Goal: Transaction & Acquisition: Purchase product/service

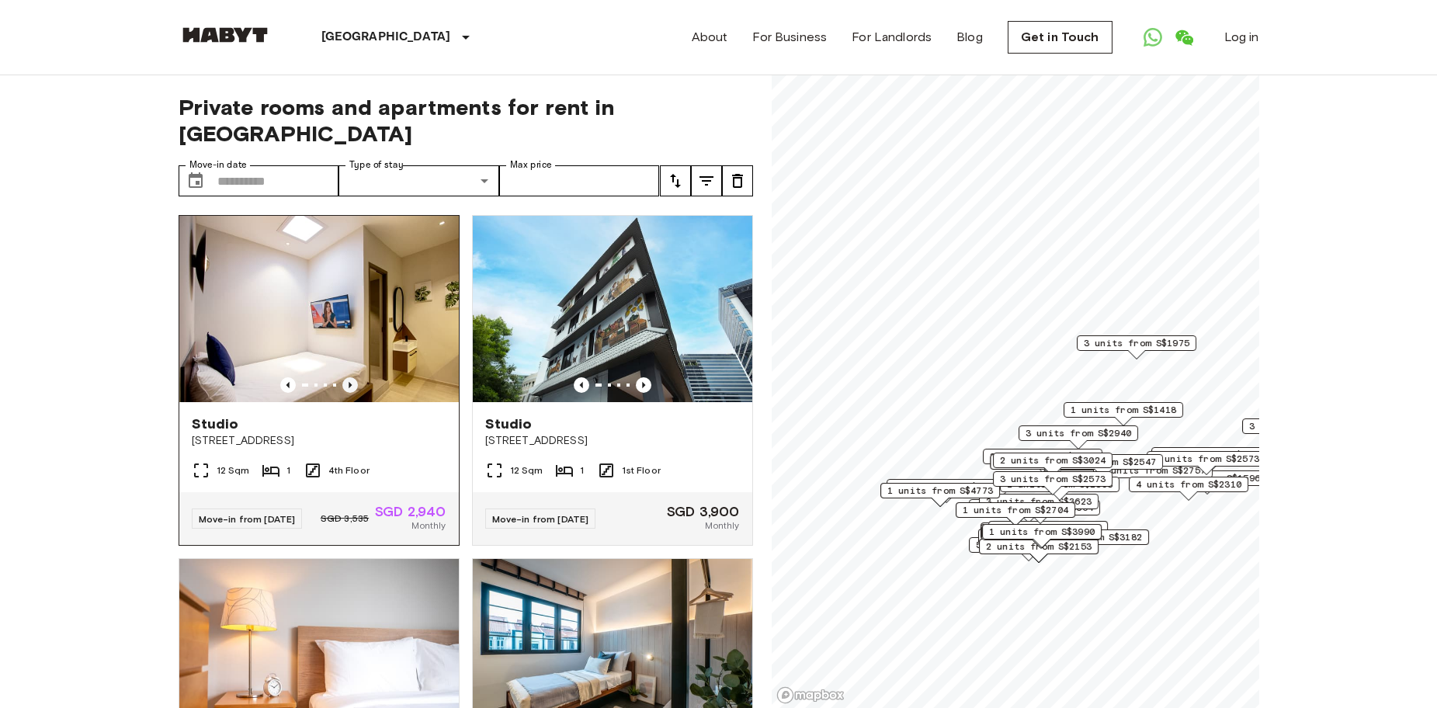
click at [342, 377] on icon "Previous image" at bounding box center [350, 385] width 16 height 16
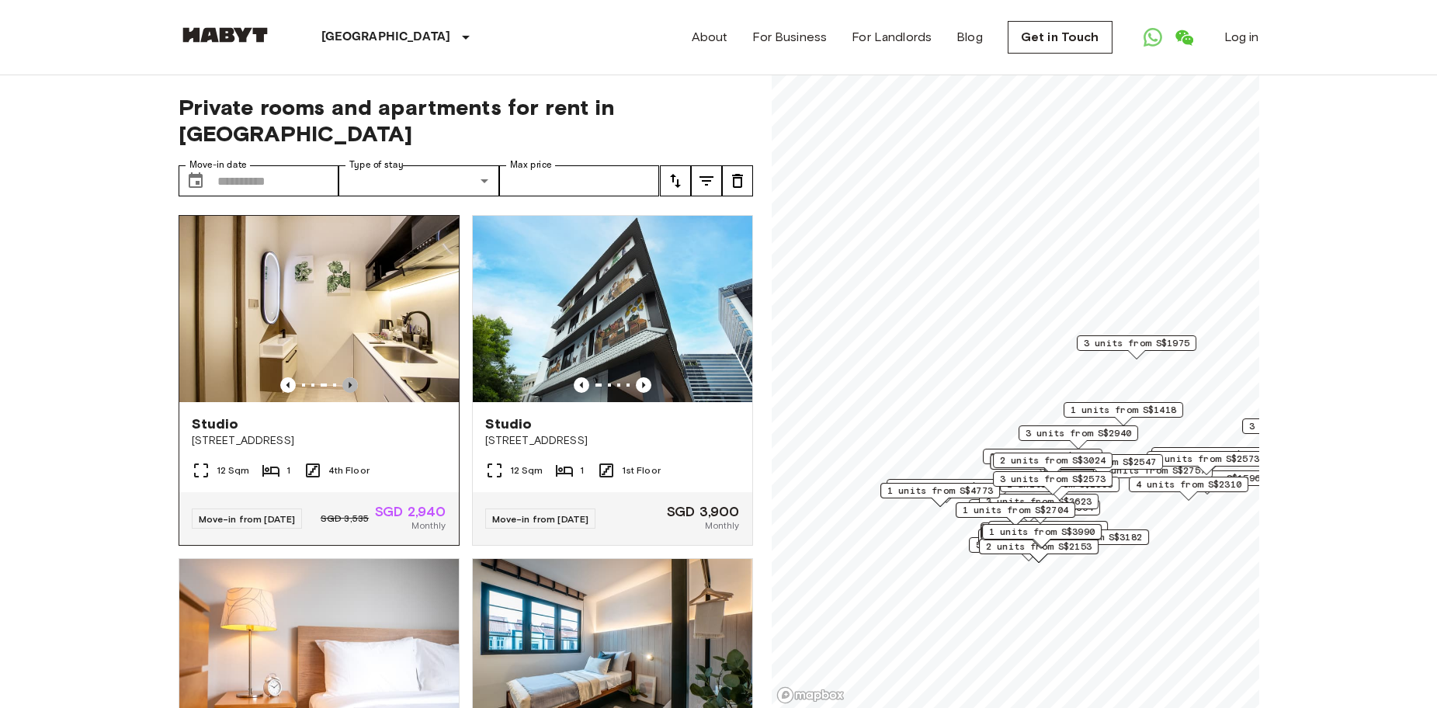
click at [348, 377] on icon "Previous image" at bounding box center [350, 385] width 16 height 16
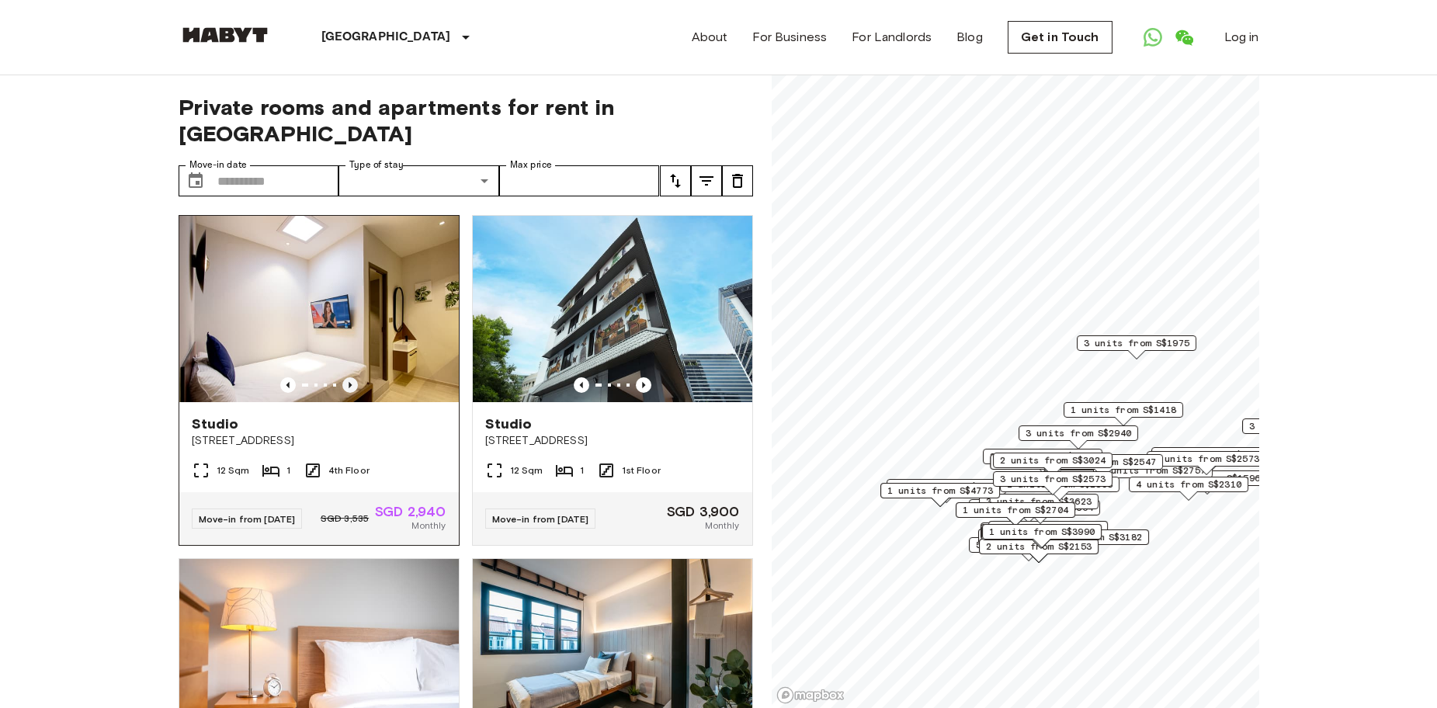
click at [345, 377] on icon "Previous image" at bounding box center [350, 385] width 16 height 16
click at [343, 307] on img at bounding box center [318, 309] width 279 height 186
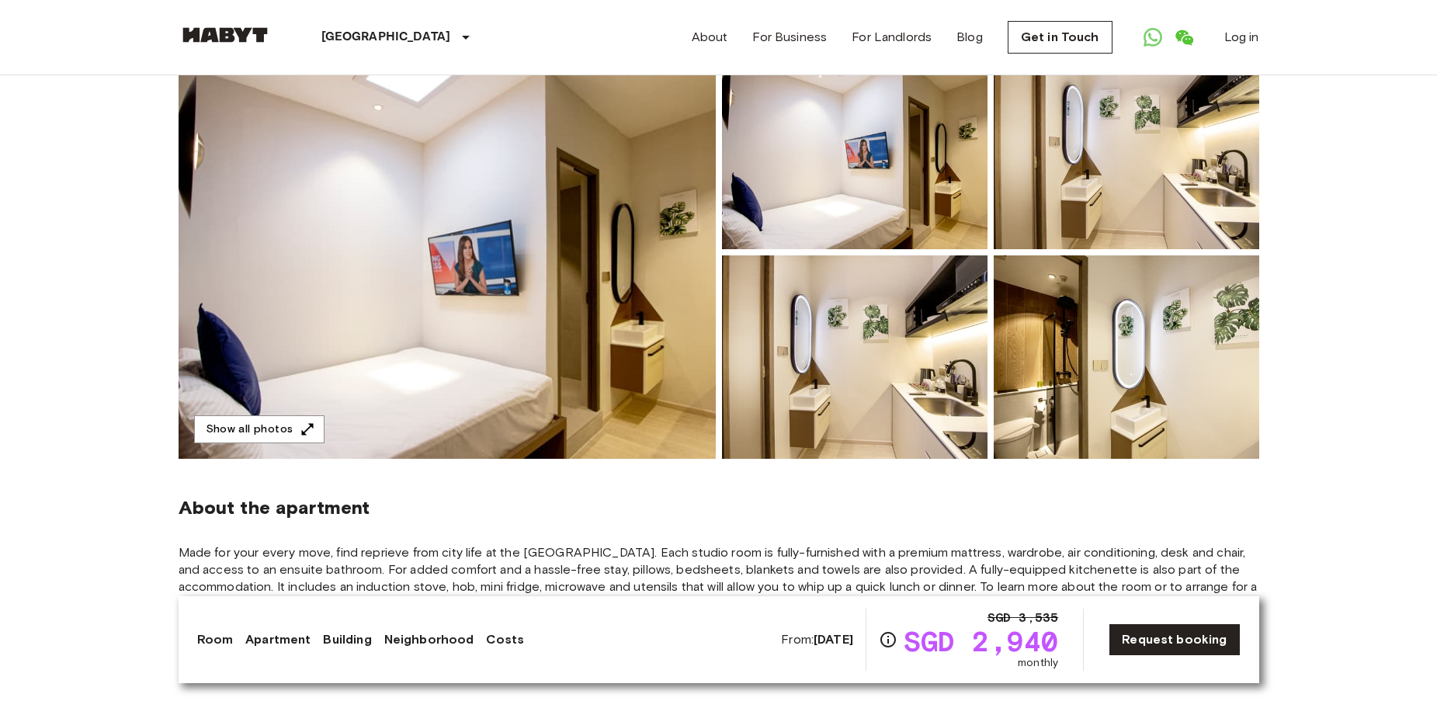
scroll to position [78, 0]
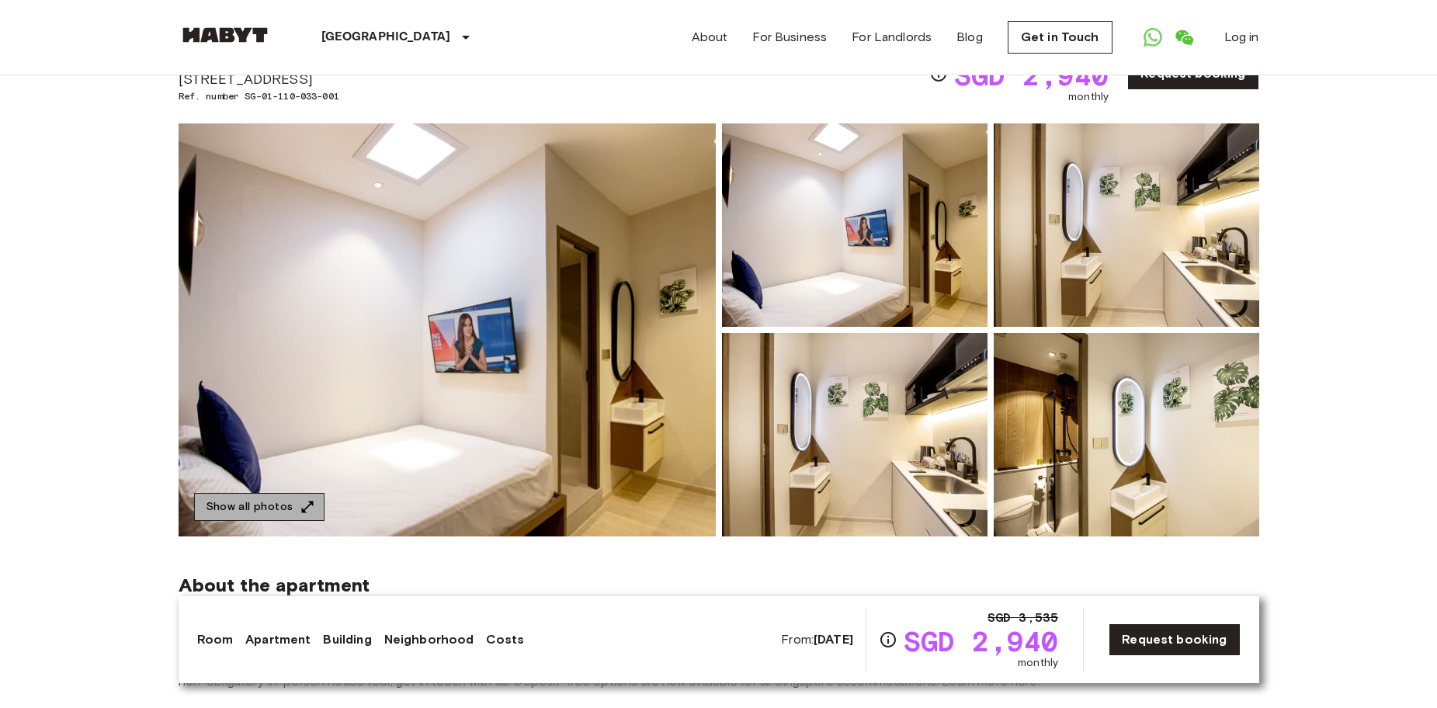
click at [294, 511] on button "Show all photos" at bounding box center [259, 507] width 130 height 29
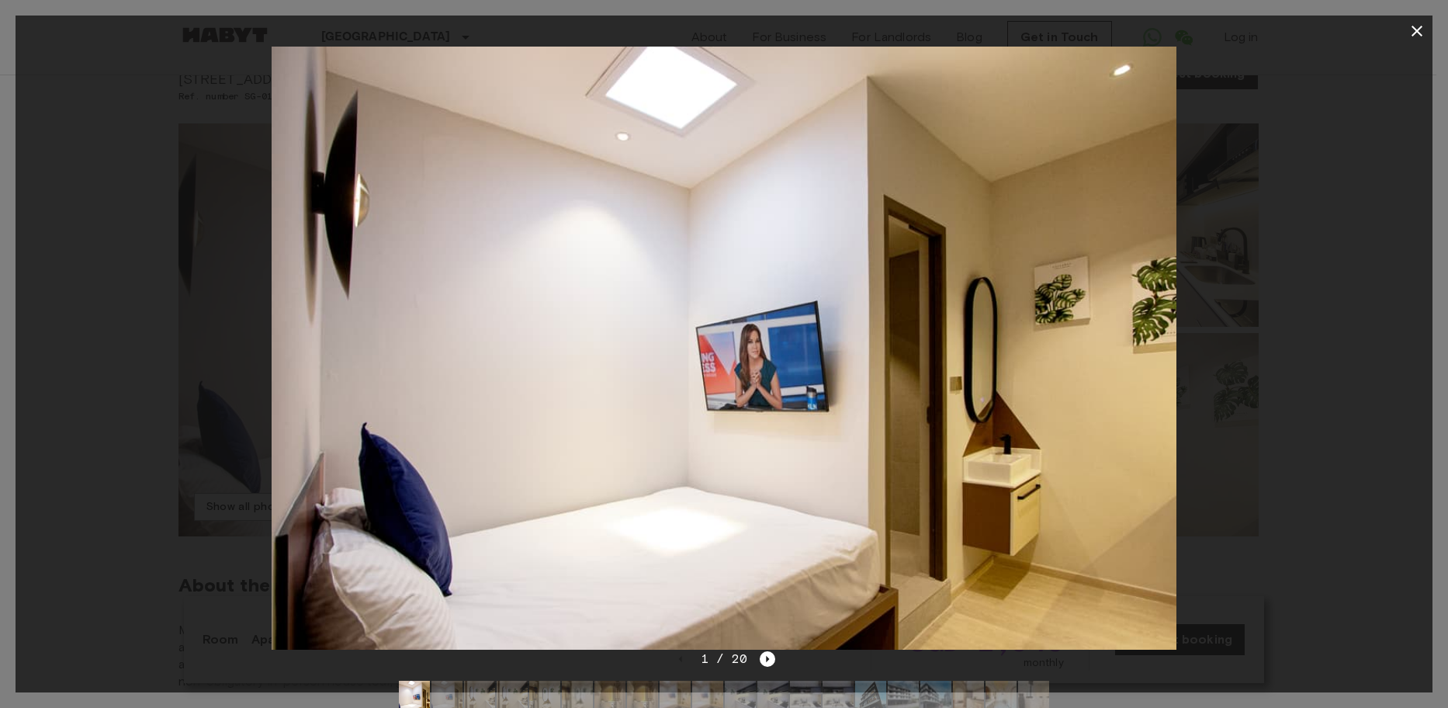
click at [1307, 441] on div at bounding box center [724, 348] width 1417 height 603
click at [1305, 113] on div at bounding box center [724, 348] width 1417 height 603
drag, startPoint x: 1417, startPoint y: 33, endPoint x: 731, endPoint y: 481, distance: 819.2
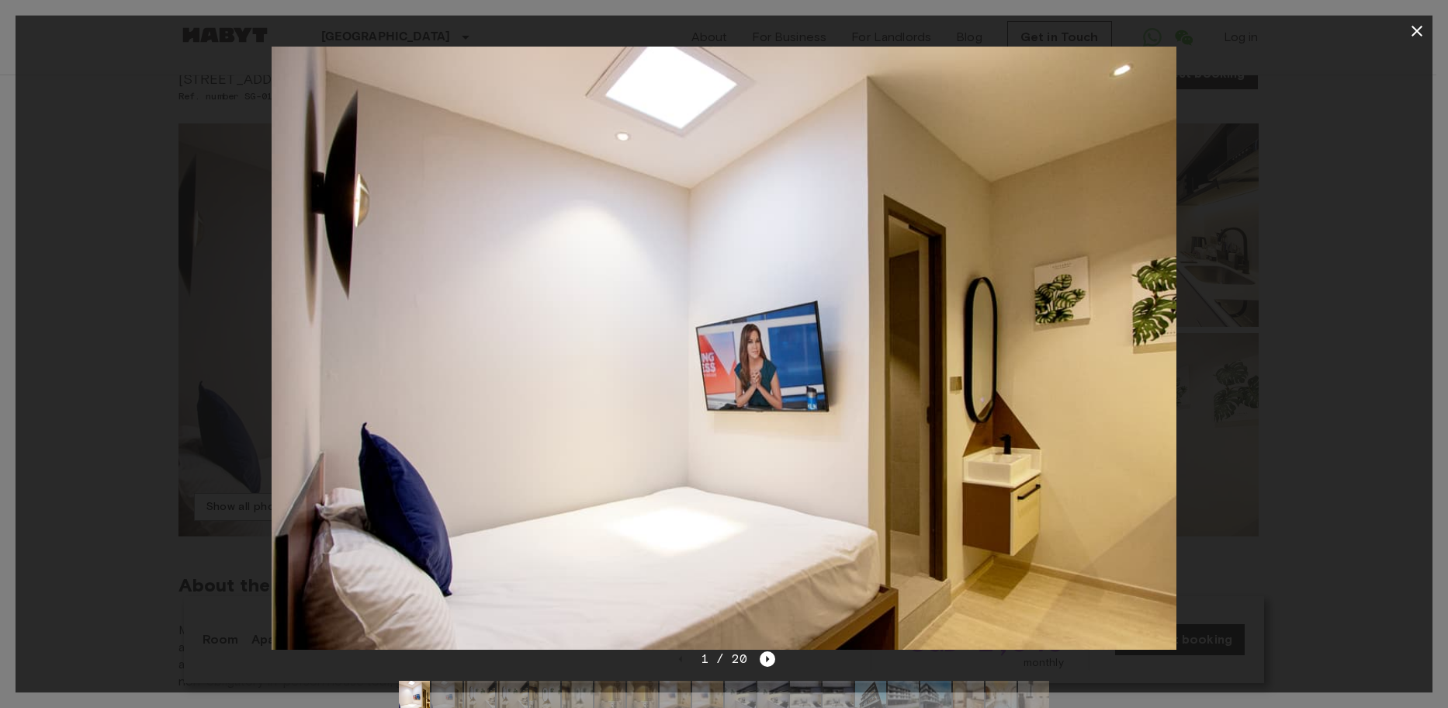
click at [1152, 442] on div "1 / 20" at bounding box center [724, 354] width 1417 height 677
click at [449, 685] on img at bounding box center [447, 696] width 31 height 31
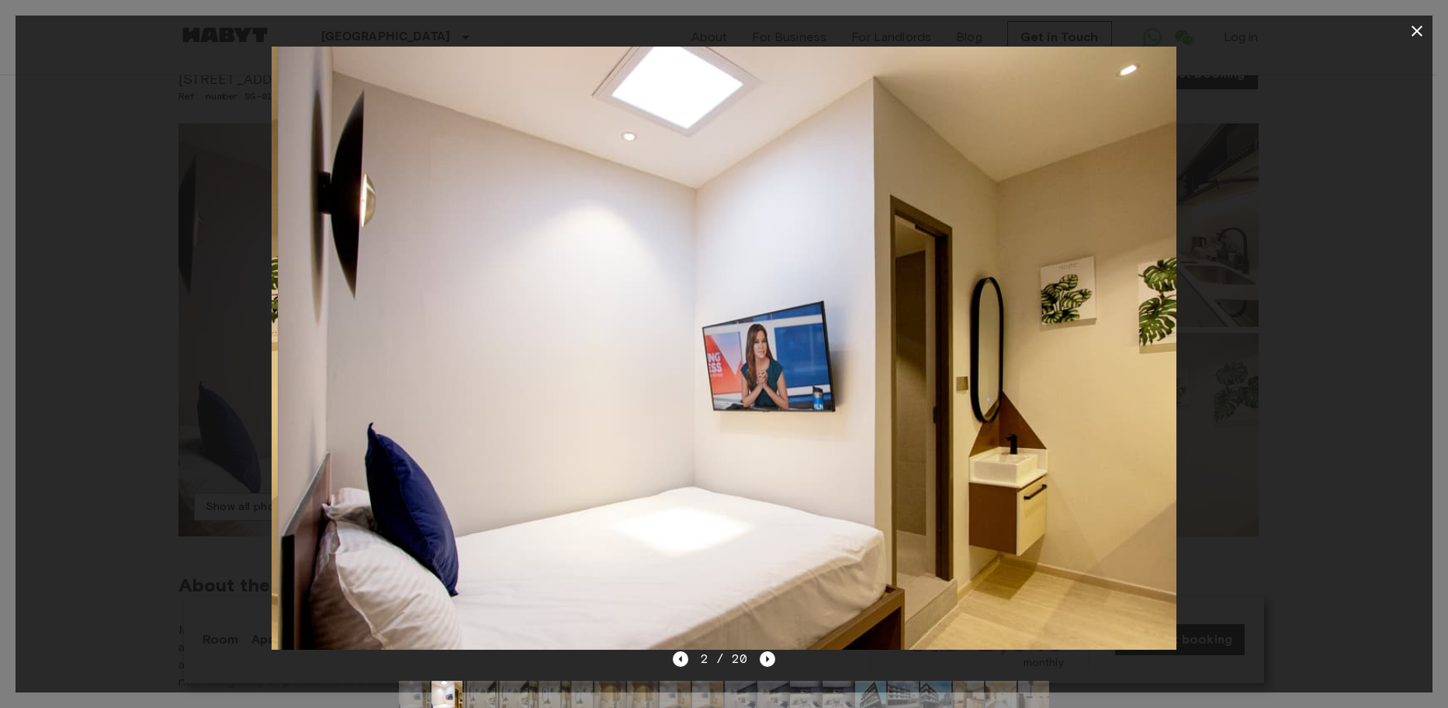
click at [484, 690] on img at bounding box center [479, 696] width 31 height 31
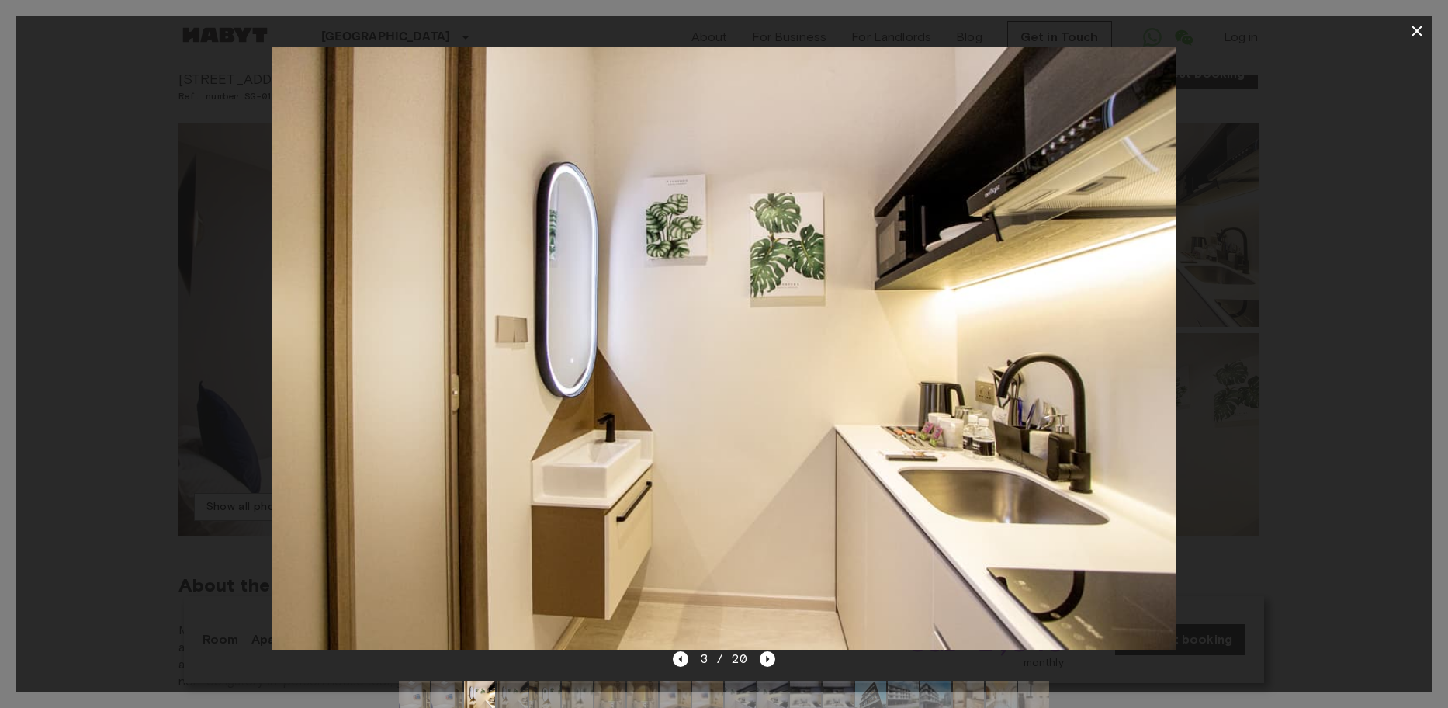
click at [522, 692] on img at bounding box center [512, 696] width 31 height 31
click at [553, 689] on img at bounding box center [544, 696] width 31 height 31
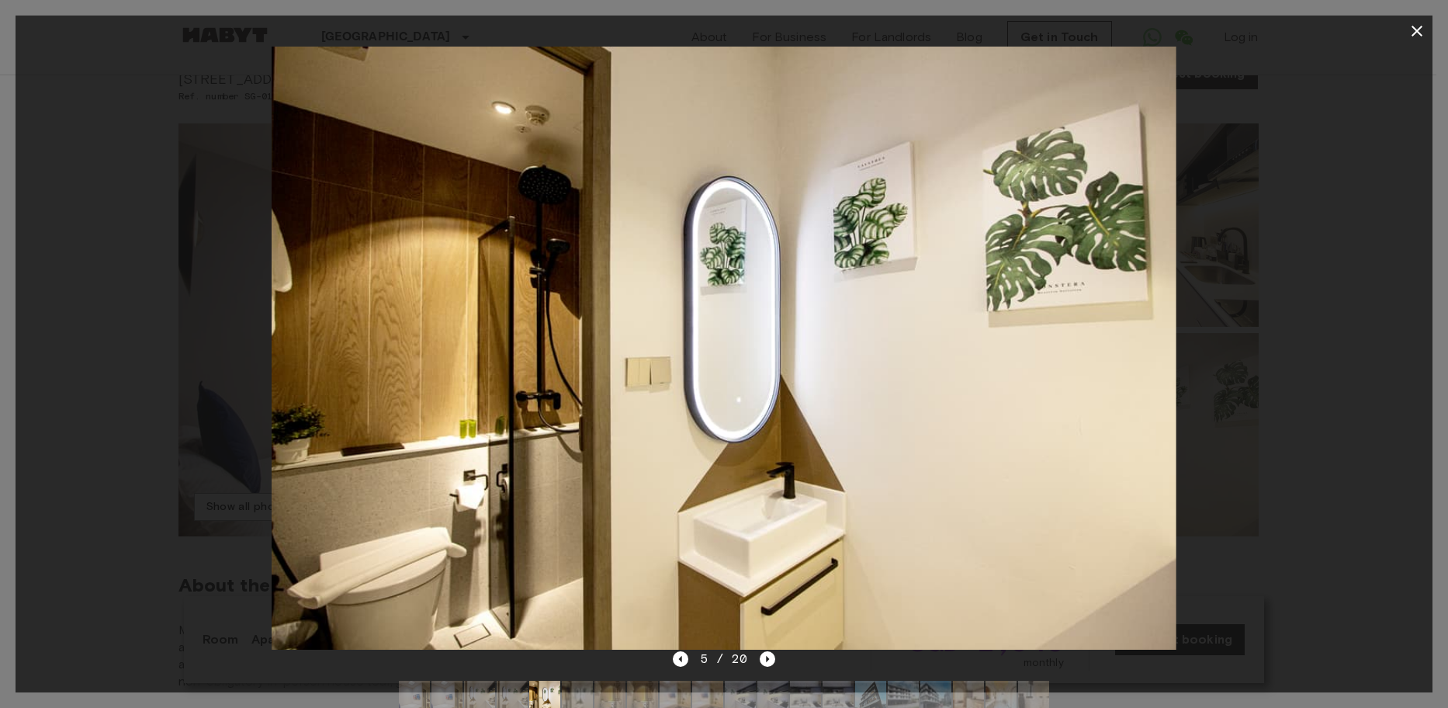
click at [584, 690] on img at bounding box center [577, 696] width 31 height 31
click at [612, 688] on img at bounding box center [610, 696] width 31 height 31
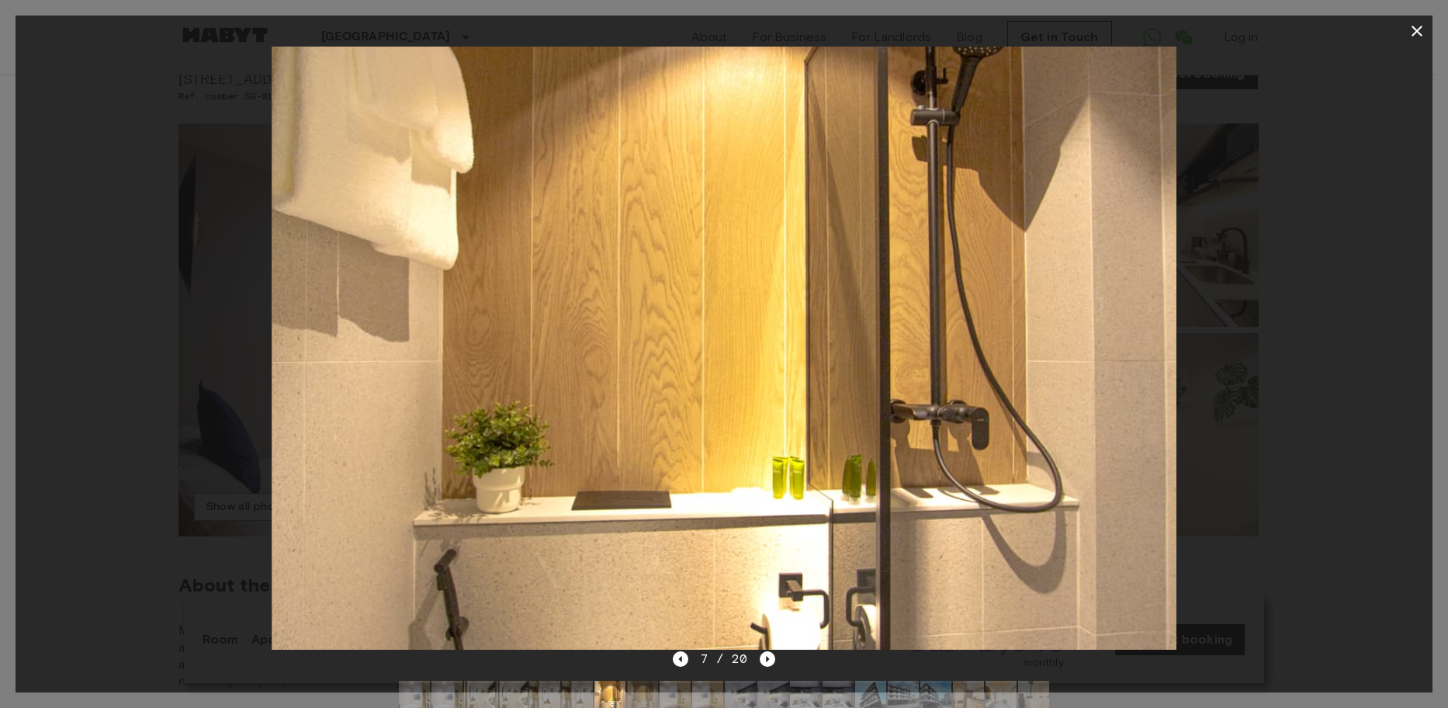
click at [643, 691] on img at bounding box center [642, 696] width 31 height 31
click at [679, 695] on img at bounding box center [675, 696] width 31 height 31
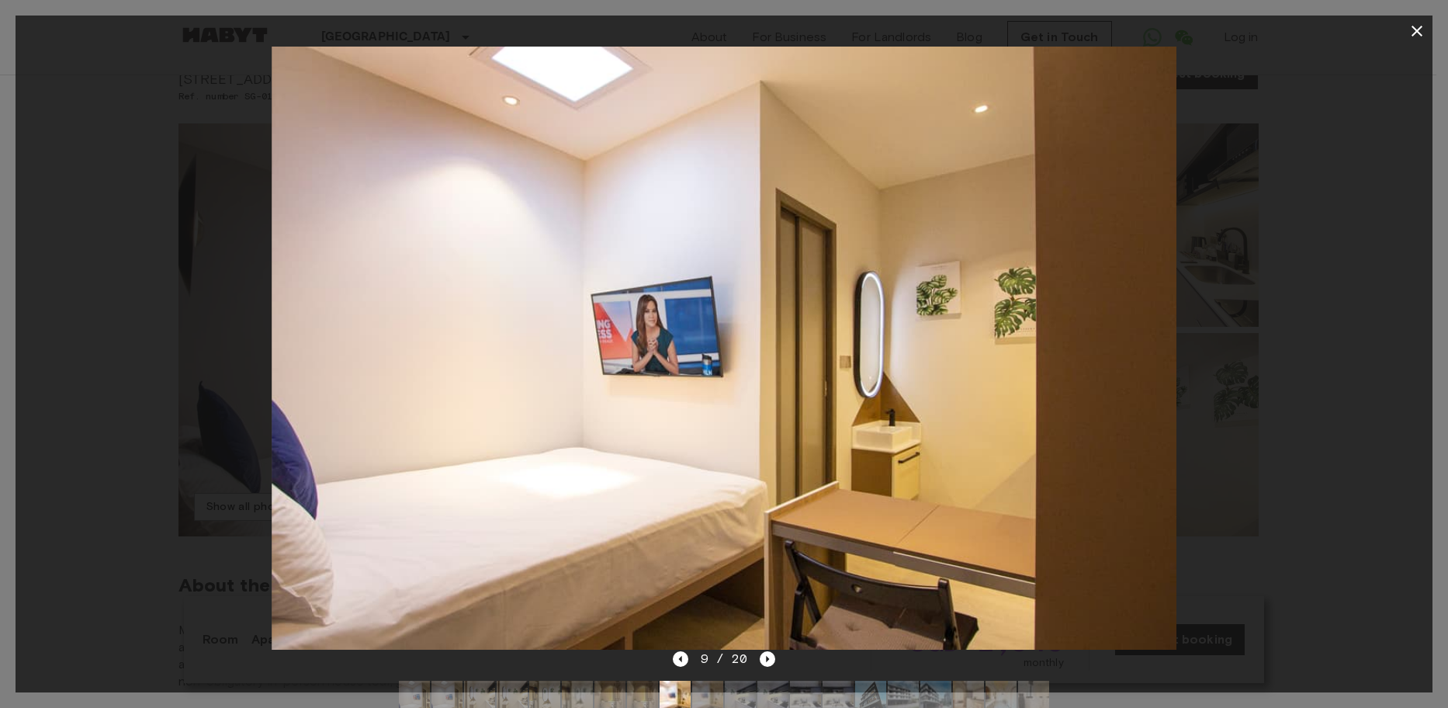
click at [702, 697] on img at bounding box center [707, 696] width 31 height 31
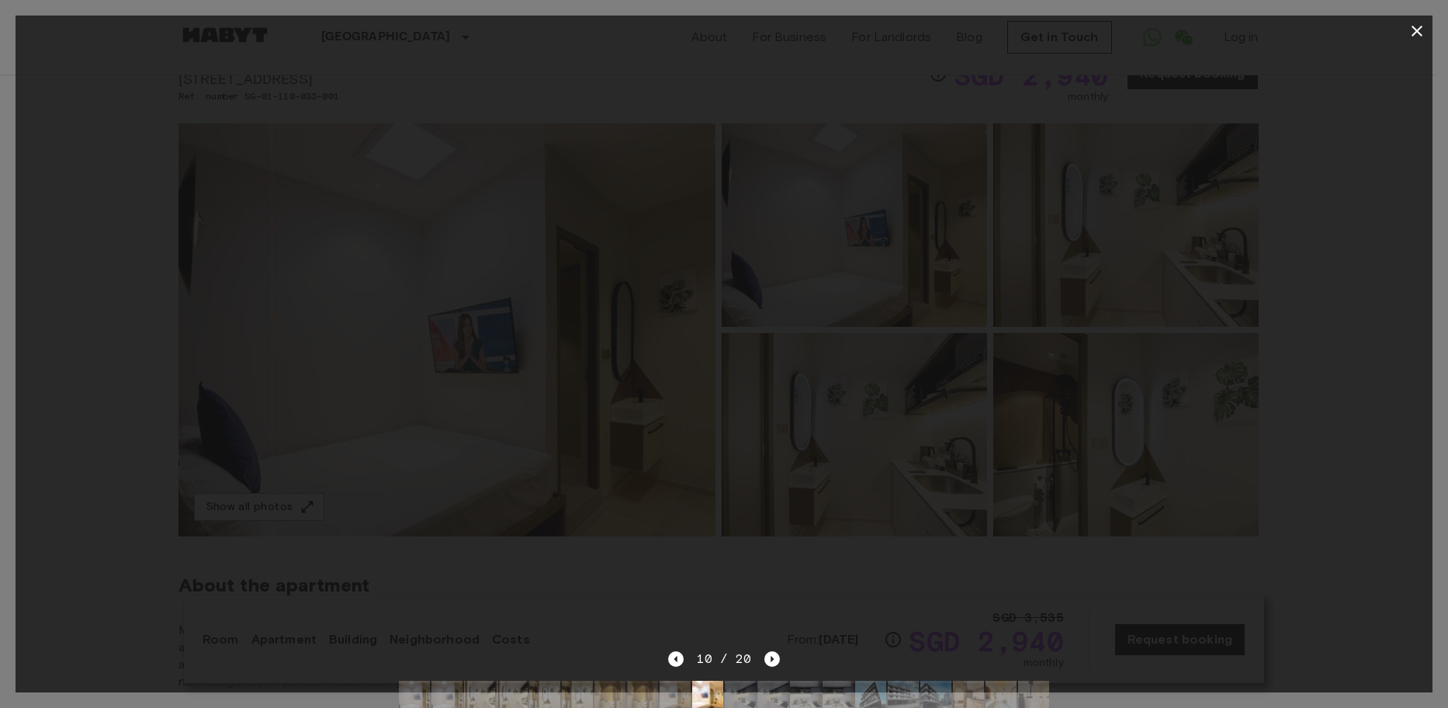
click at [739, 699] on img at bounding box center [740, 696] width 31 height 31
click at [772, 698] on img at bounding box center [773, 696] width 31 height 31
click at [806, 698] on img at bounding box center [805, 696] width 31 height 31
click at [834, 689] on img at bounding box center [838, 696] width 31 height 31
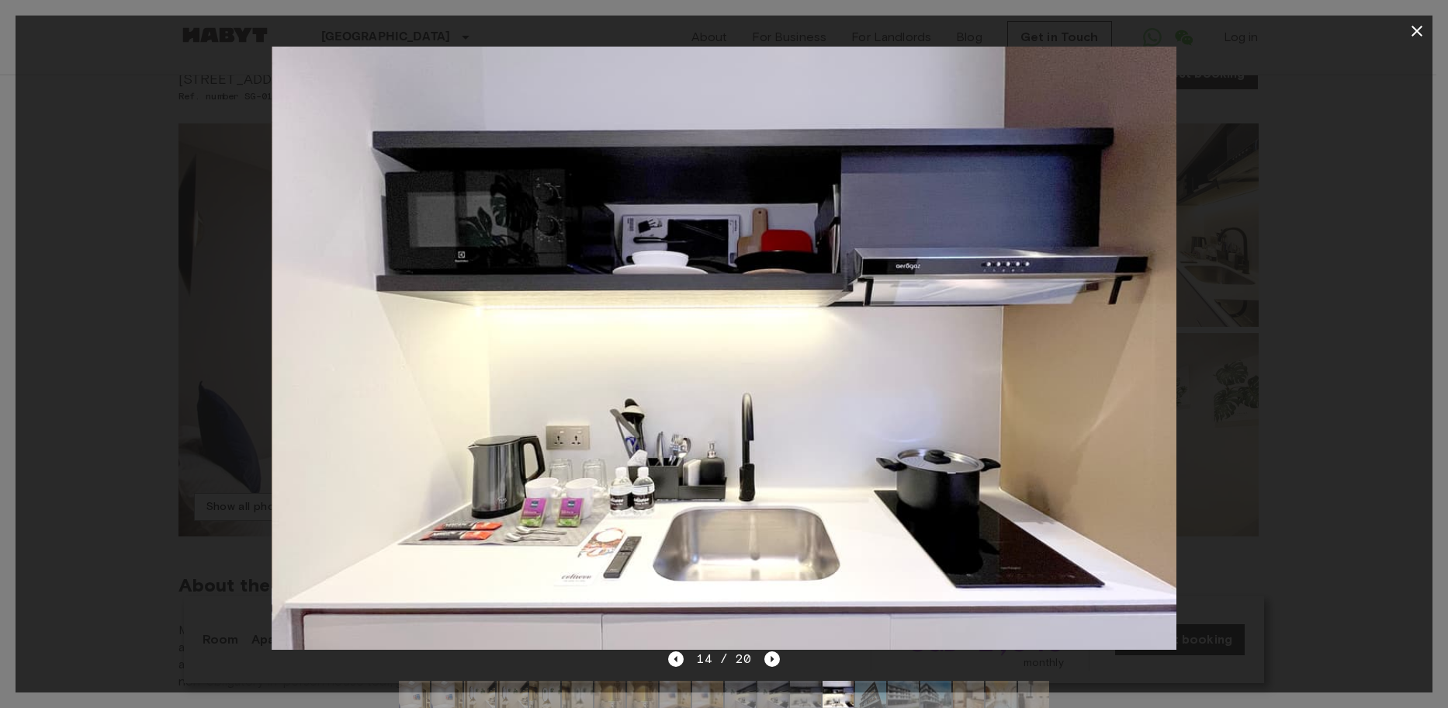
click at [796, 693] on img at bounding box center [805, 696] width 31 height 31
click at [833, 691] on img at bounding box center [838, 696] width 31 height 31
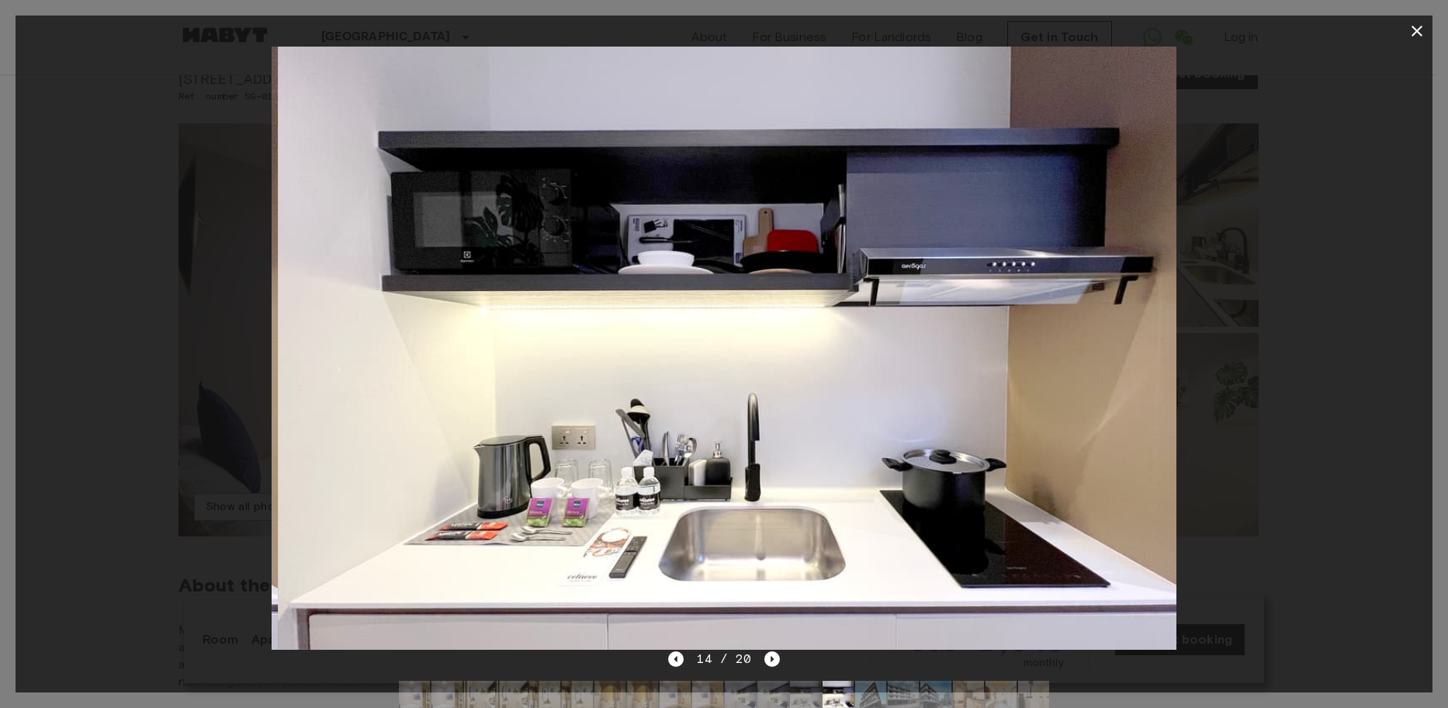
click at [869, 687] on img at bounding box center [870, 696] width 31 height 31
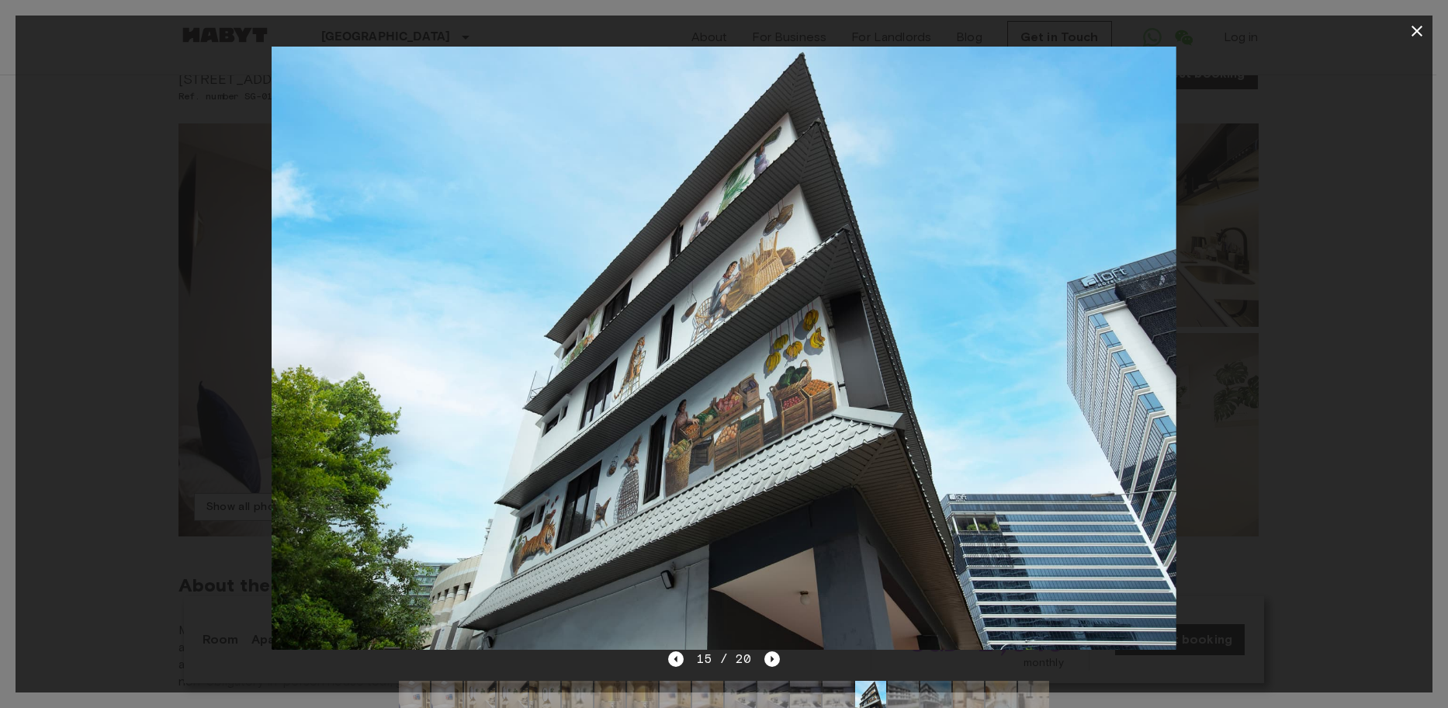
click at [889, 688] on img at bounding box center [903, 696] width 31 height 31
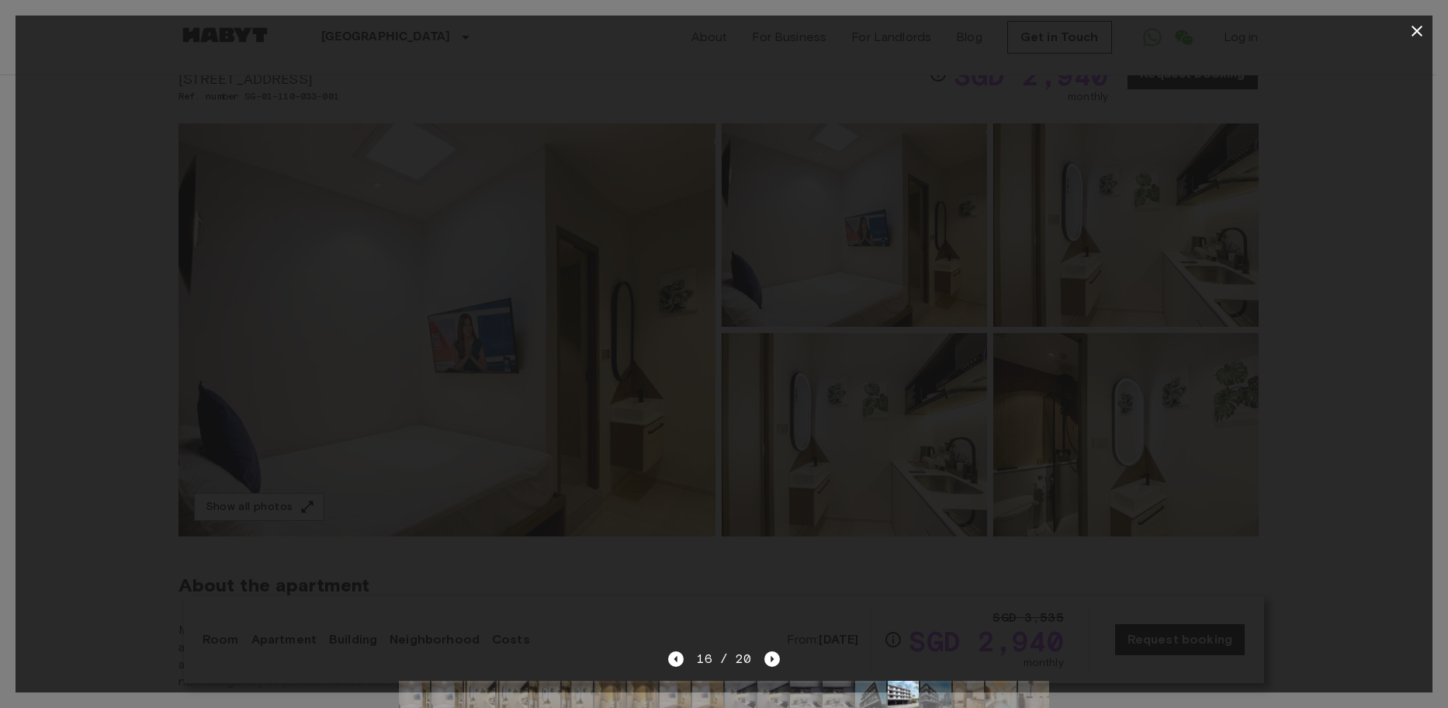
click at [943, 692] on img at bounding box center [936, 696] width 31 height 31
click at [976, 692] on img at bounding box center [968, 696] width 31 height 31
click at [1001, 692] on img at bounding box center [1001, 696] width 31 height 31
click at [1036, 690] on img at bounding box center [1033, 696] width 31 height 31
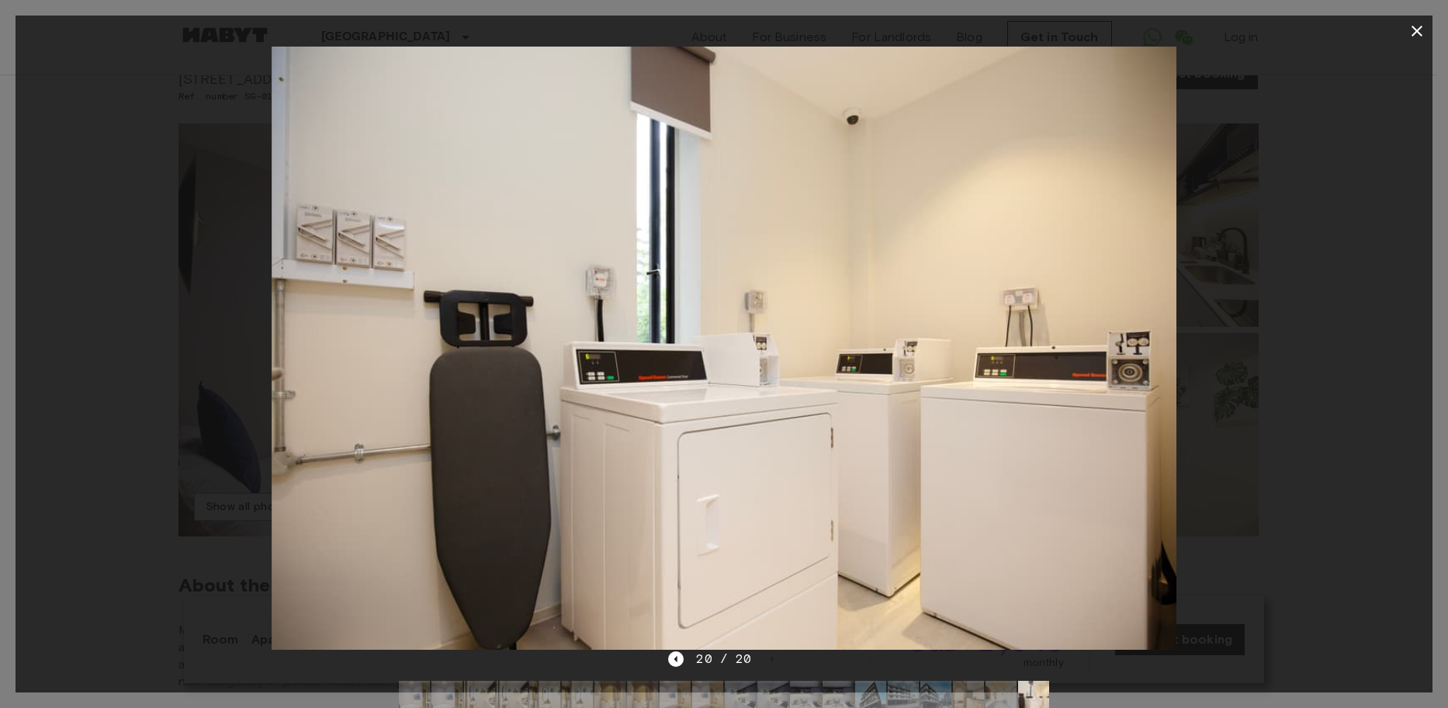
click at [739, 691] on img at bounding box center [740, 696] width 31 height 31
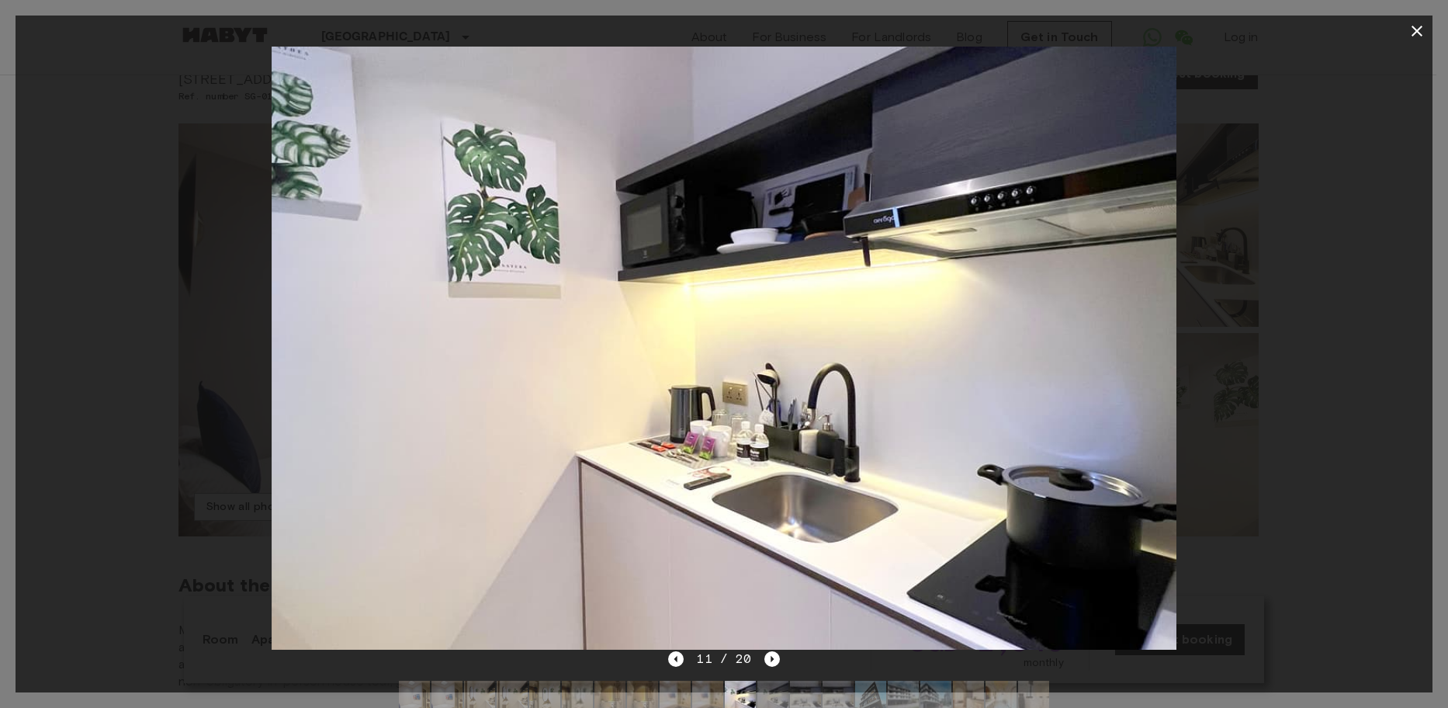
click at [779, 686] on img at bounding box center [773, 696] width 31 height 31
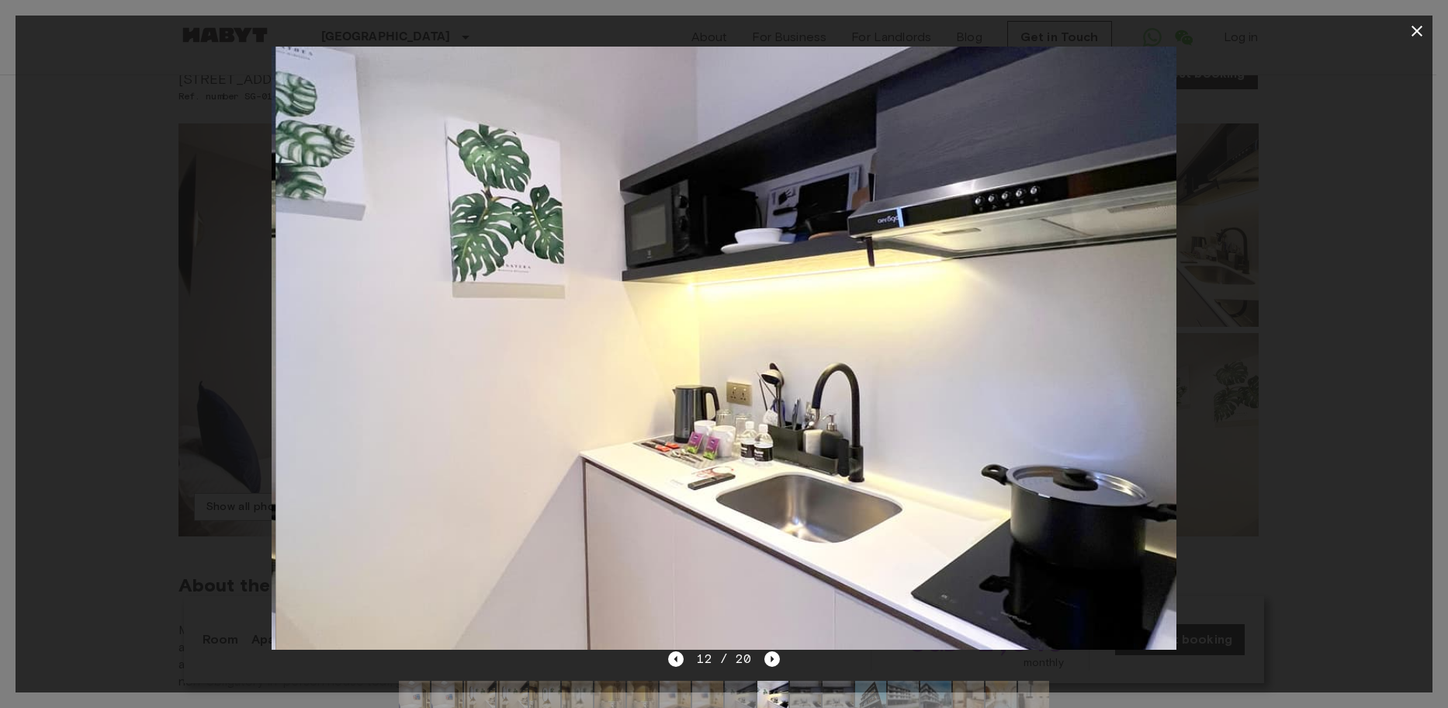
click at [804, 685] on img at bounding box center [805, 696] width 31 height 31
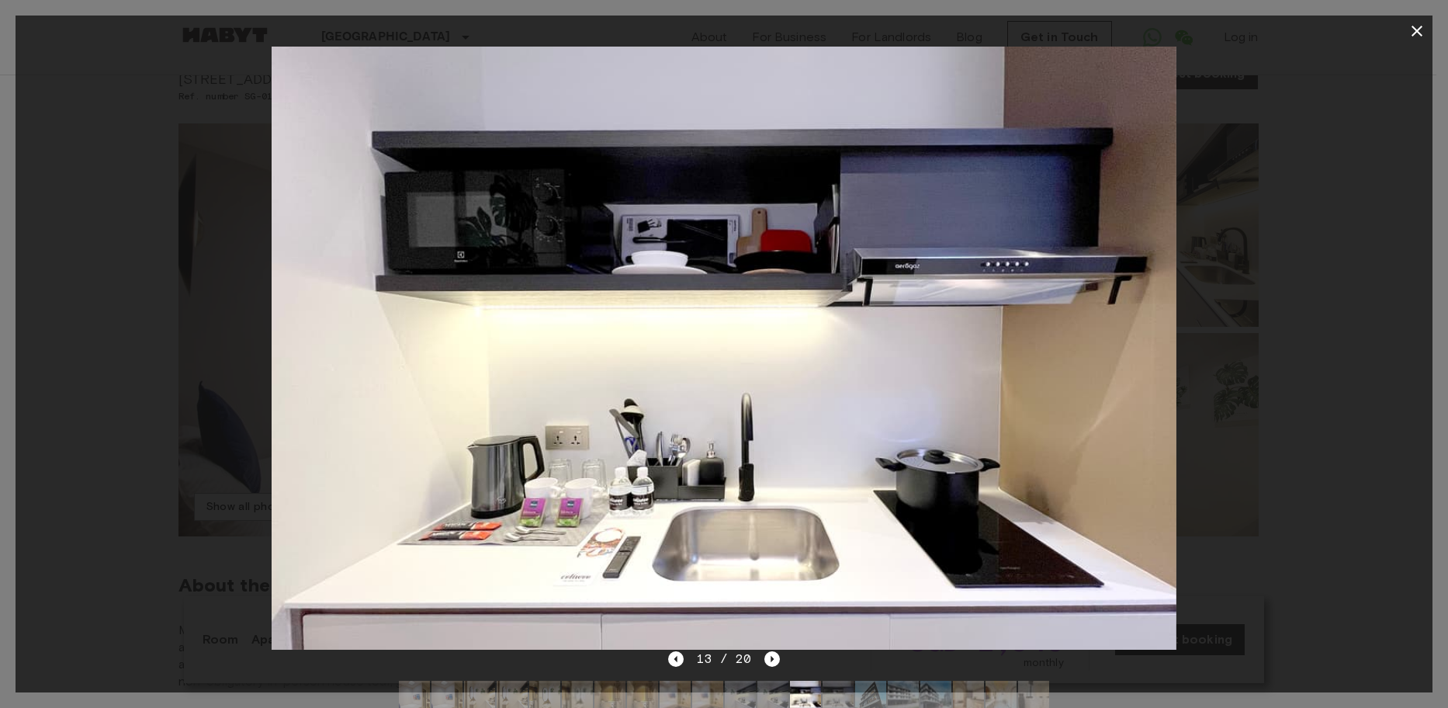
click at [1418, 26] on icon "button" at bounding box center [1417, 31] width 19 height 19
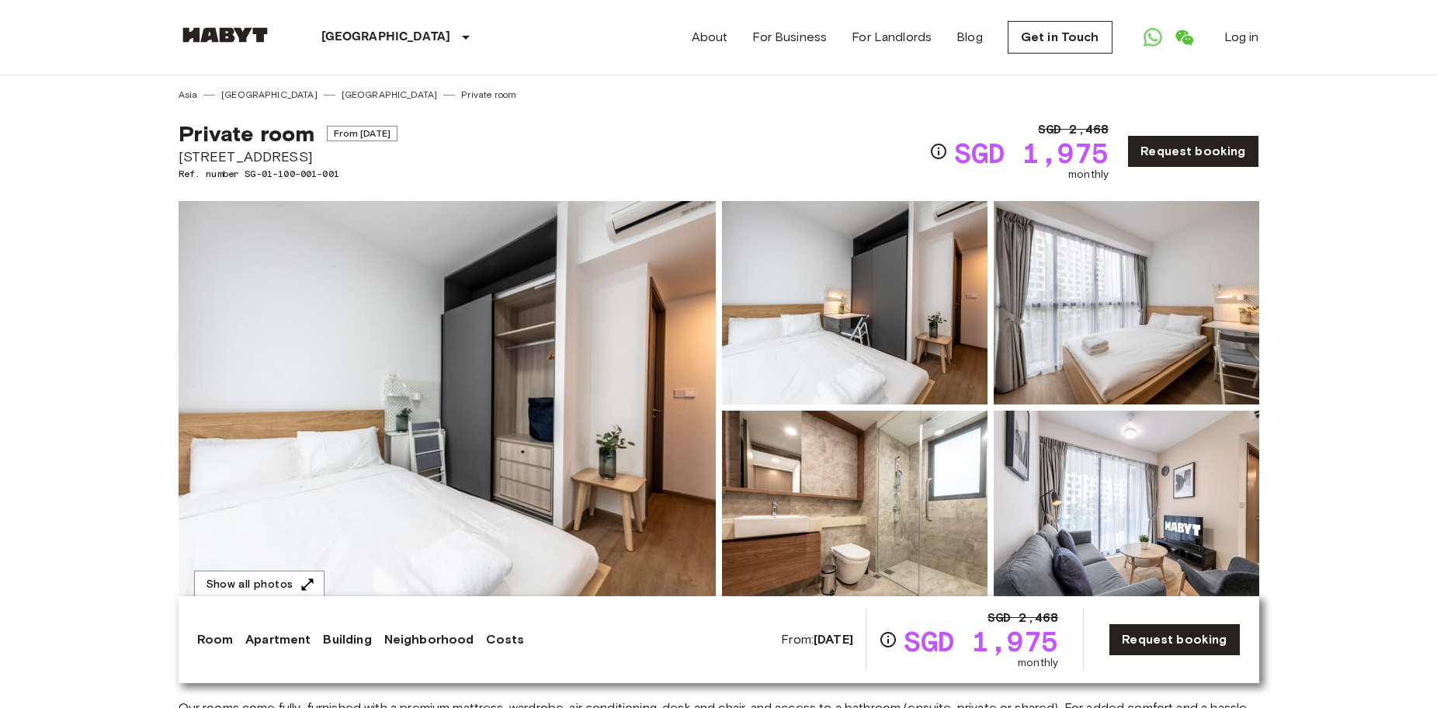
click at [509, 407] on img at bounding box center [447, 407] width 537 height 413
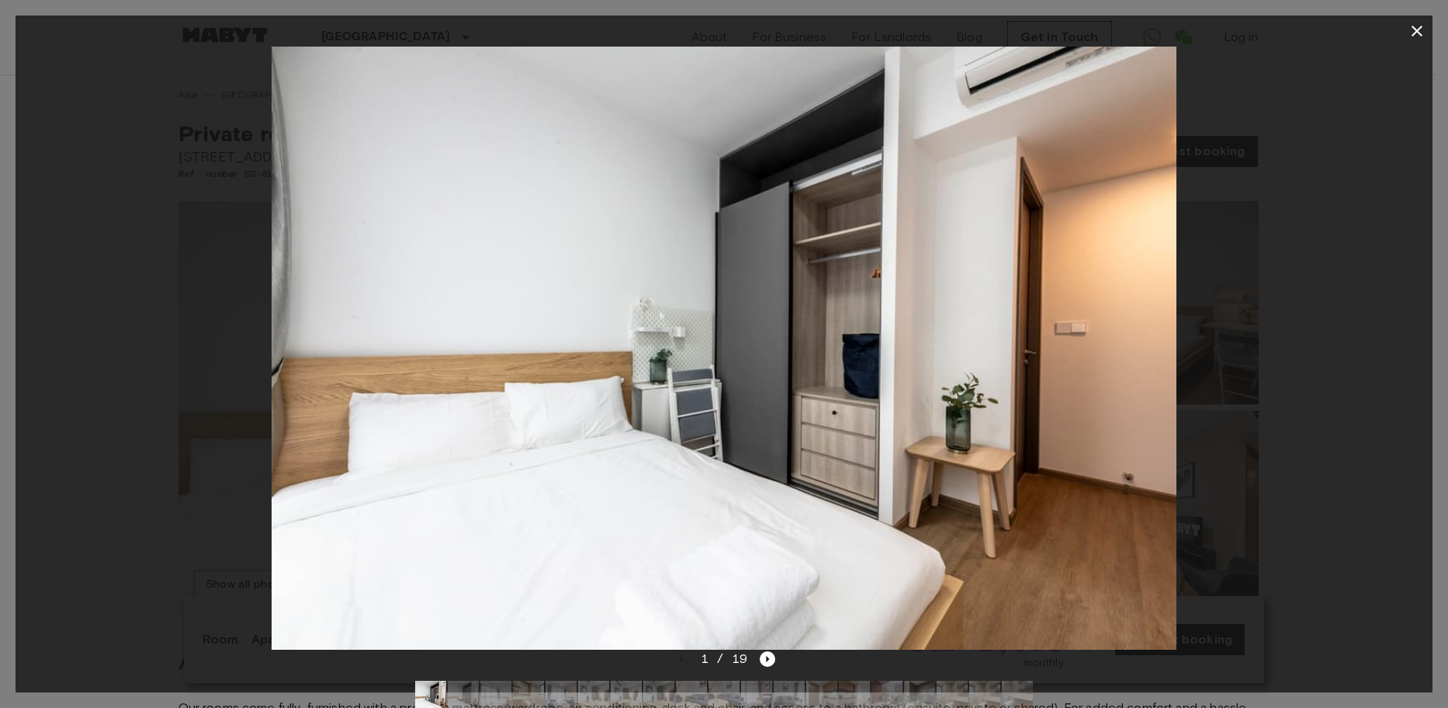
click at [463, 685] on img at bounding box center [463, 696] width 31 height 31
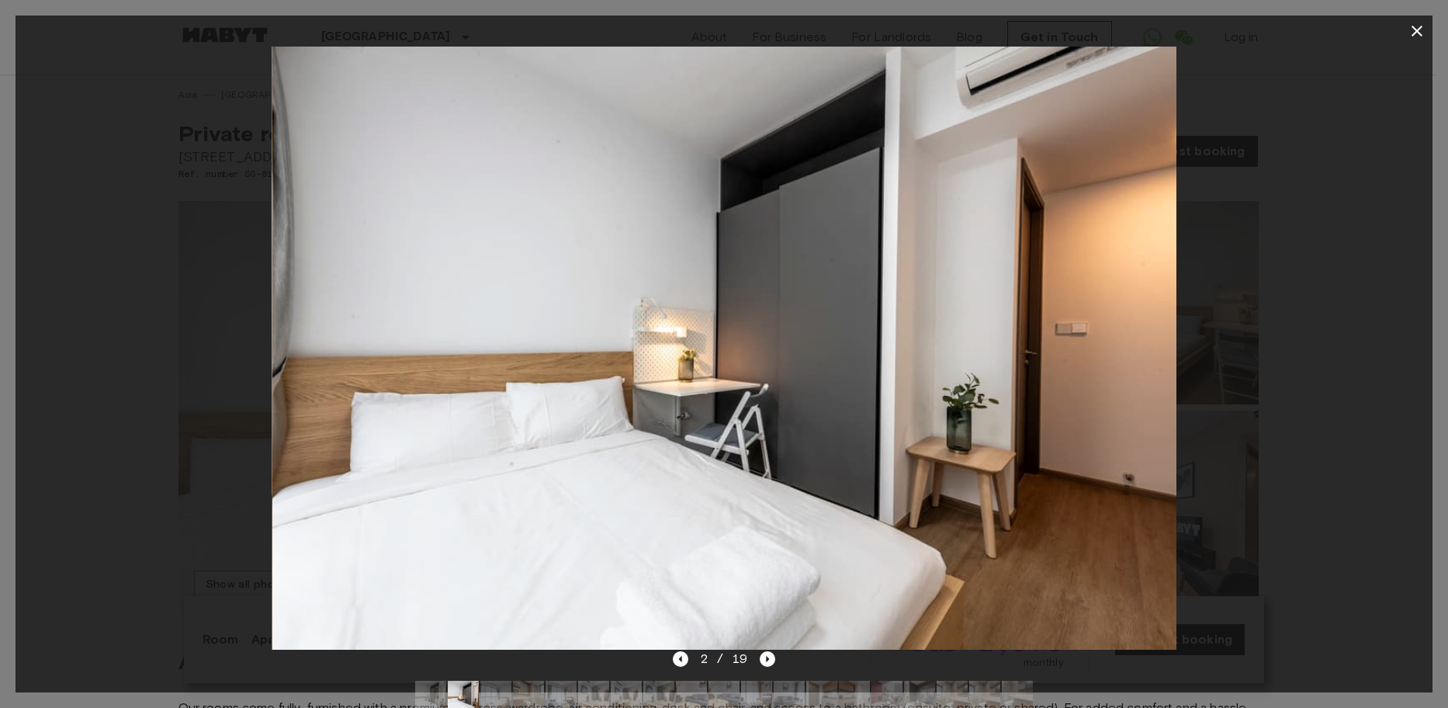
click at [499, 686] on img at bounding box center [495, 696] width 31 height 31
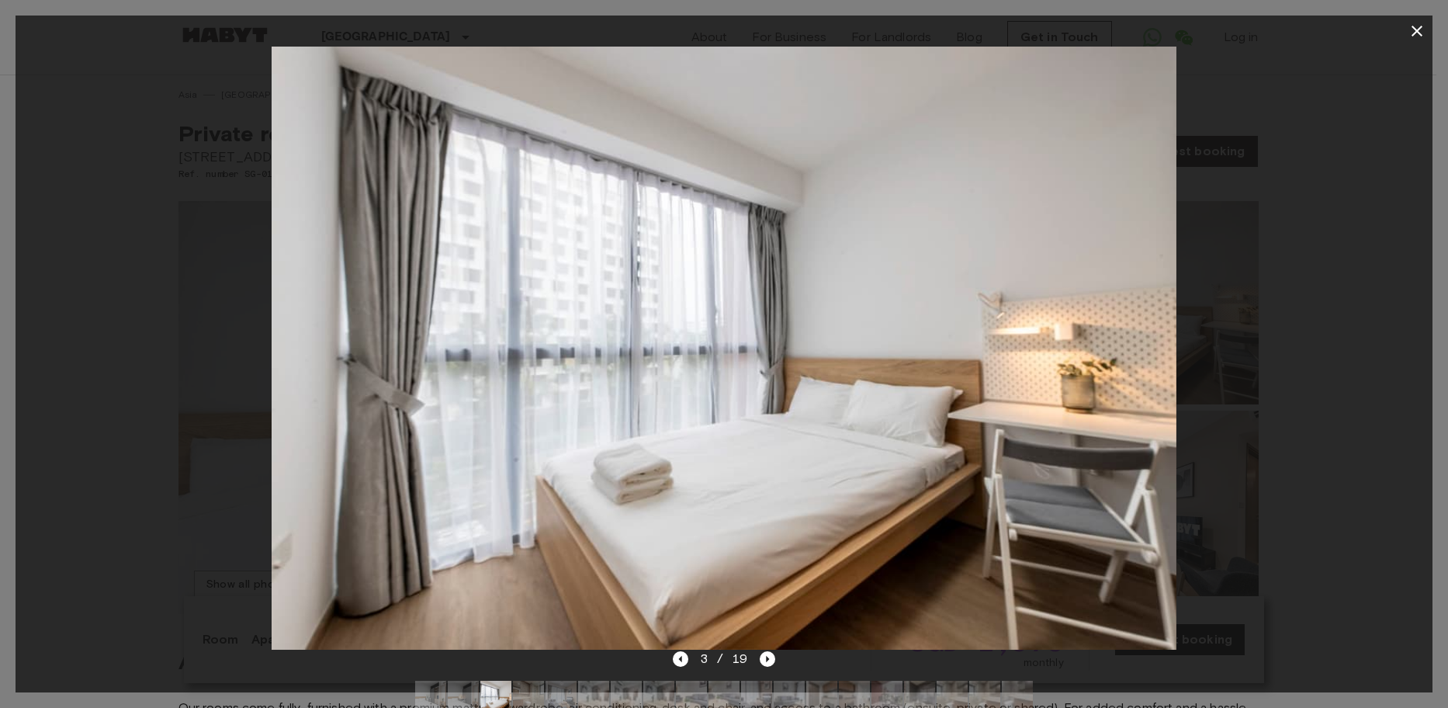
click at [536, 685] on img at bounding box center [528, 696] width 31 height 31
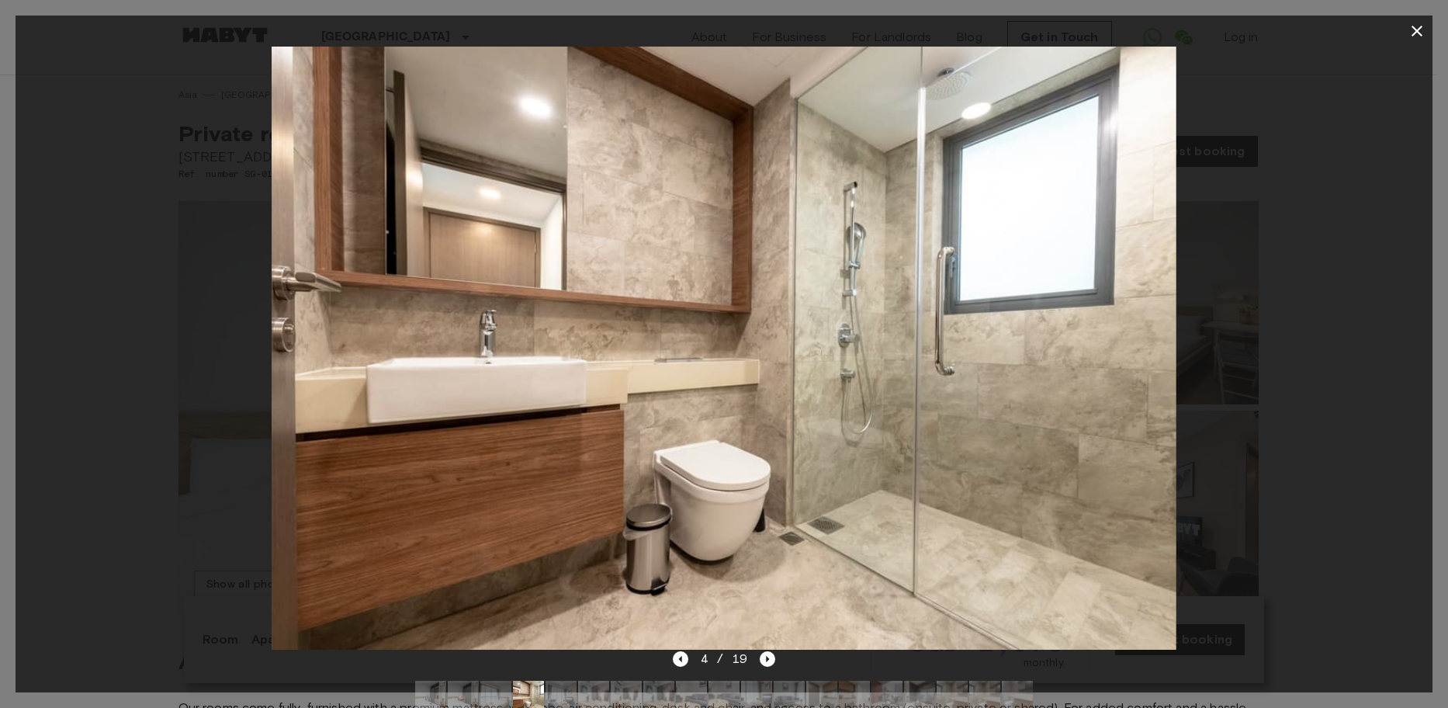
click at [570, 683] on img at bounding box center [561, 696] width 31 height 31
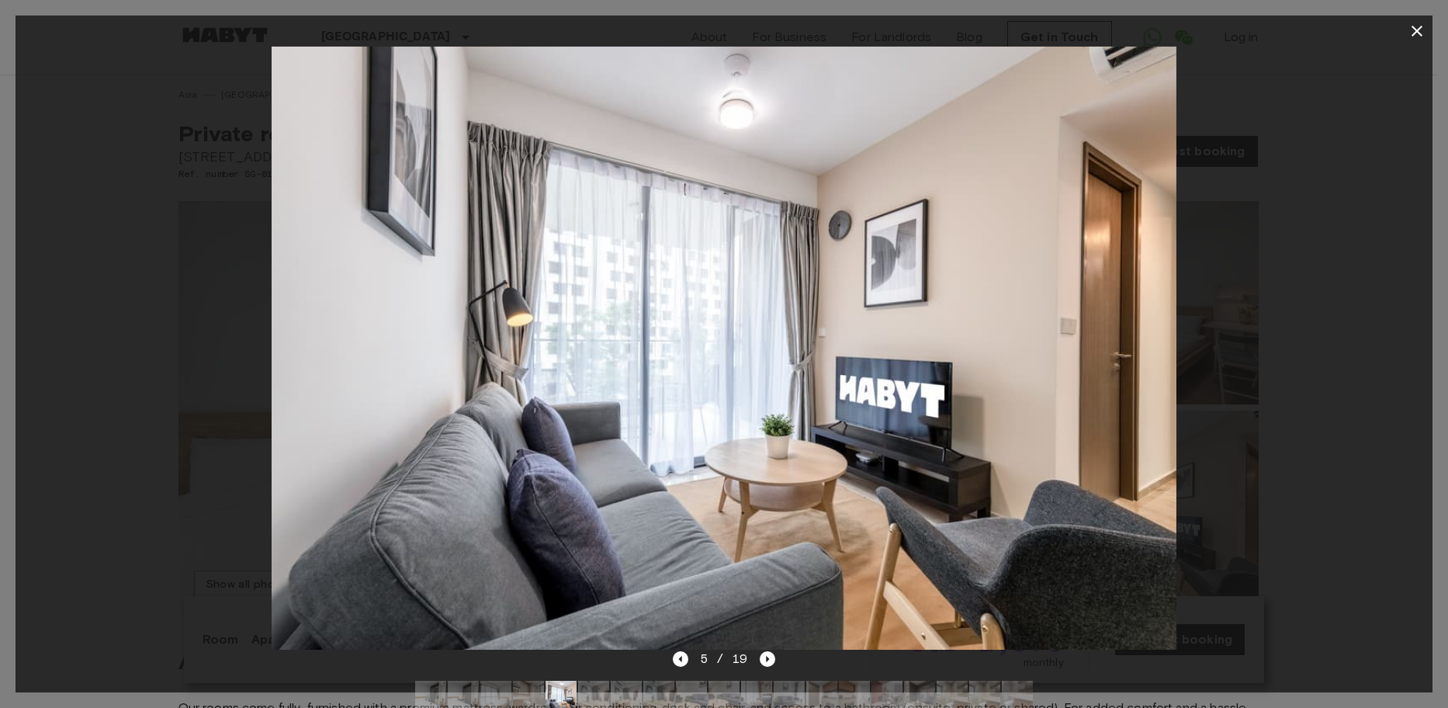
click at [595, 685] on img at bounding box center [593, 696] width 31 height 31
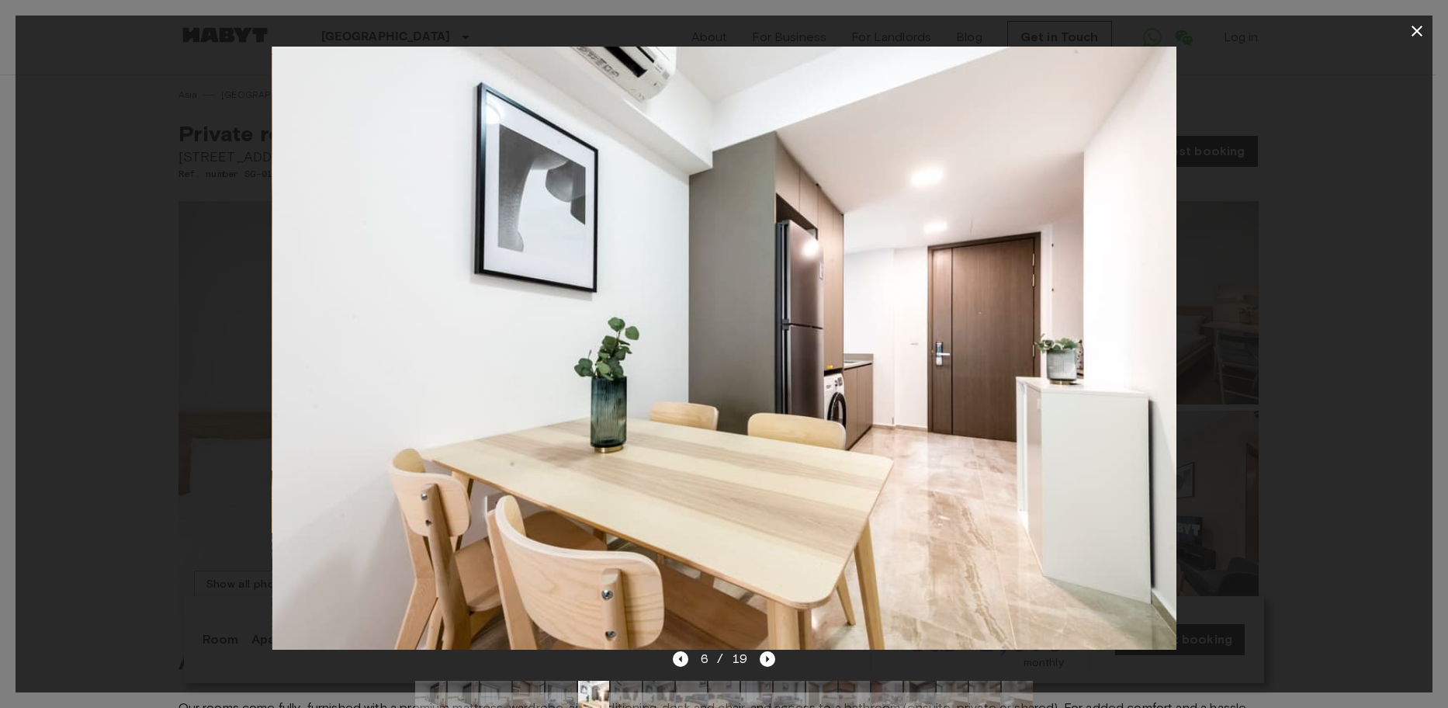
click at [624, 688] on img at bounding box center [626, 696] width 31 height 31
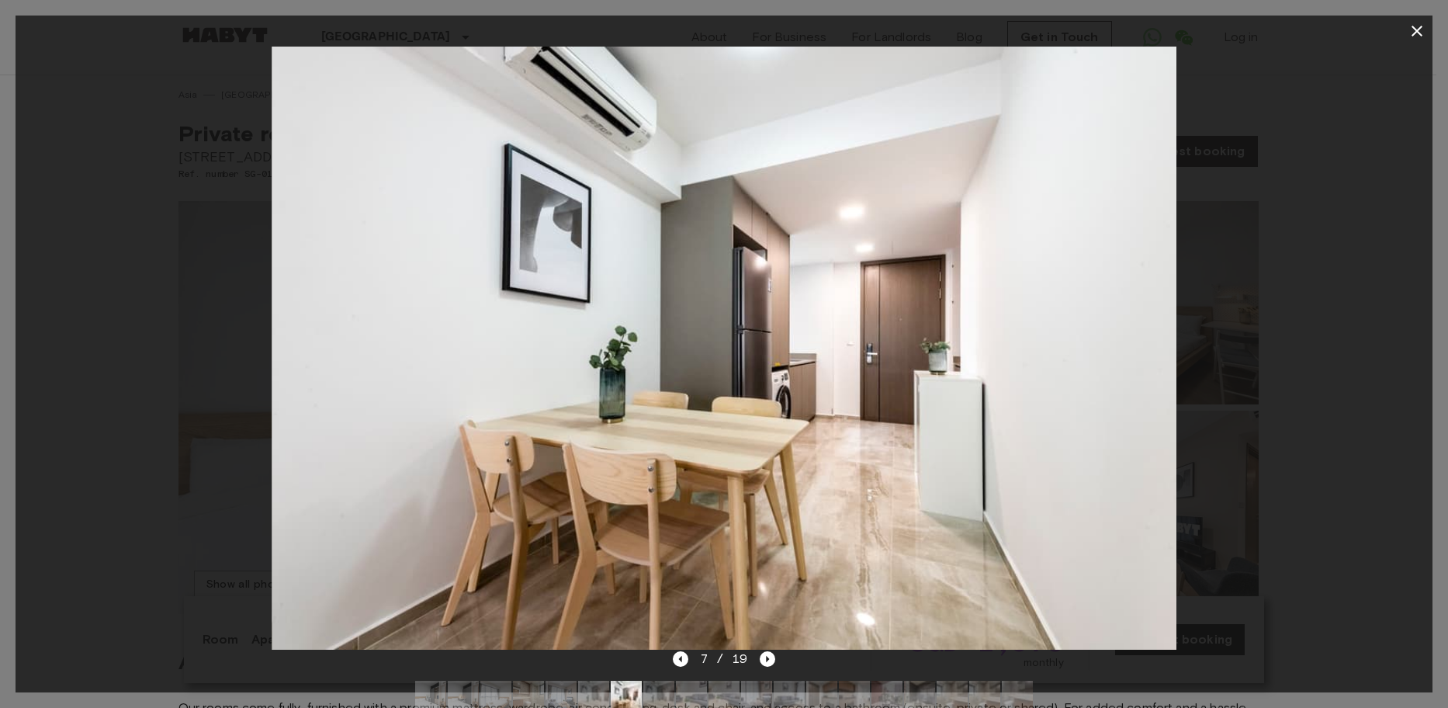
click at [657, 683] on img at bounding box center [658, 696] width 31 height 31
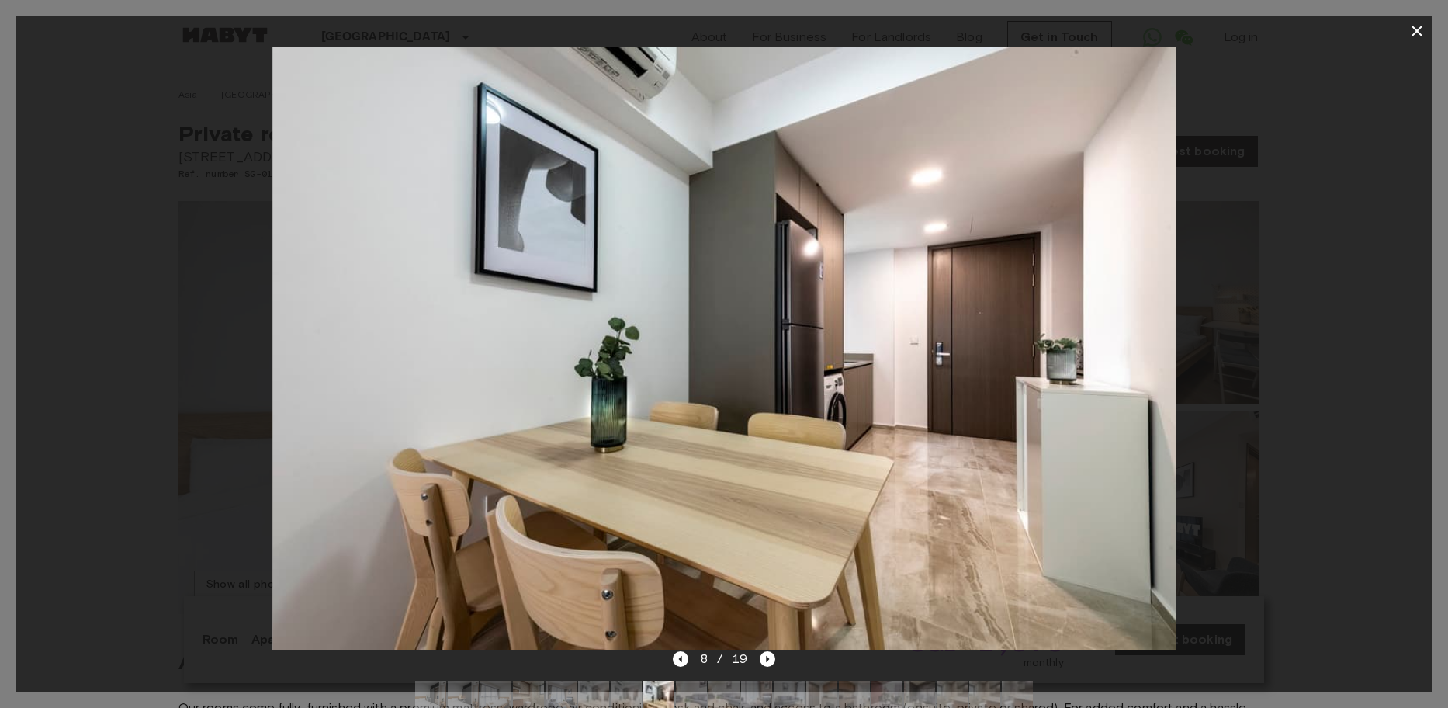
click at [700, 689] on img at bounding box center [691, 696] width 31 height 31
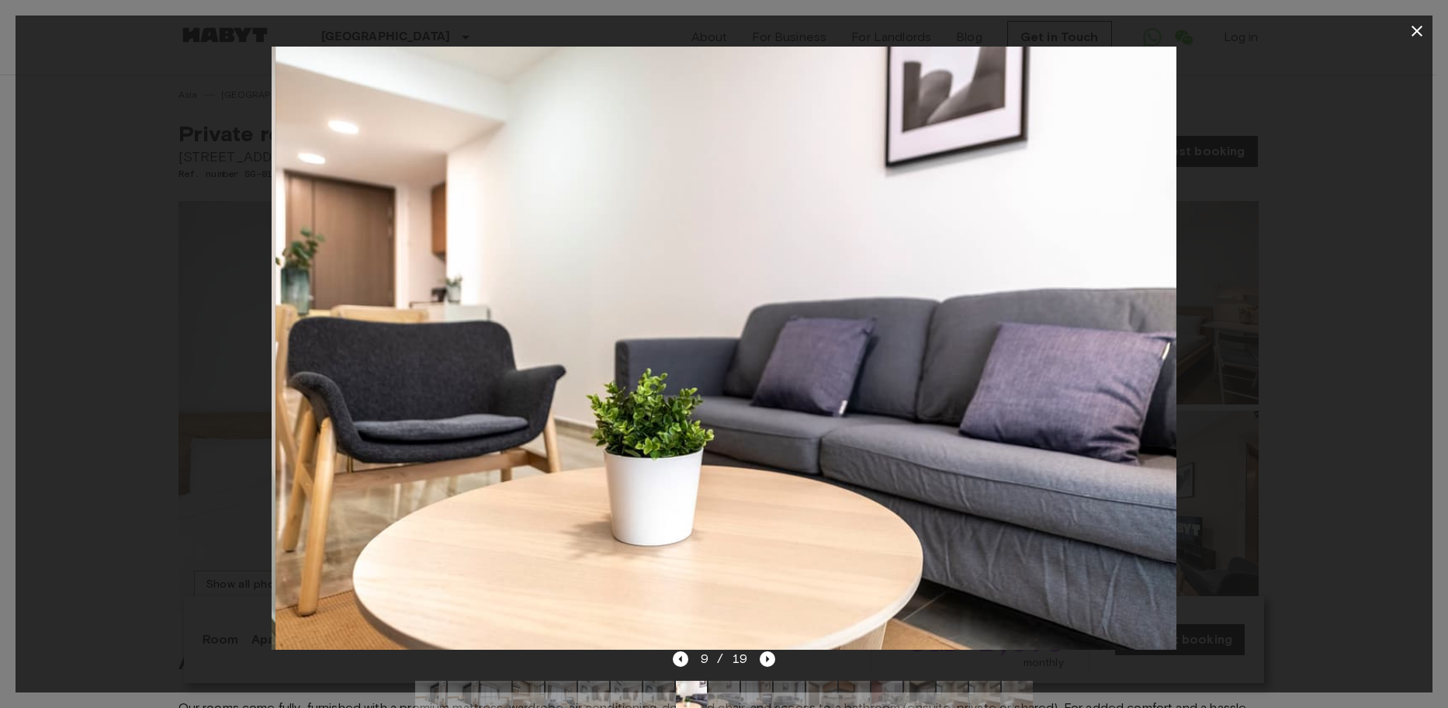
click at [727, 684] on img at bounding box center [724, 696] width 31 height 31
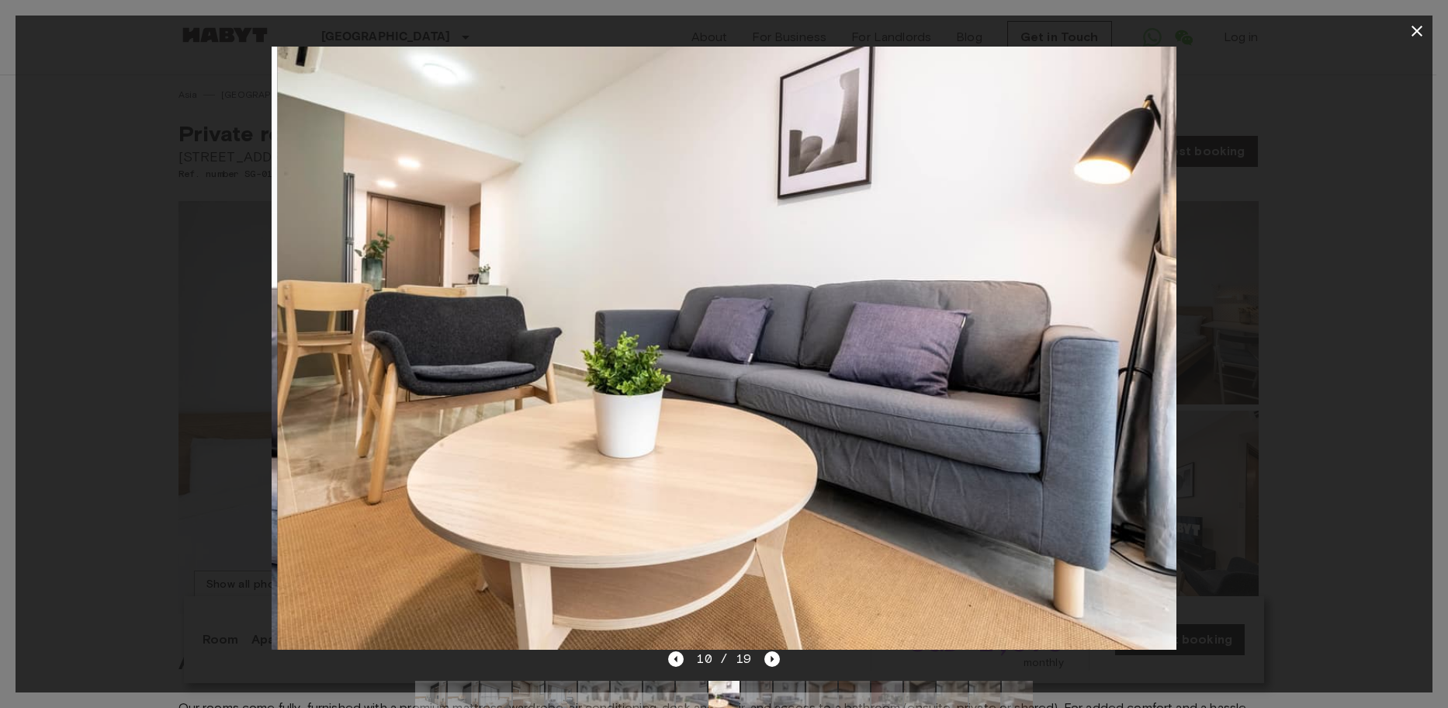
click at [754, 689] on img at bounding box center [756, 696] width 31 height 31
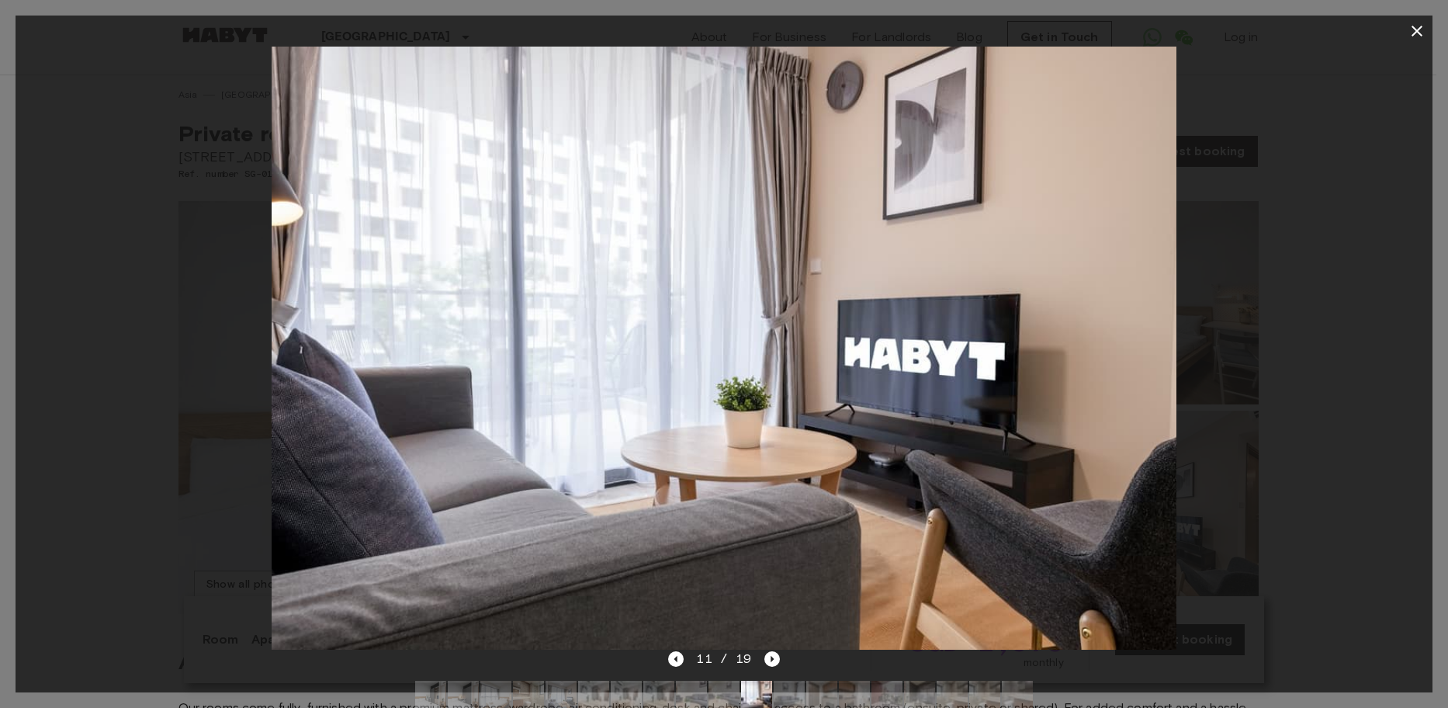
click at [802, 689] on img at bounding box center [789, 696] width 31 height 31
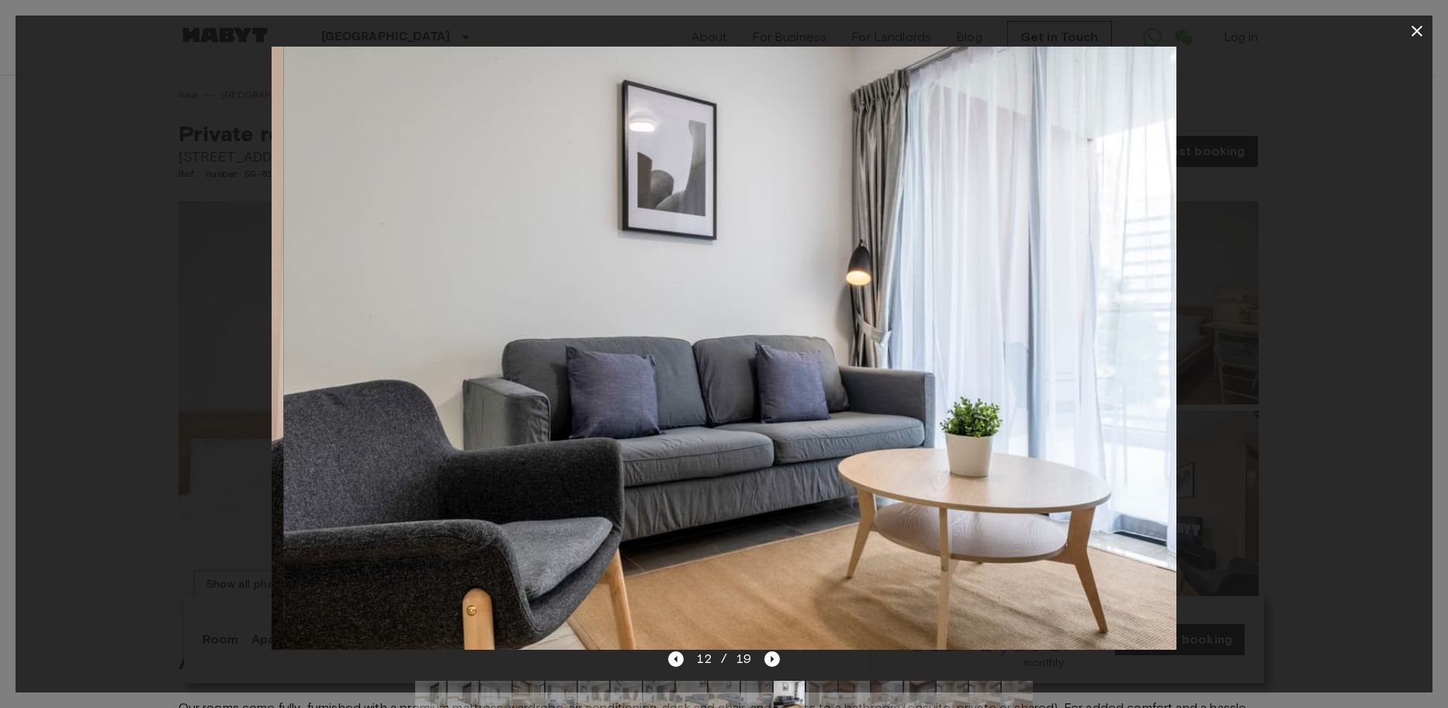
click at [817, 686] on img at bounding box center [821, 696] width 31 height 31
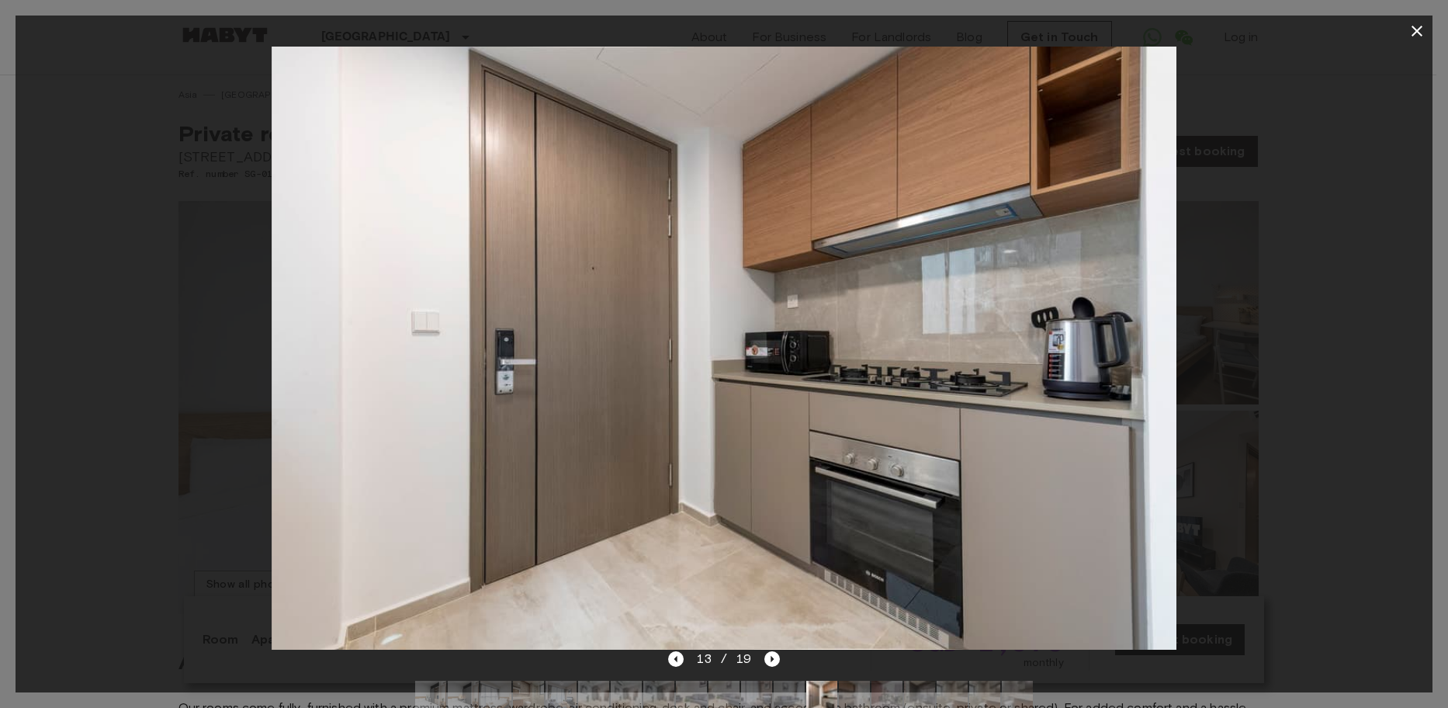
click at [863, 689] on img at bounding box center [854, 696] width 31 height 31
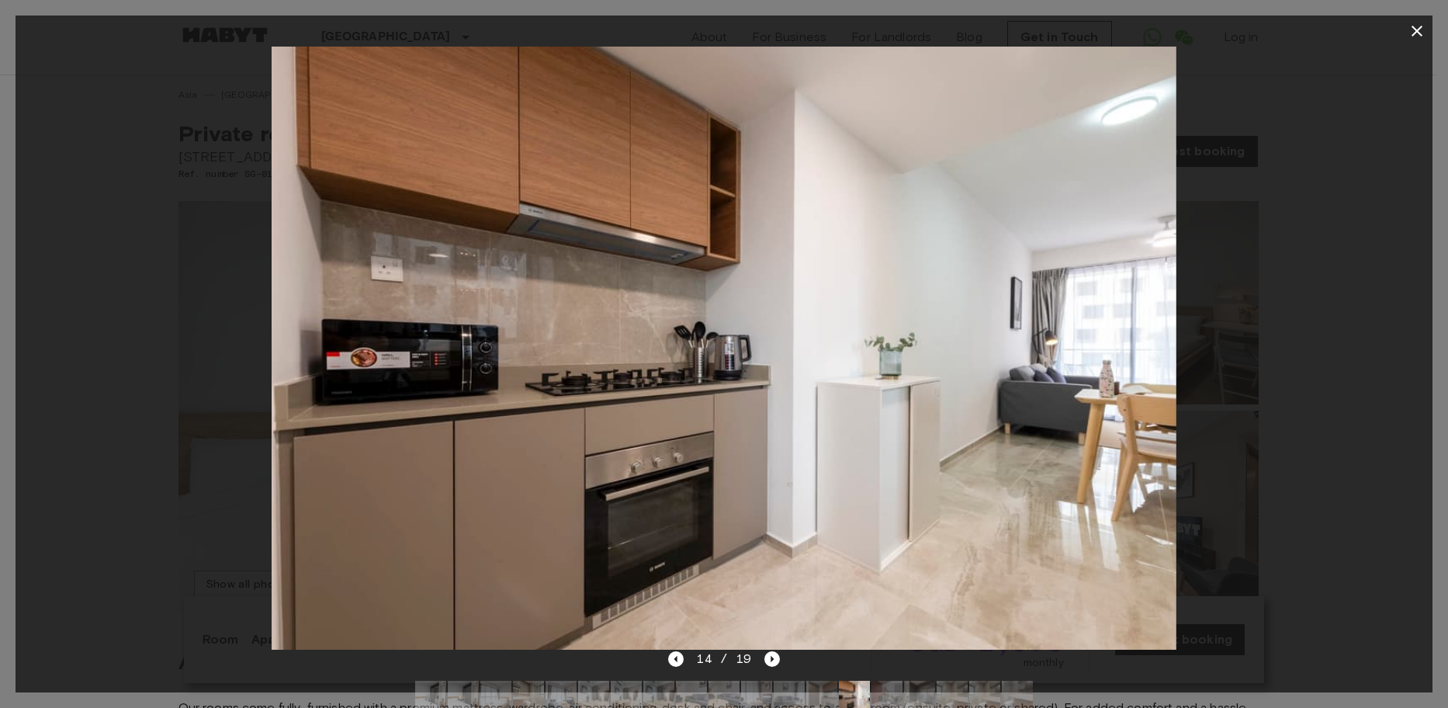
click at [891, 690] on img at bounding box center [887, 696] width 31 height 31
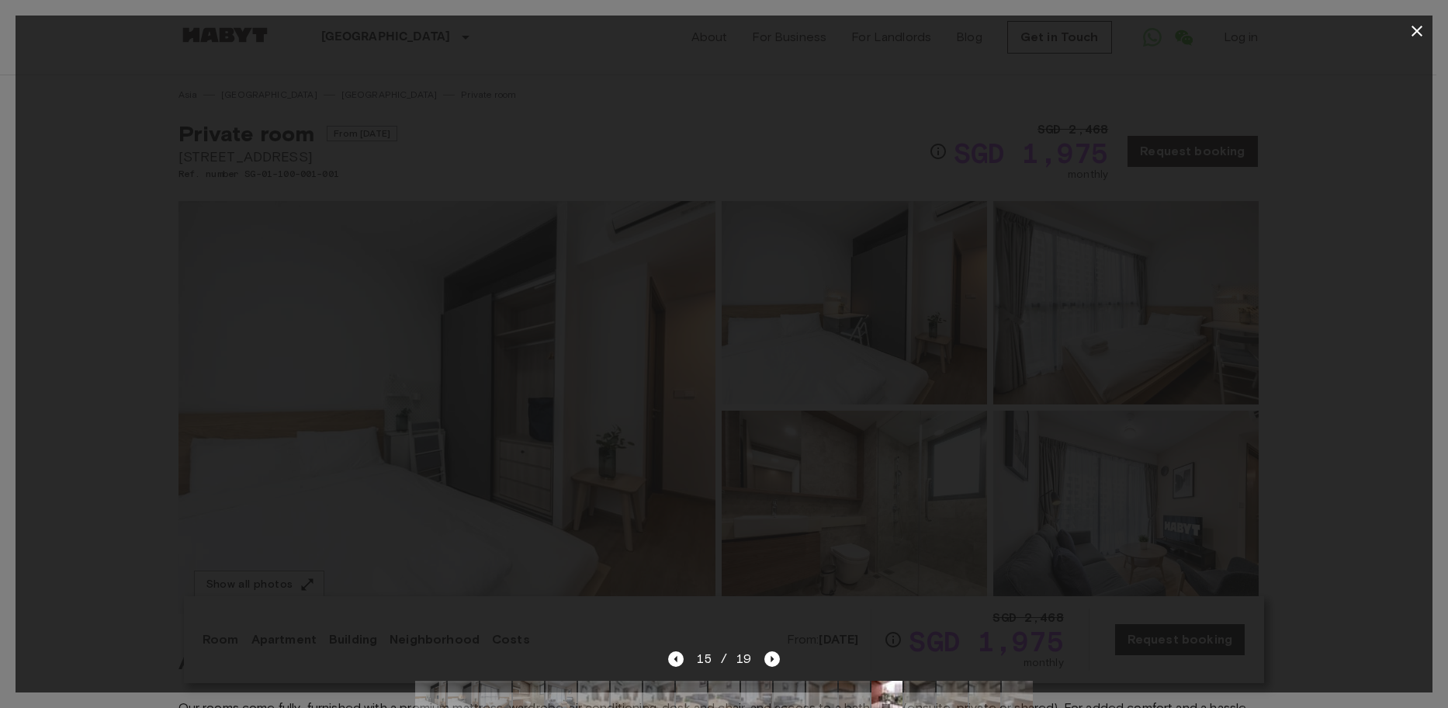
click at [920, 682] on img at bounding box center [919, 696] width 31 height 31
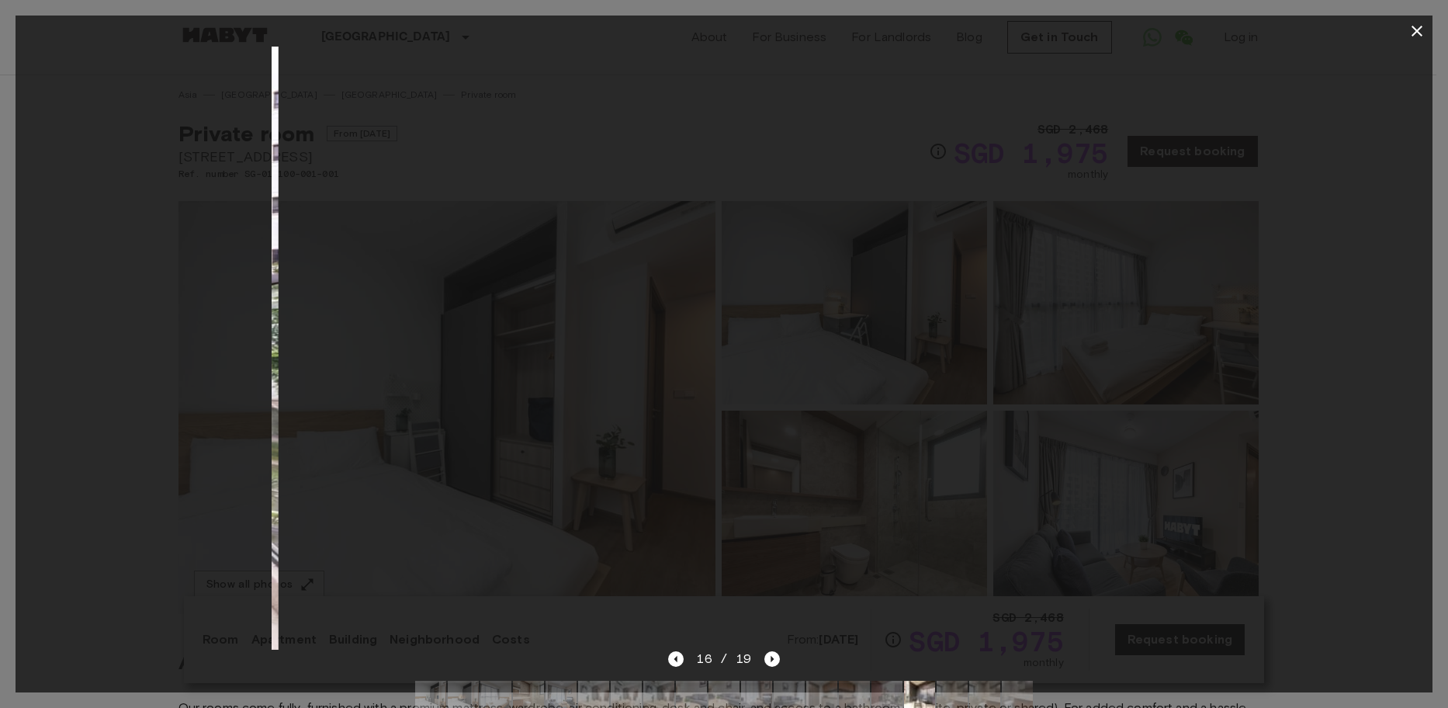
click at [950, 684] on img at bounding box center [952, 696] width 31 height 31
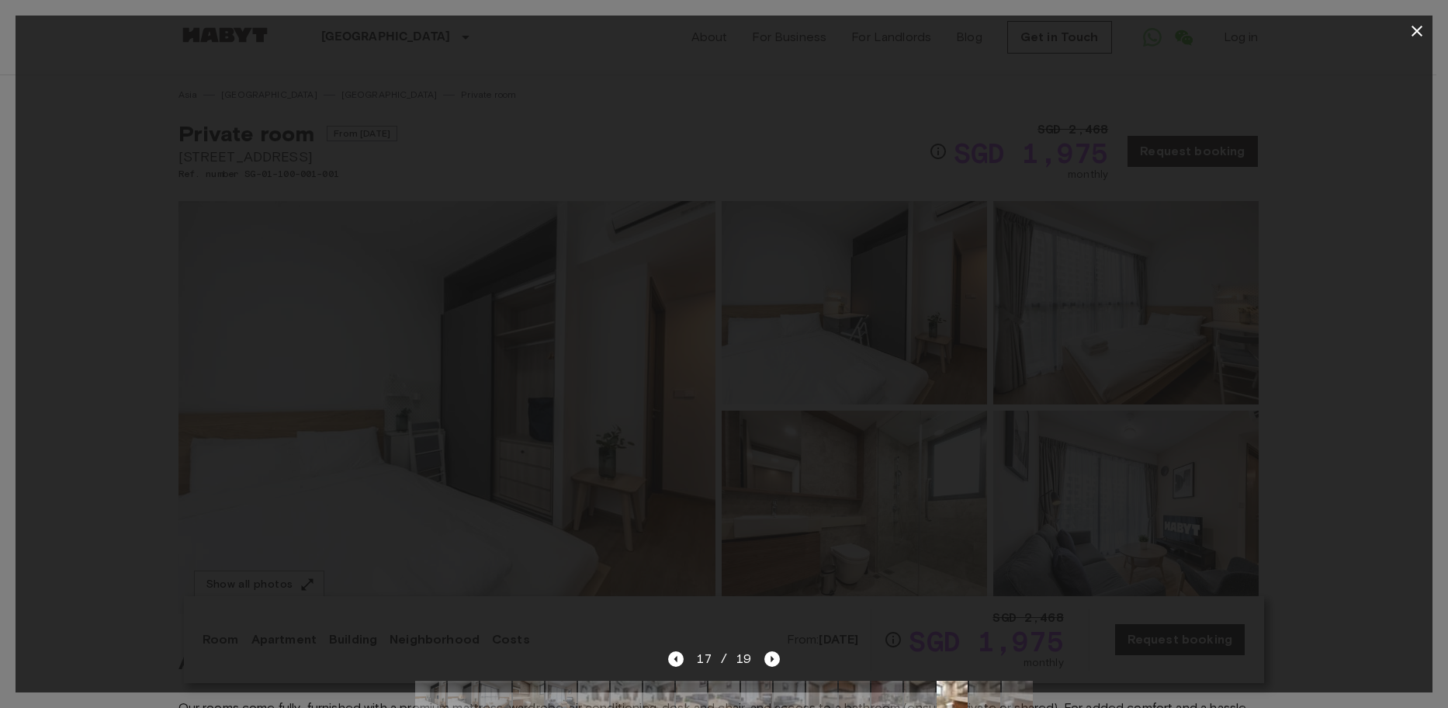
click at [1018, 689] on img at bounding box center [1017, 696] width 31 height 31
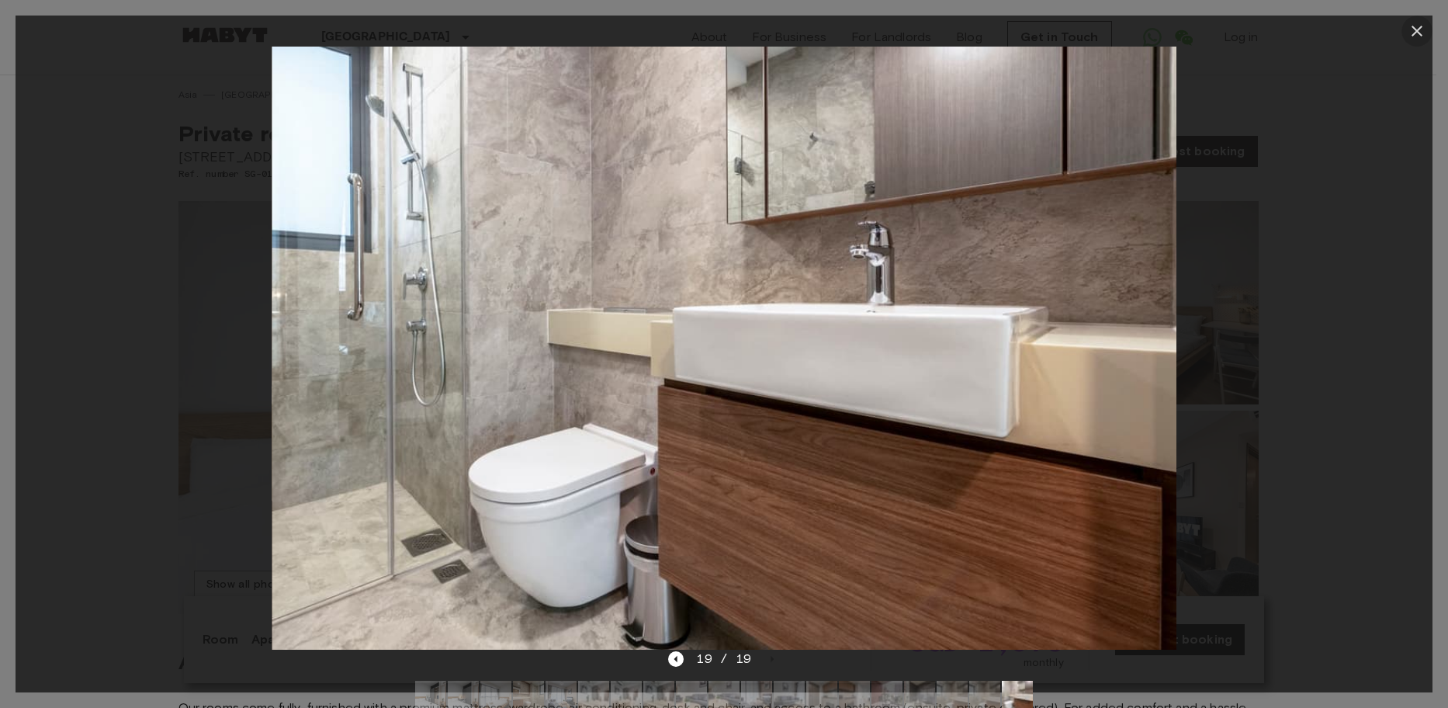
click at [1423, 23] on icon "button" at bounding box center [1417, 31] width 19 height 19
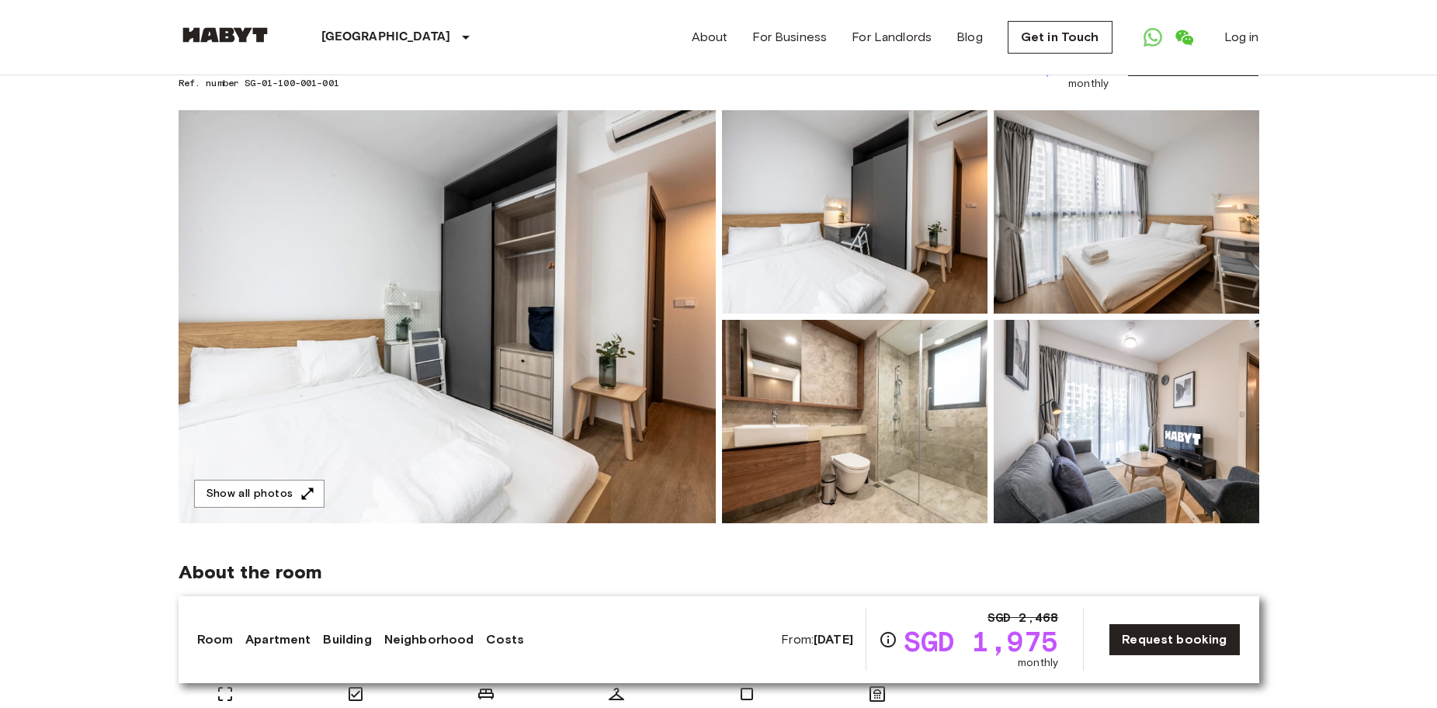
scroll to position [78, 0]
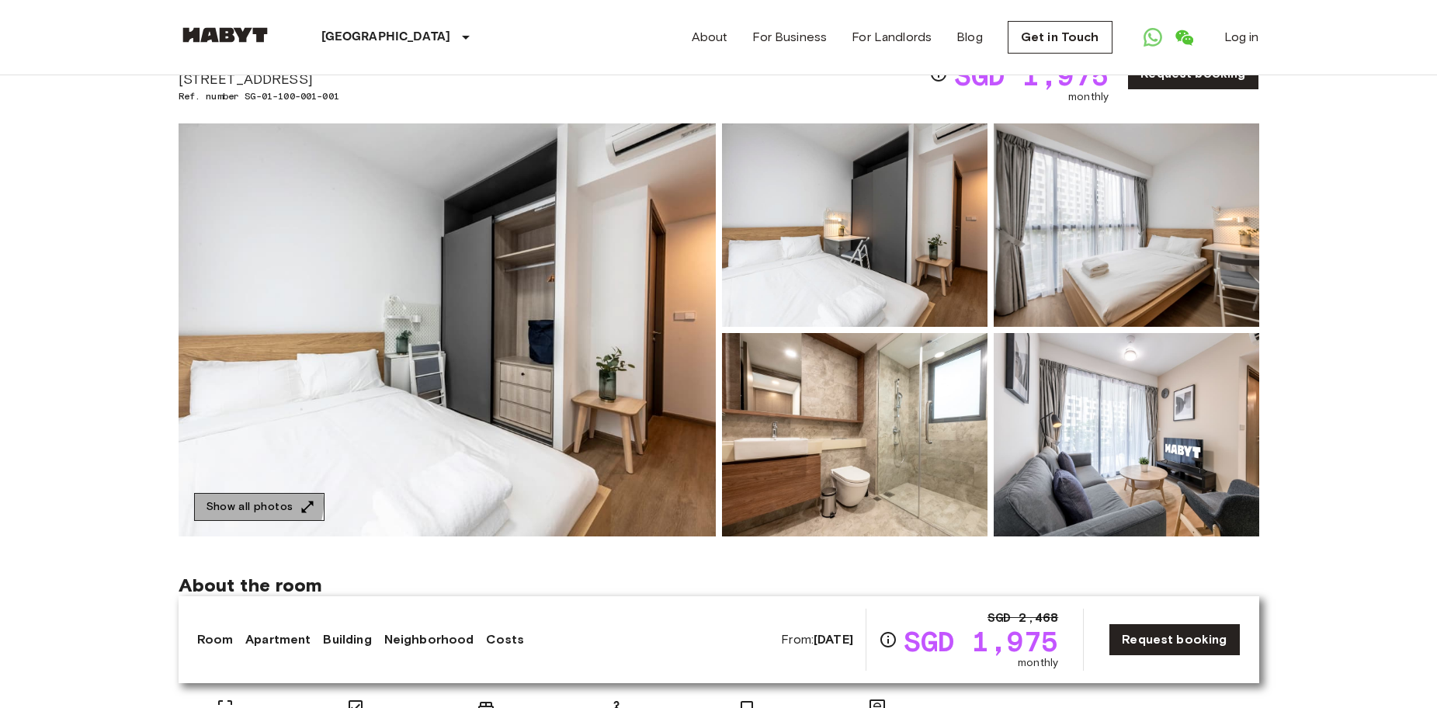
click at [251, 502] on button "Show all photos" at bounding box center [259, 507] width 130 height 29
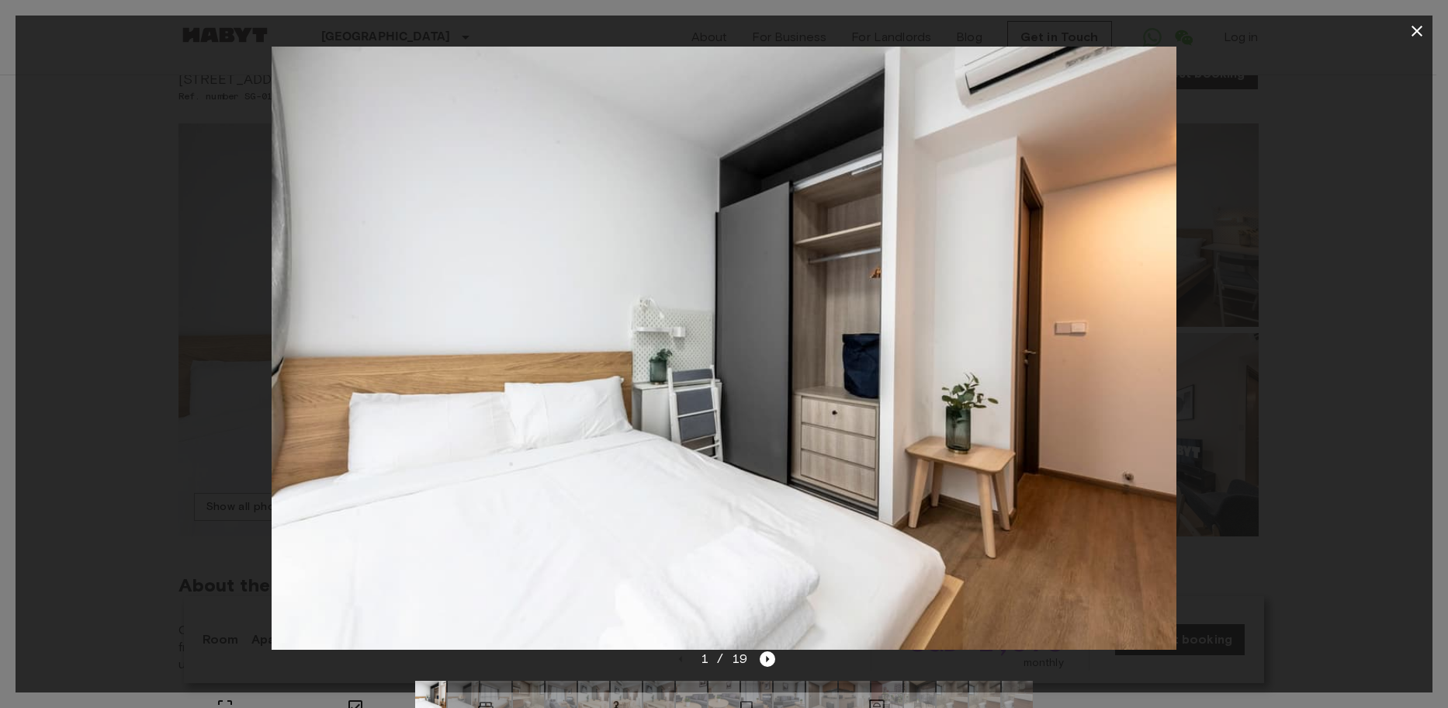
click at [468, 684] on img at bounding box center [463, 696] width 31 height 31
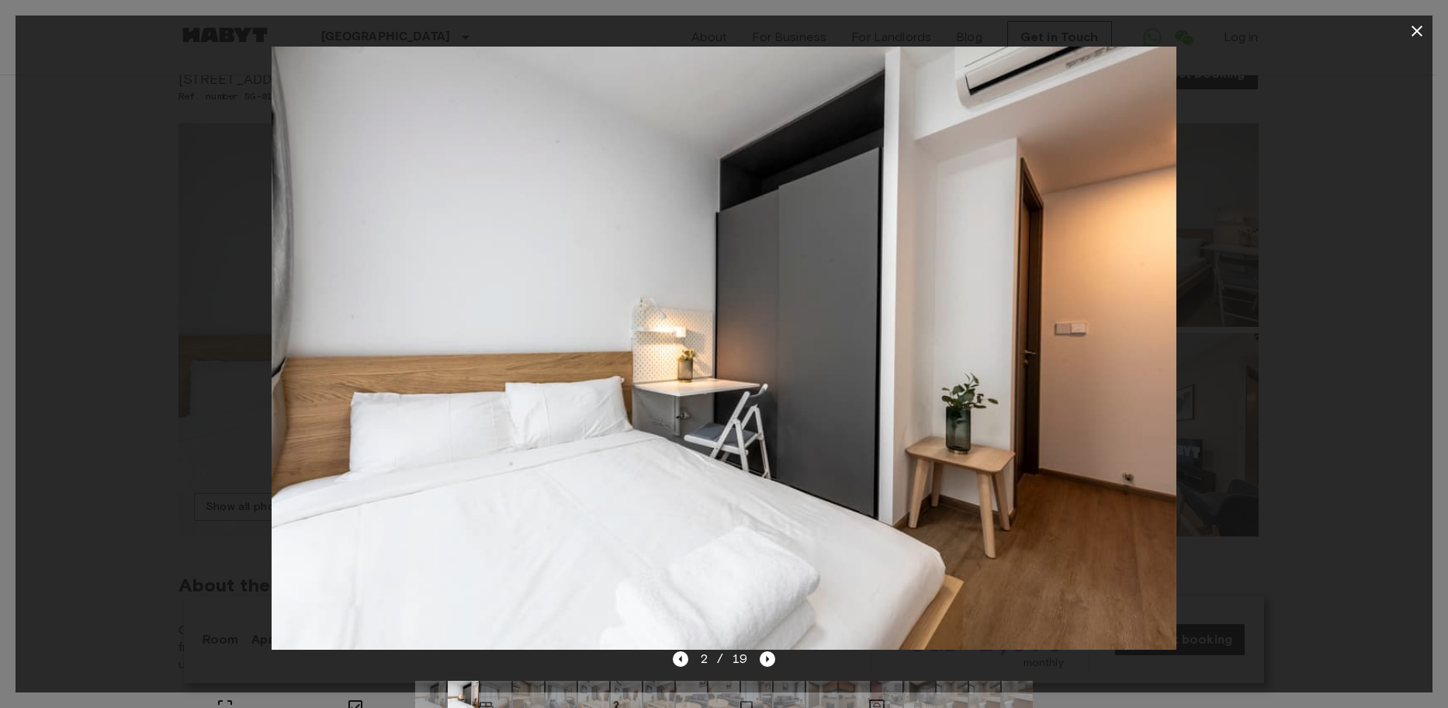
click at [494, 688] on img at bounding box center [495, 696] width 31 height 31
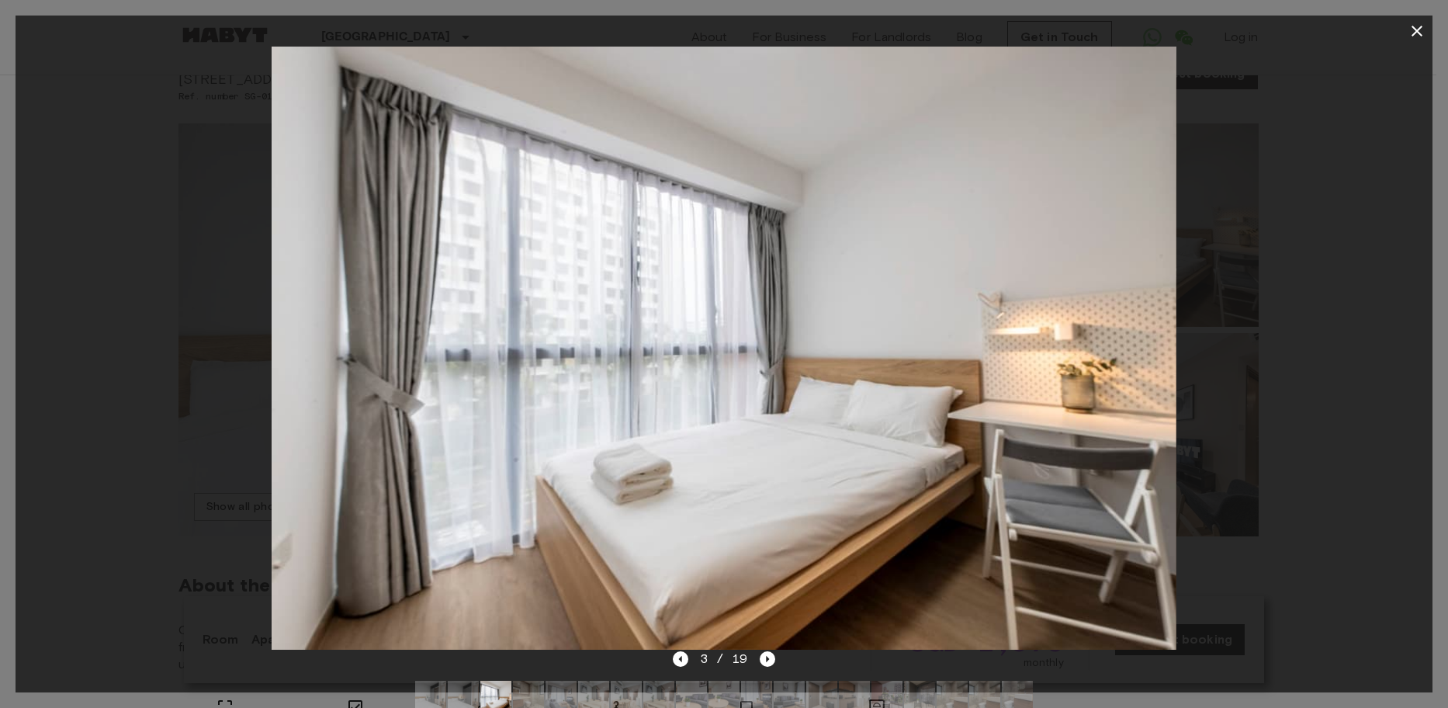
click at [522, 691] on img at bounding box center [528, 696] width 31 height 31
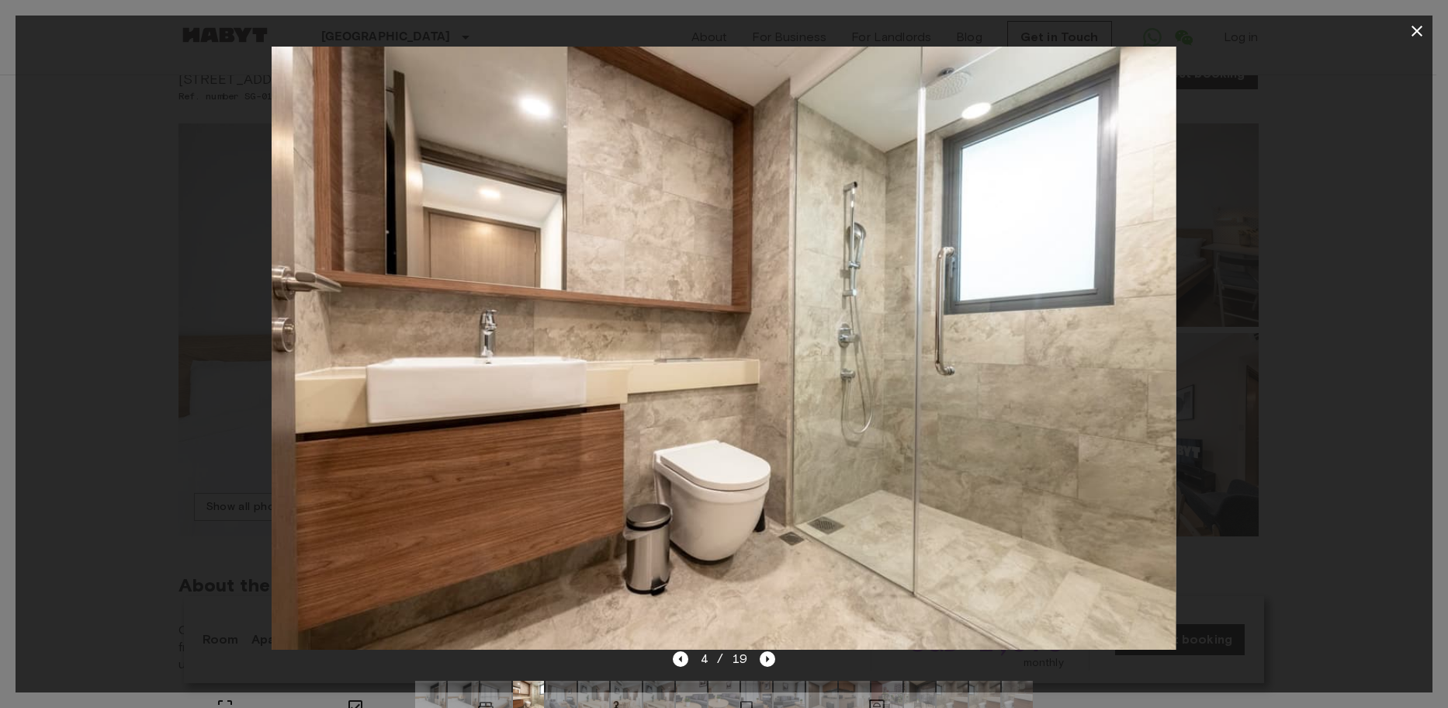
click at [561, 689] on img at bounding box center [561, 696] width 31 height 31
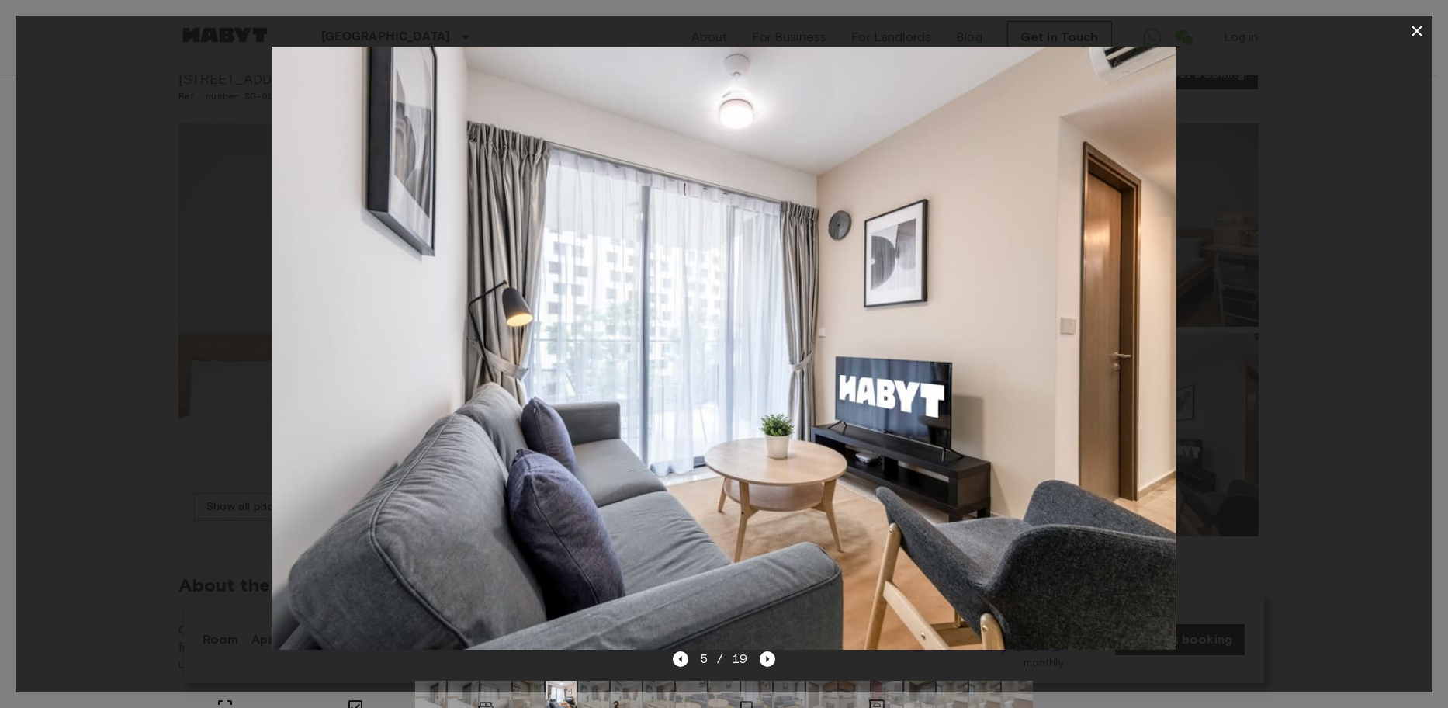
click at [602, 682] on img at bounding box center [593, 696] width 31 height 31
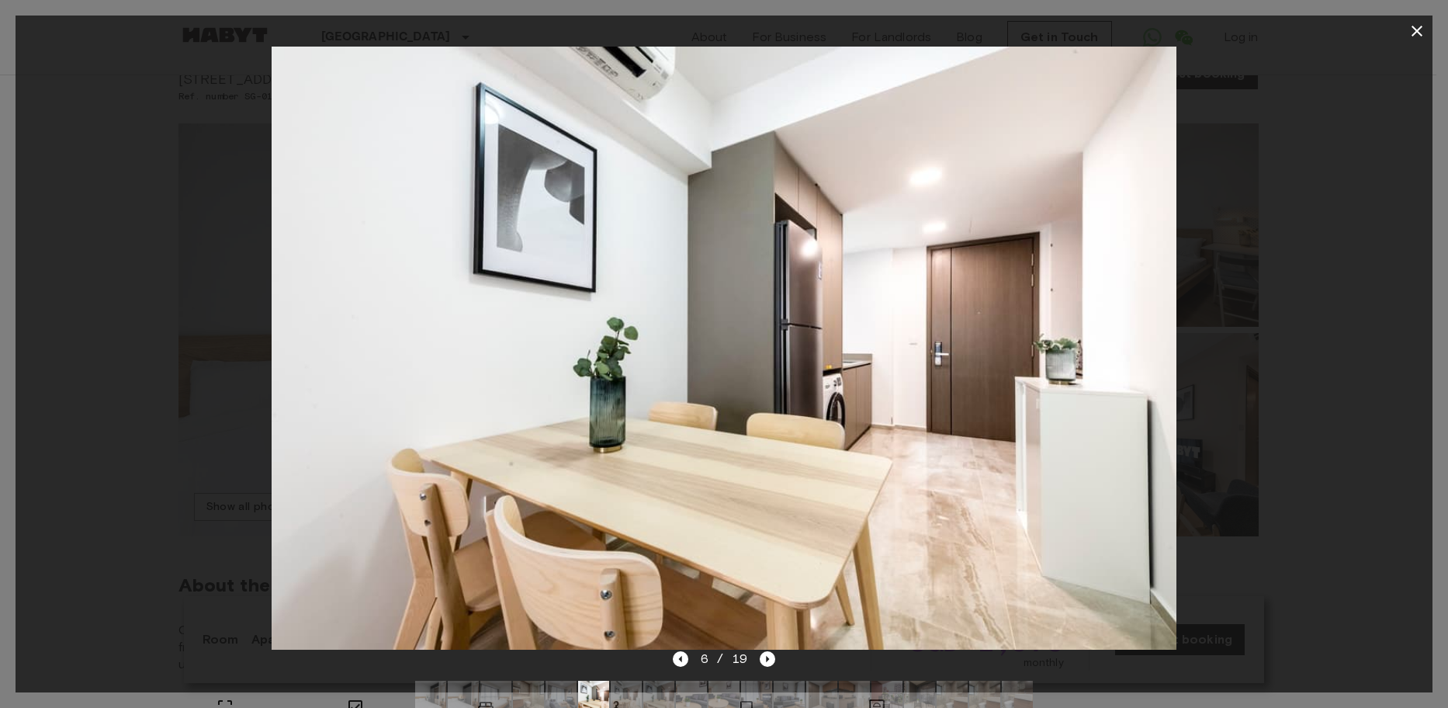
click at [633, 684] on img at bounding box center [626, 696] width 31 height 31
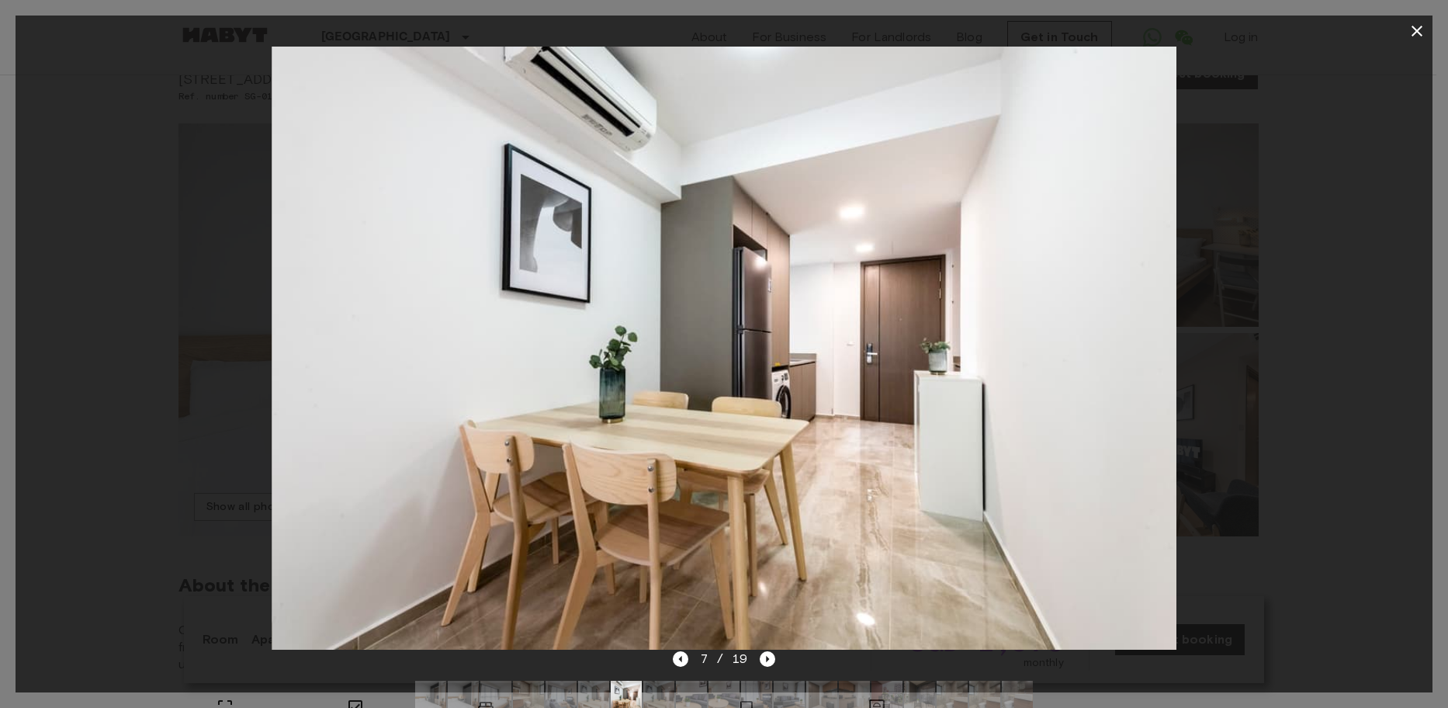
click at [661, 690] on img at bounding box center [658, 696] width 31 height 31
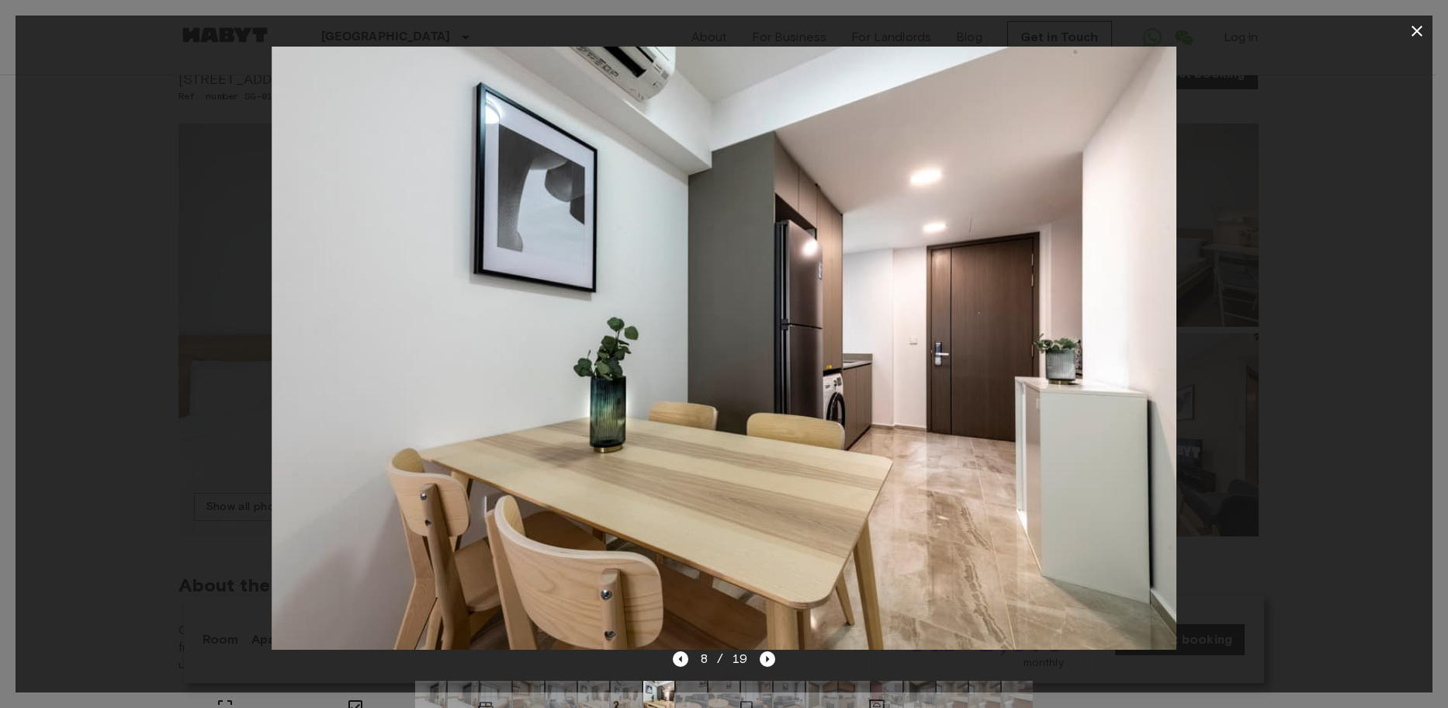
click at [699, 688] on img at bounding box center [691, 696] width 31 height 31
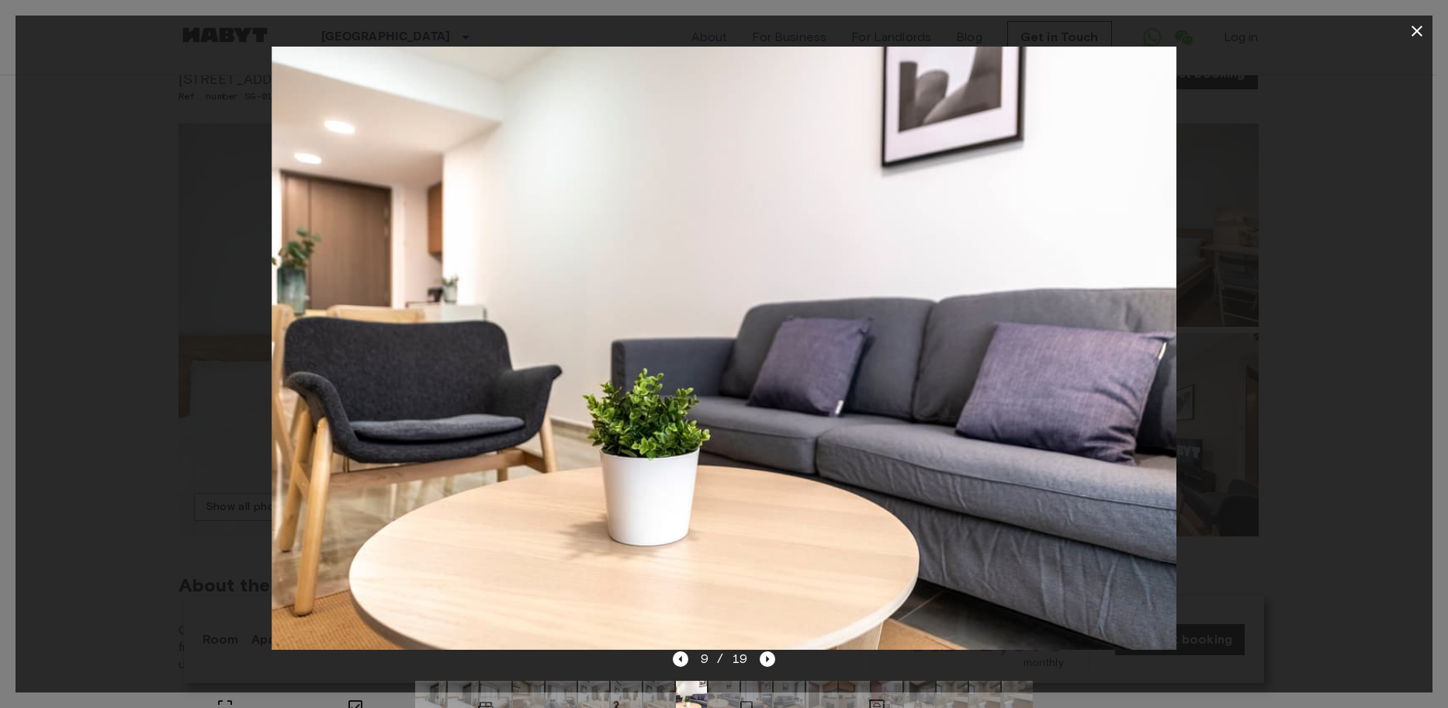
click at [726, 688] on img at bounding box center [724, 696] width 31 height 31
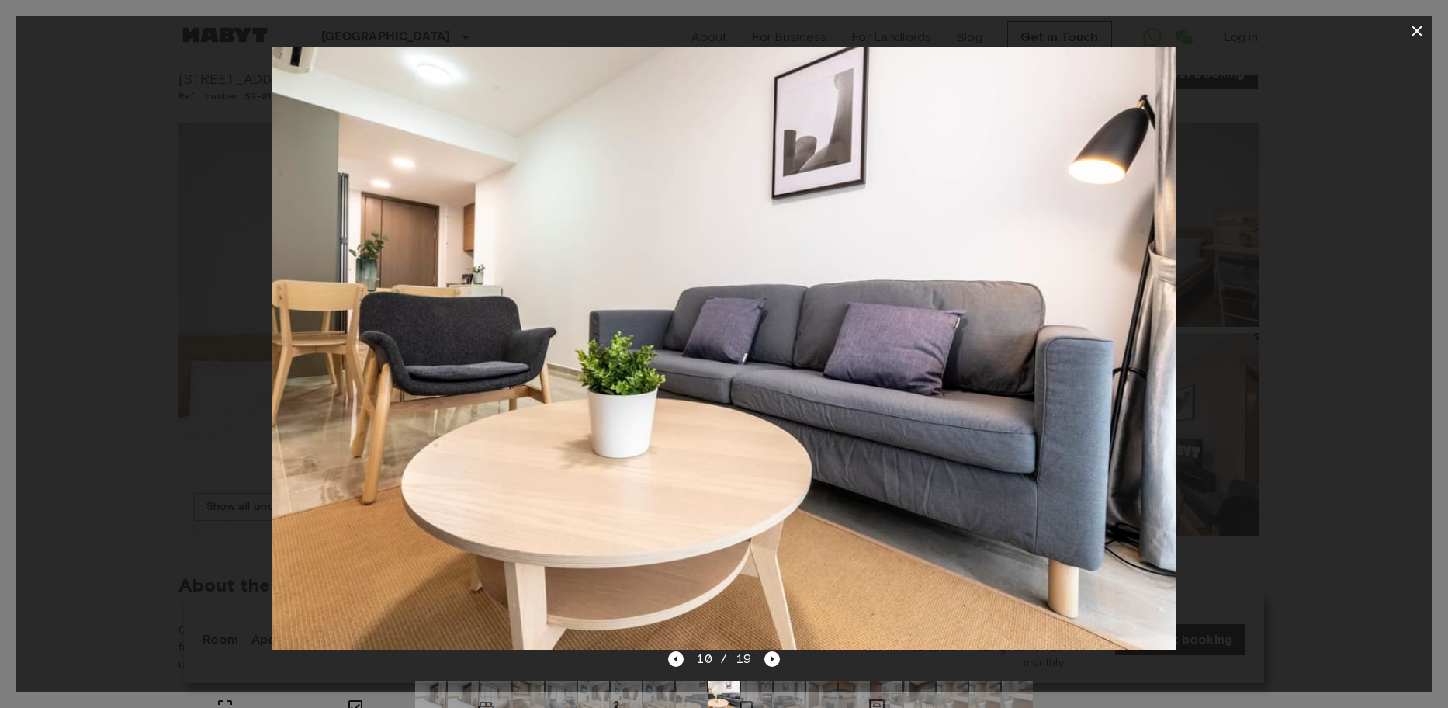
click at [765, 689] on img at bounding box center [756, 696] width 31 height 31
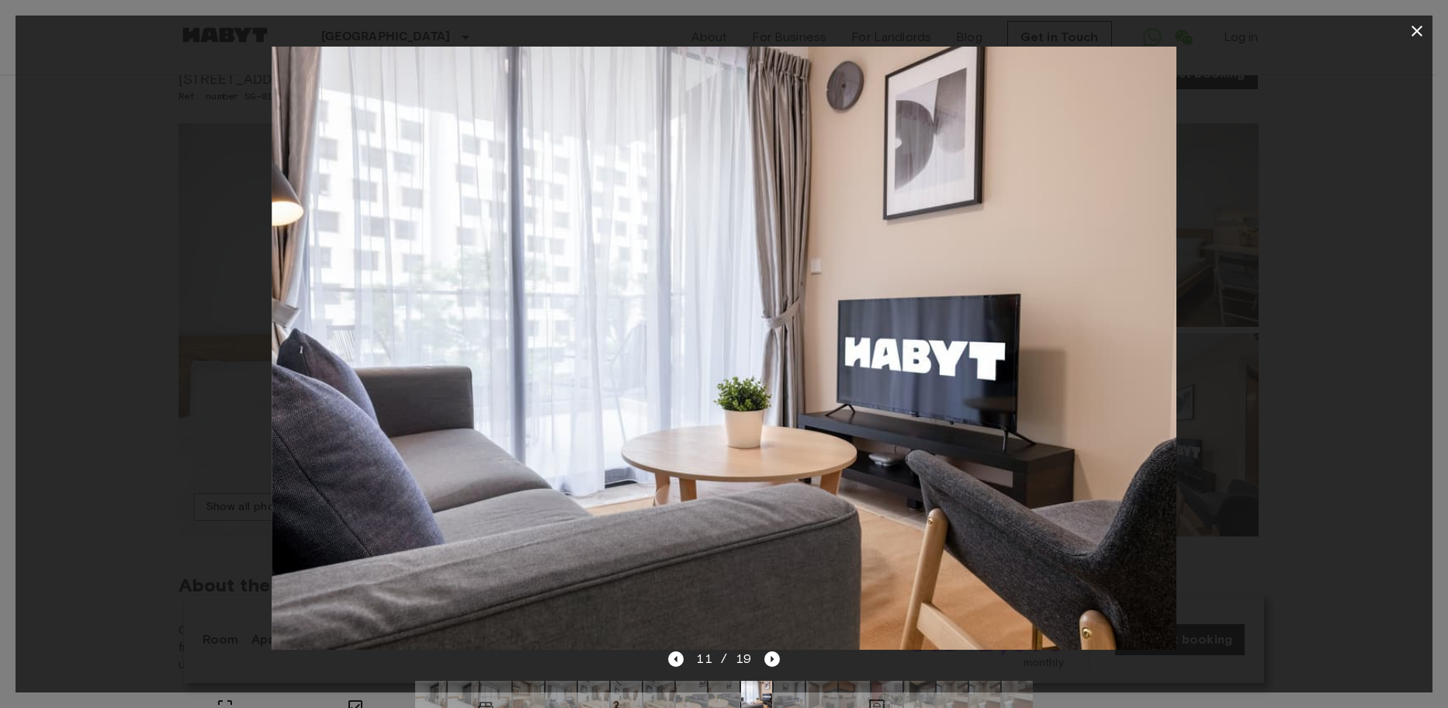
click at [795, 688] on img at bounding box center [789, 696] width 31 height 31
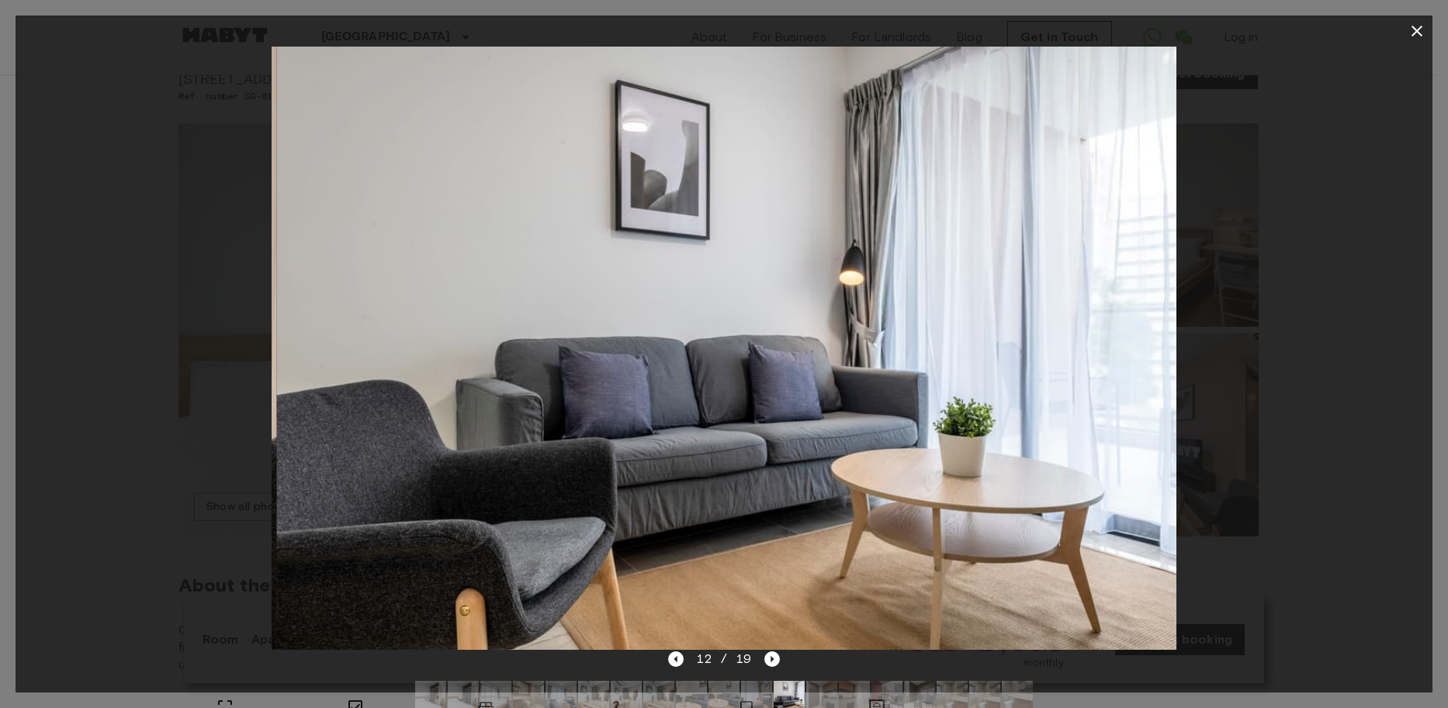
click at [821, 685] on img at bounding box center [821, 696] width 31 height 31
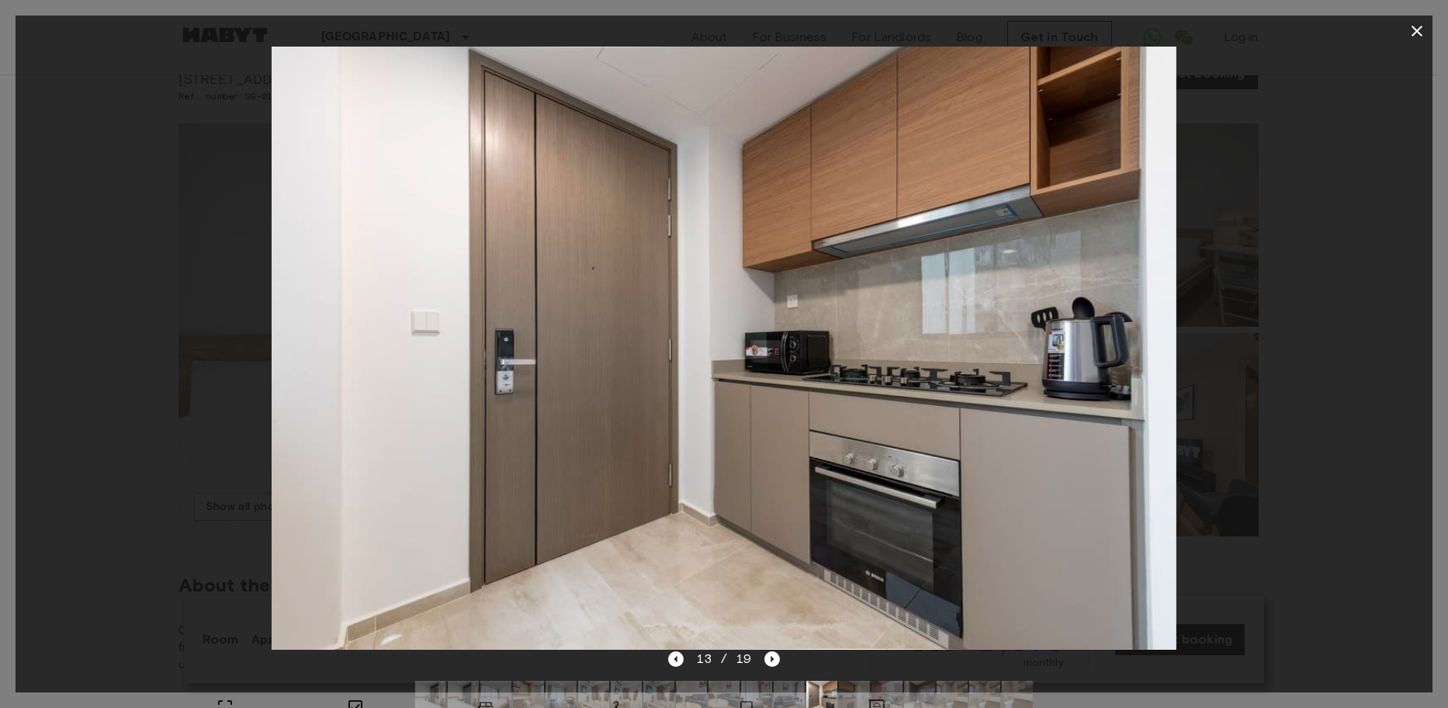
click at [853, 692] on img at bounding box center [854, 696] width 31 height 31
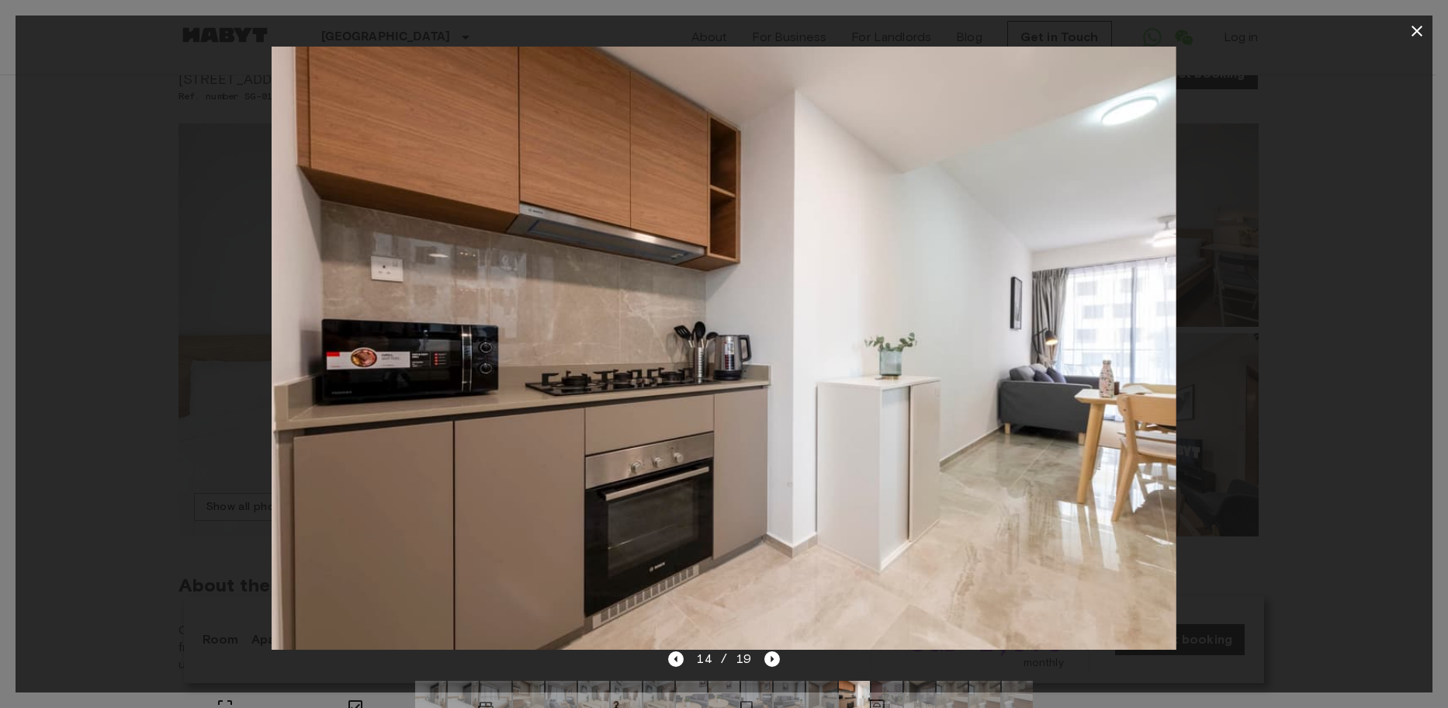
click at [895, 685] on img at bounding box center [887, 696] width 31 height 31
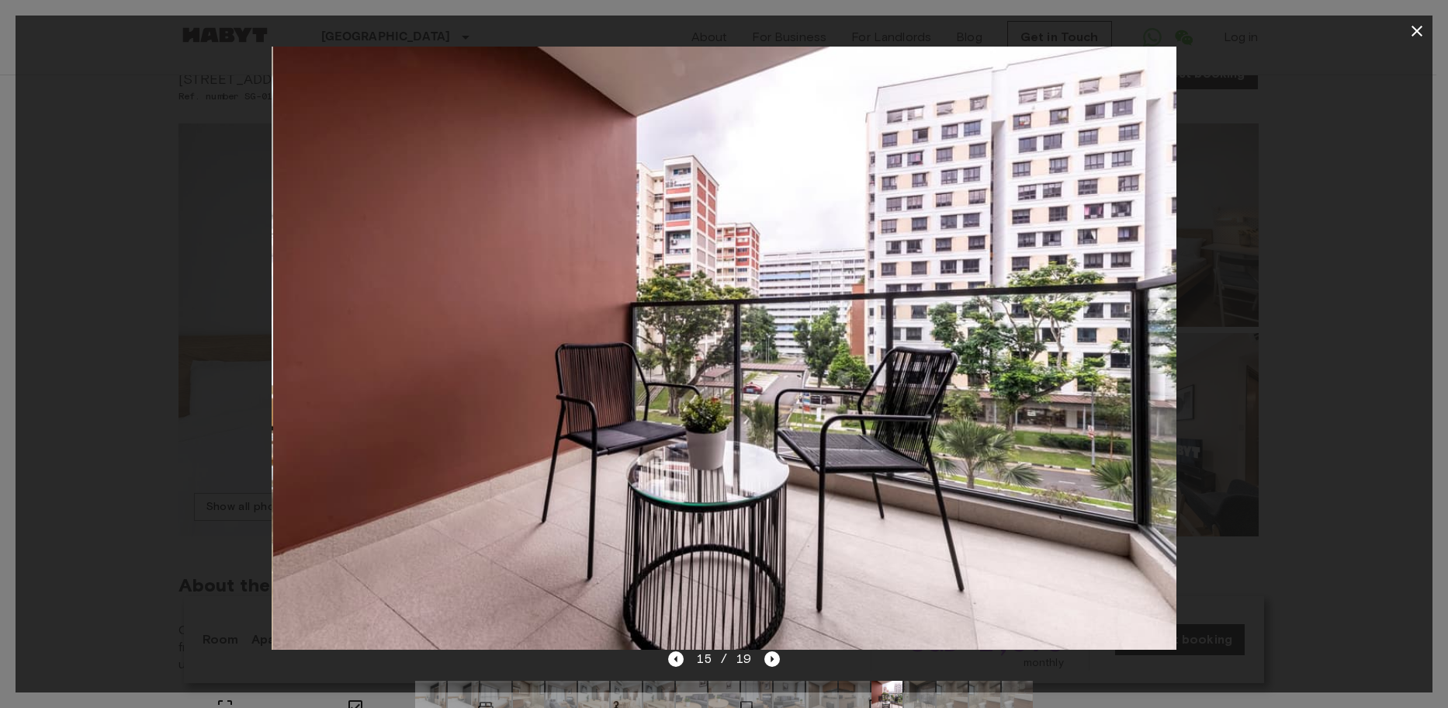
click at [911, 684] on img at bounding box center [919, 696] width 31 height 31
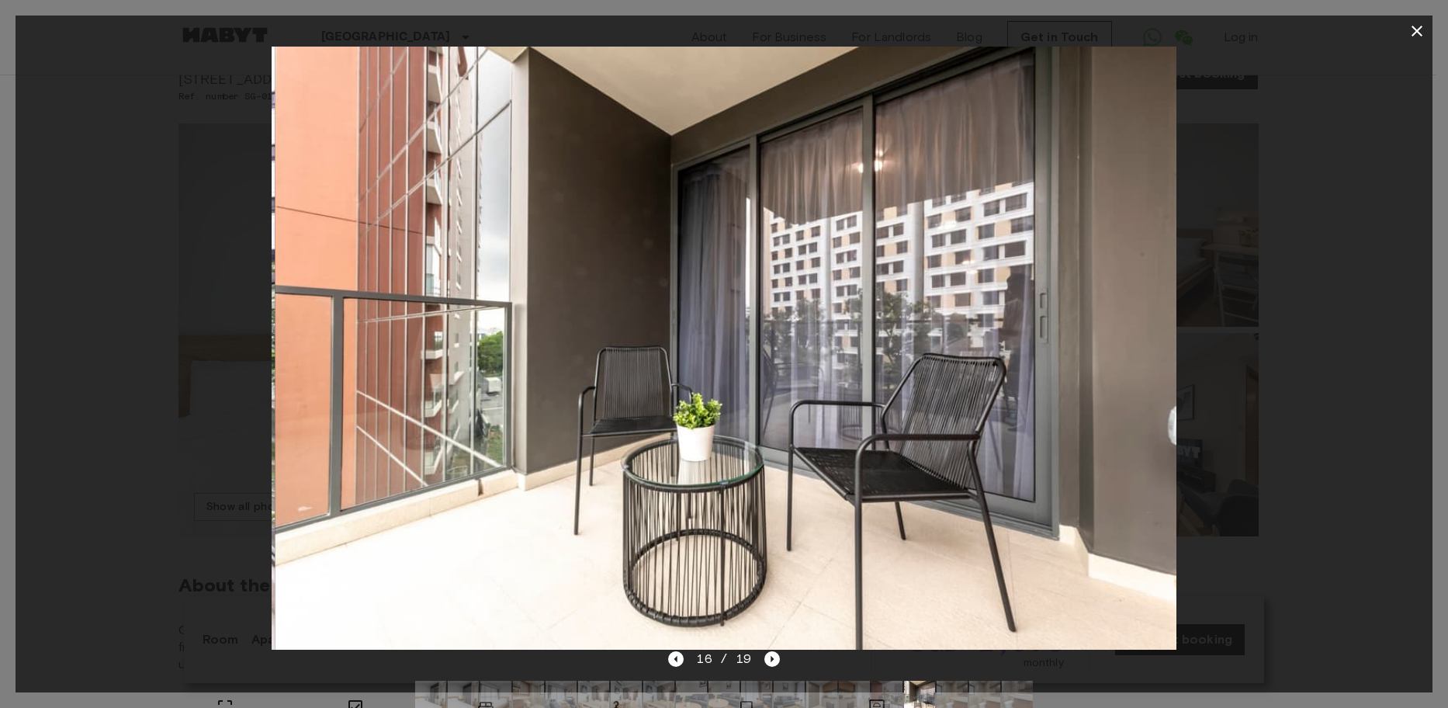
click at [948, 688] on img at bounding box center [952, 696] width 31 height 31
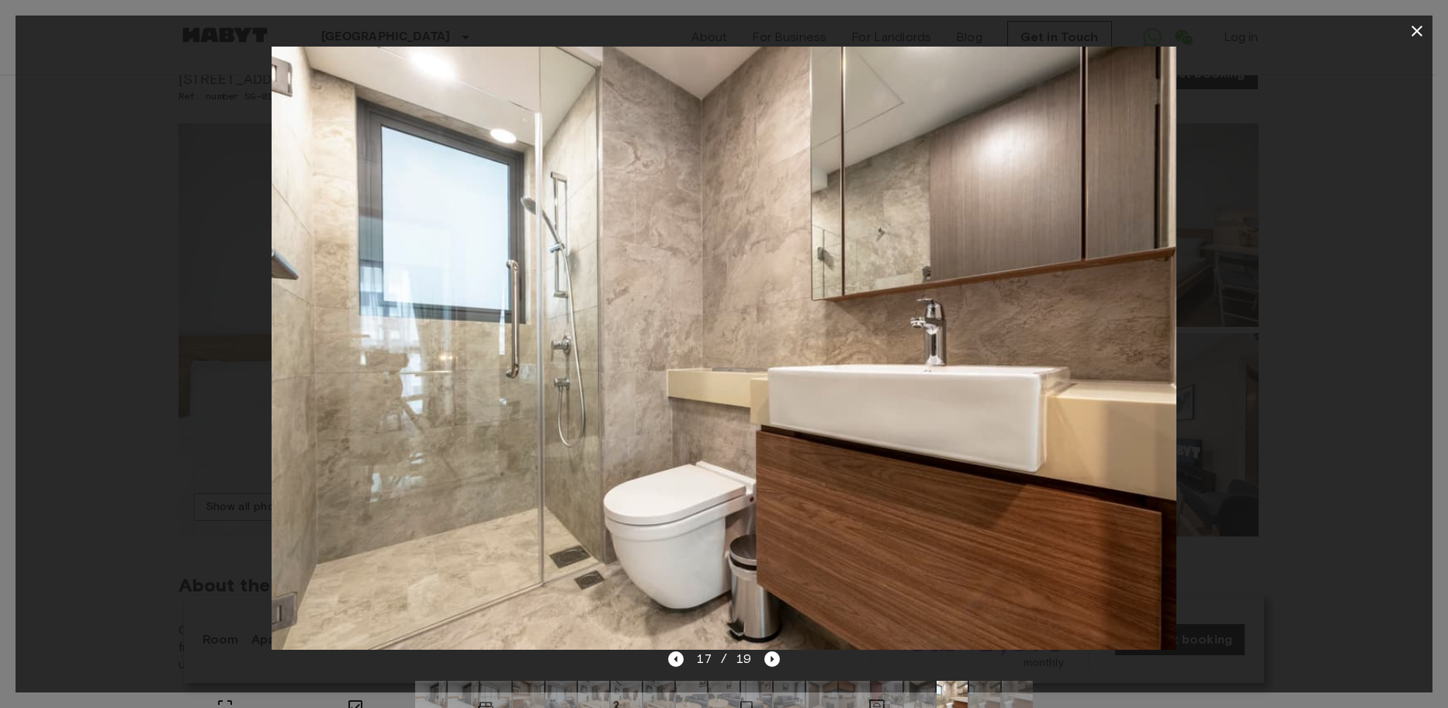
click at [991, 689] on img at bounding box center [984, 696] width 31 height 31
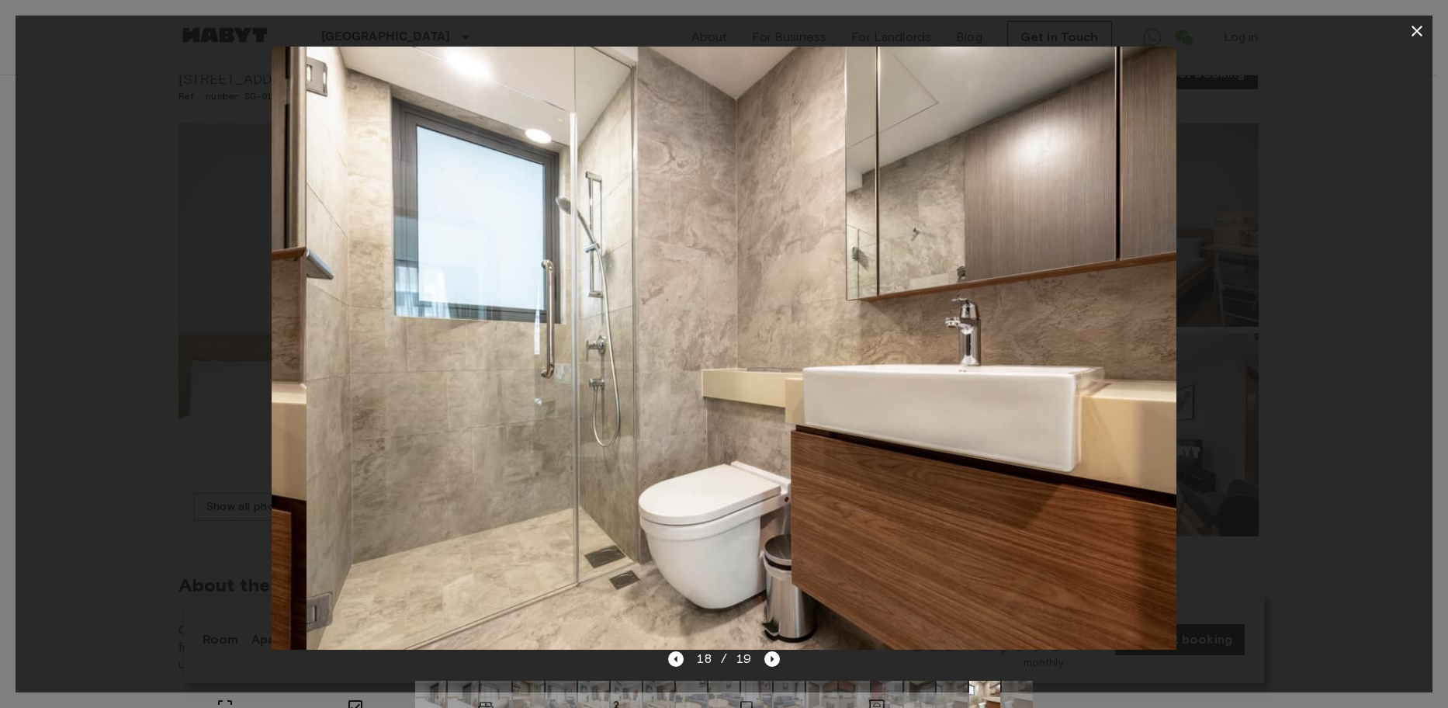
click at [1014, 688] on img at bounding box center [1017, 696] width 31 height 31
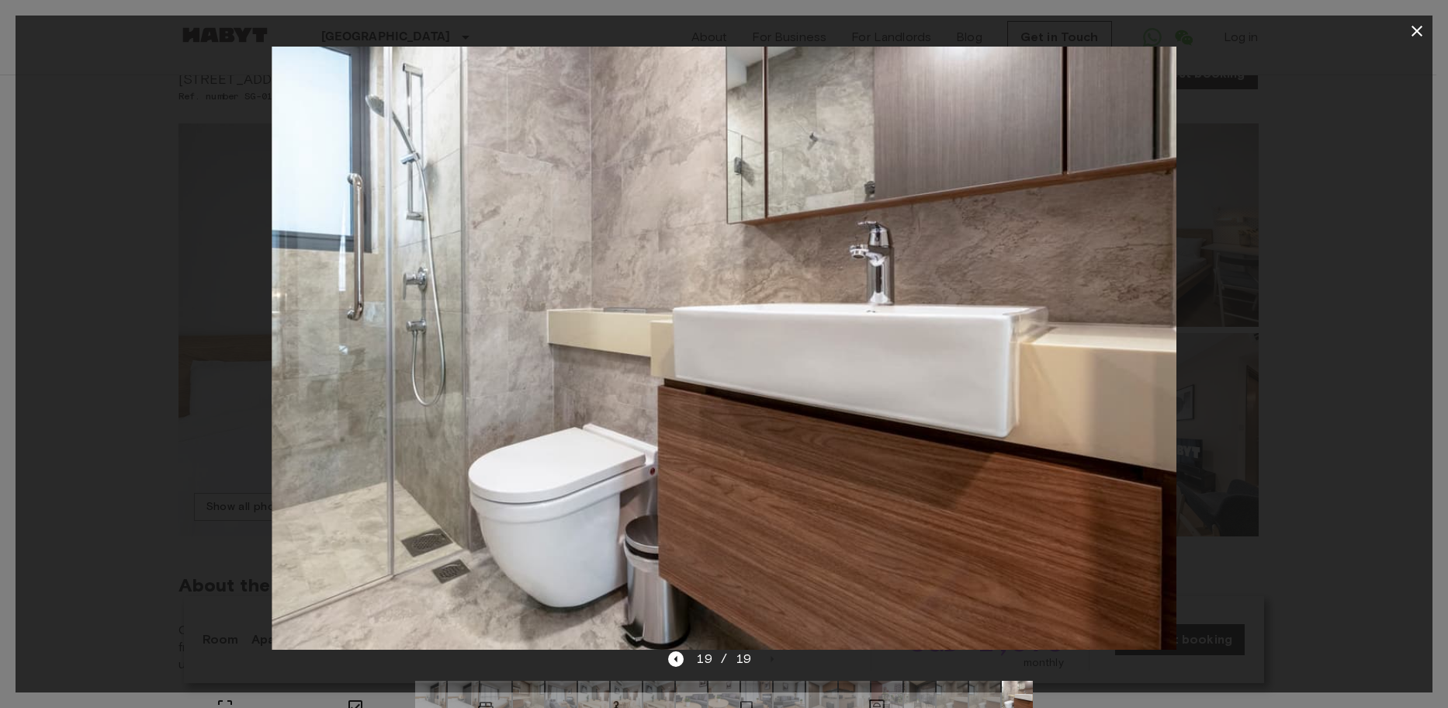
click at [1420, 30] on icon "button" at bounding box center [1417, 31] width 19 height 19
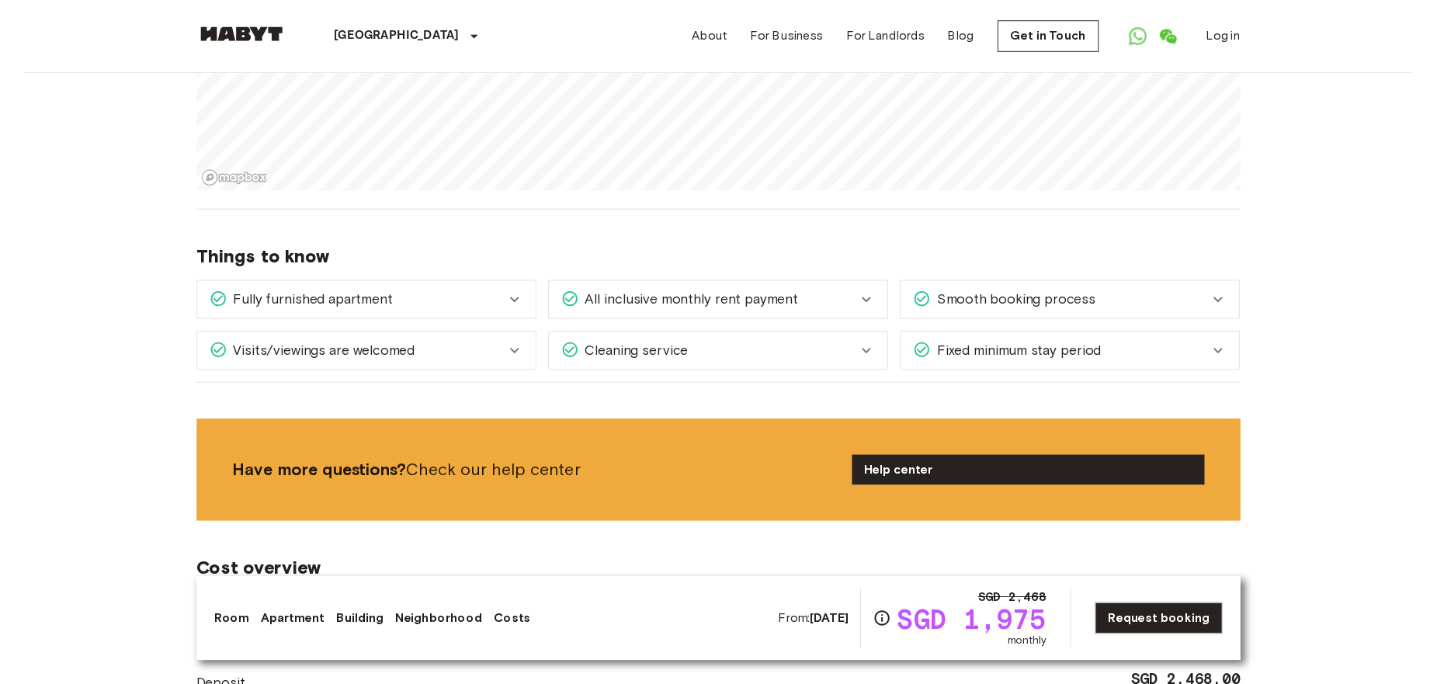
scroll to position [1552, 0]
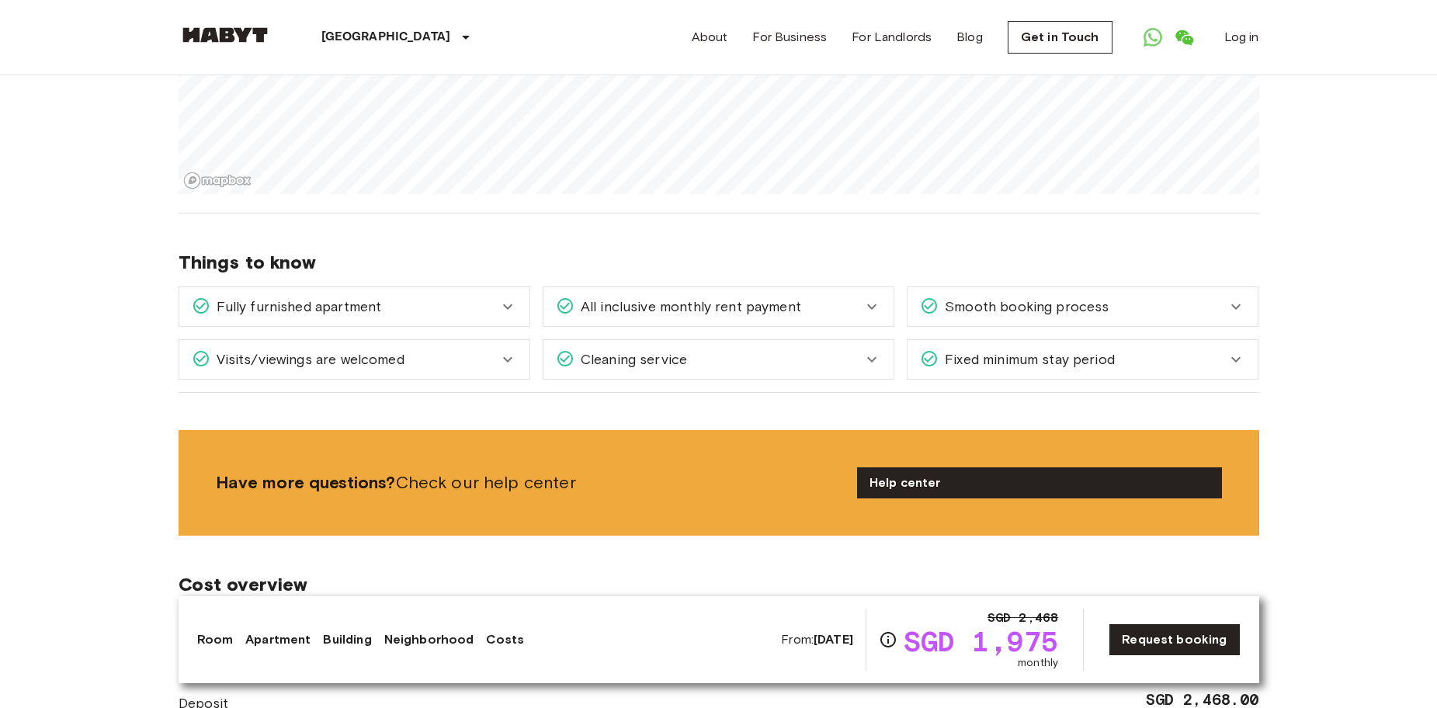
click at [868, 297] on icon at bounding box center [871, 306] width 19 height 19
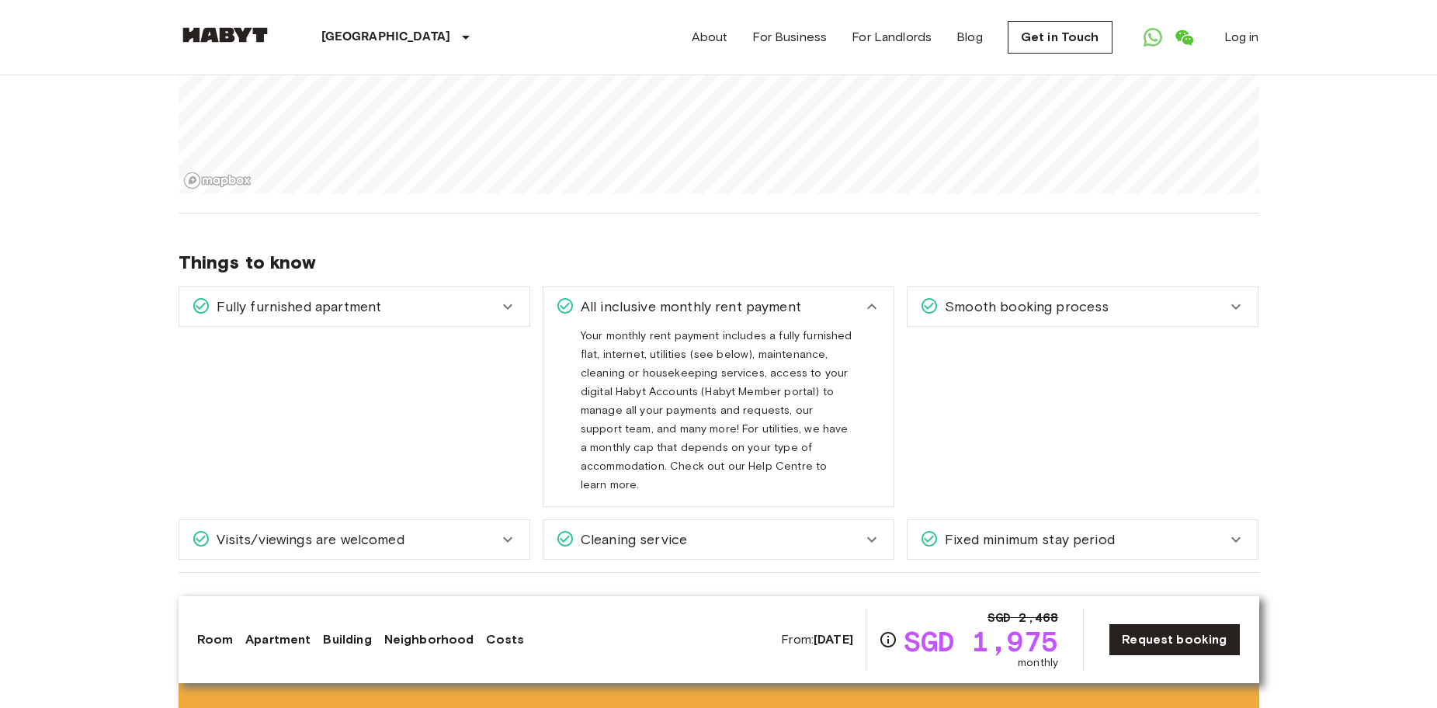
click at [410, 297] on div "Fully furnished apartment" at bounding box center [345, 307] width 307 height 20
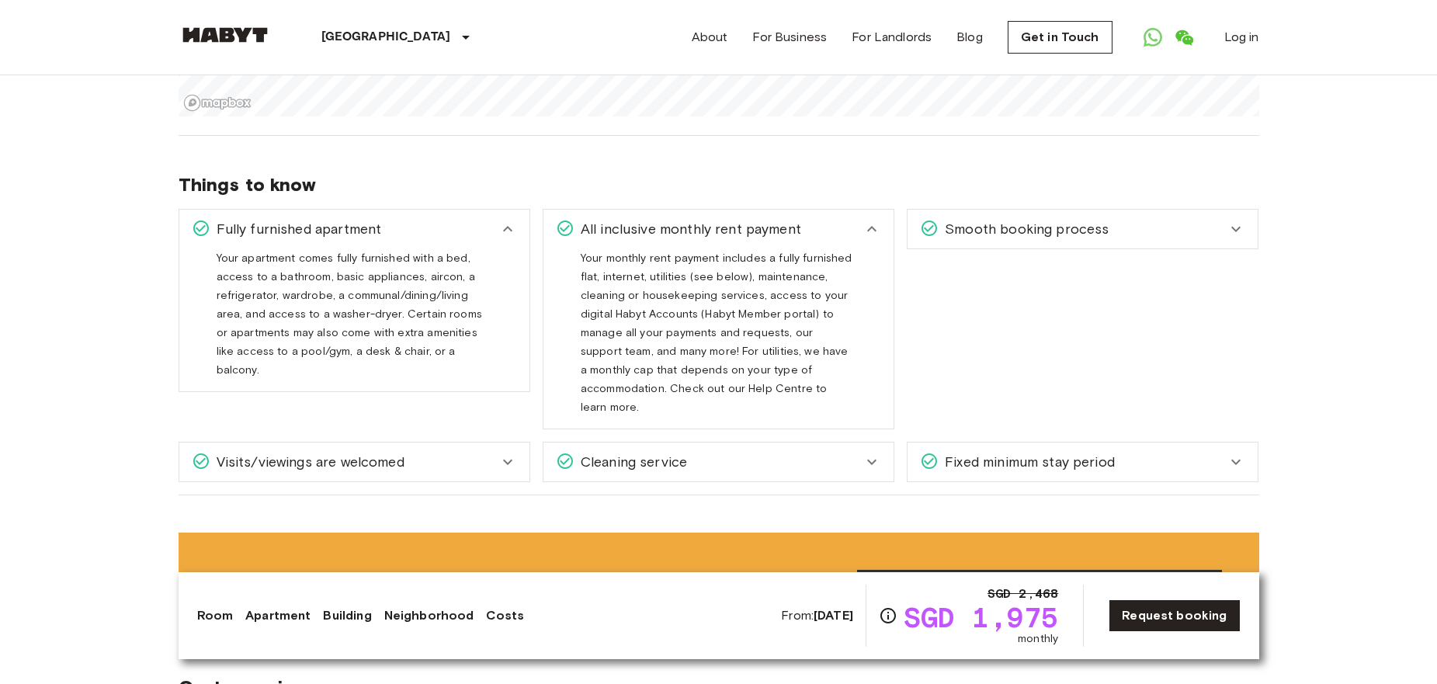
scroll to position [1708, 0]
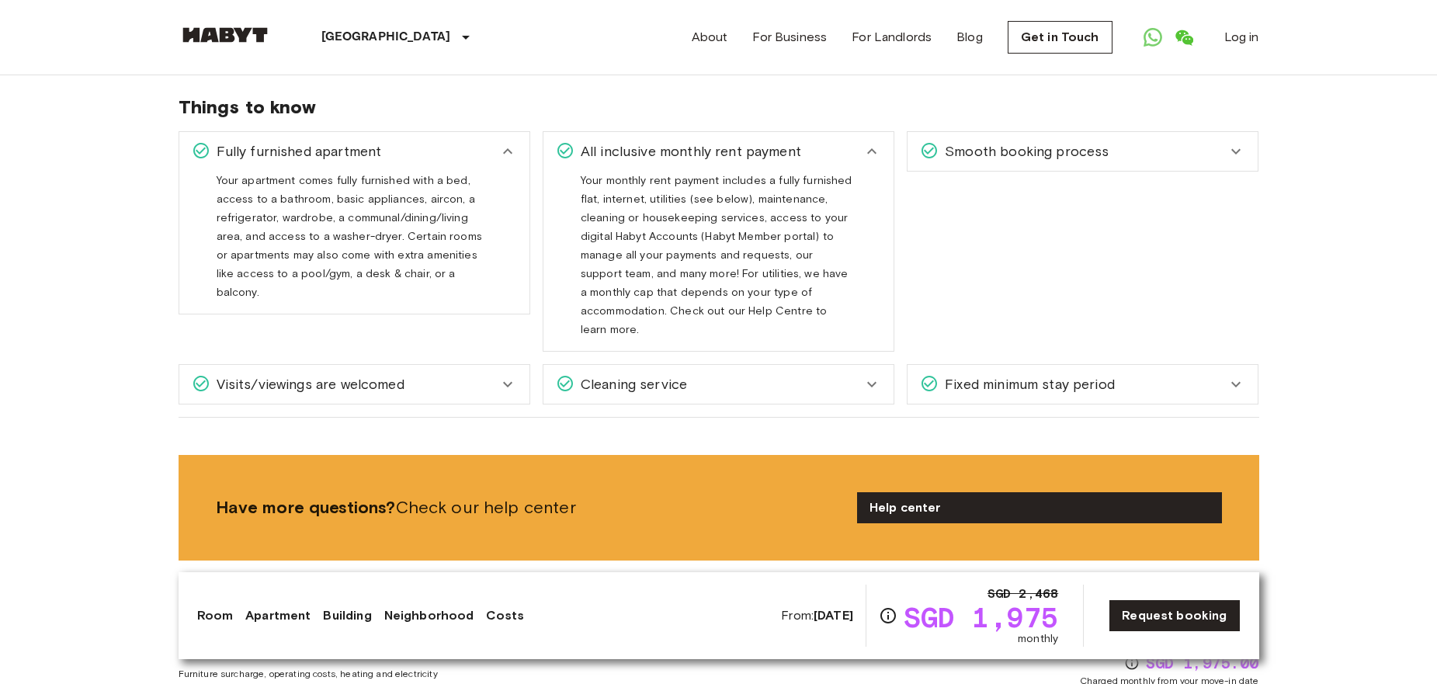
click at [362, 374] on span "Visits/viewings are welcomed" at bounding box center [307, 384] width 194 height 20
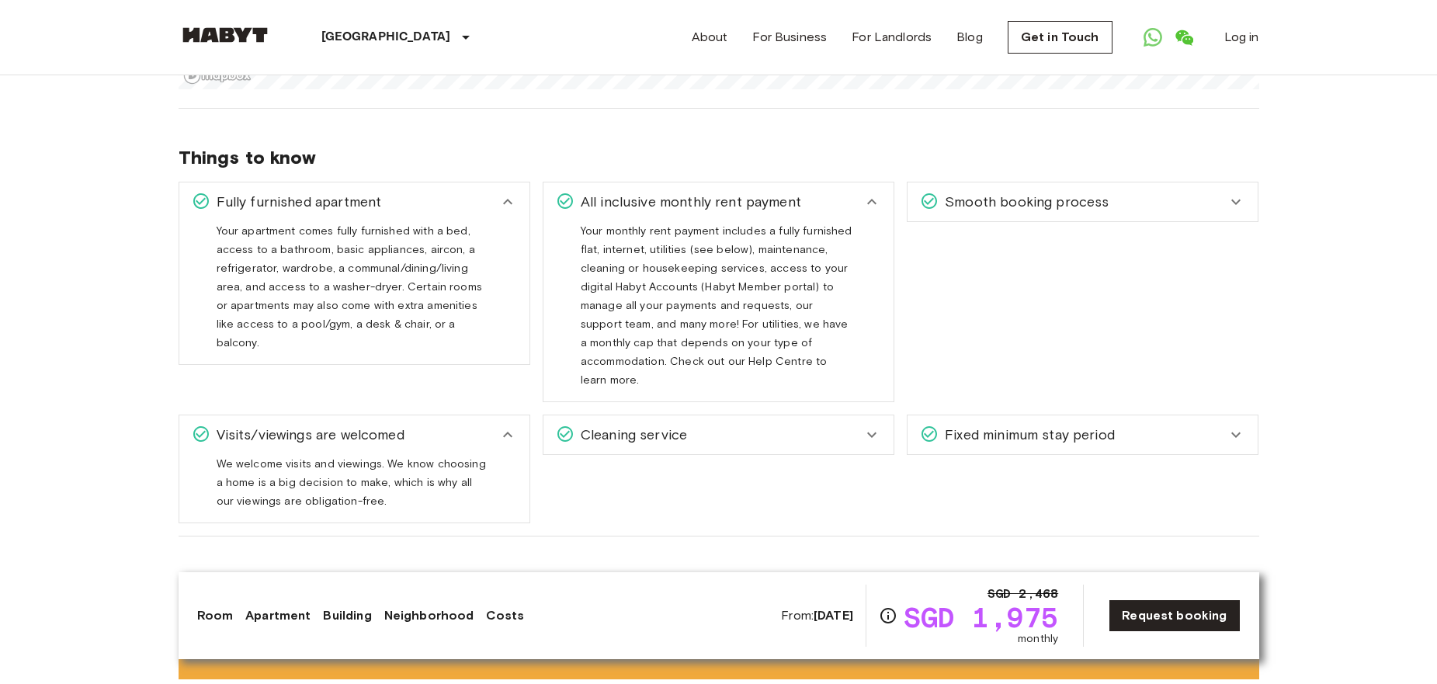
scroll to position [1630, 0]
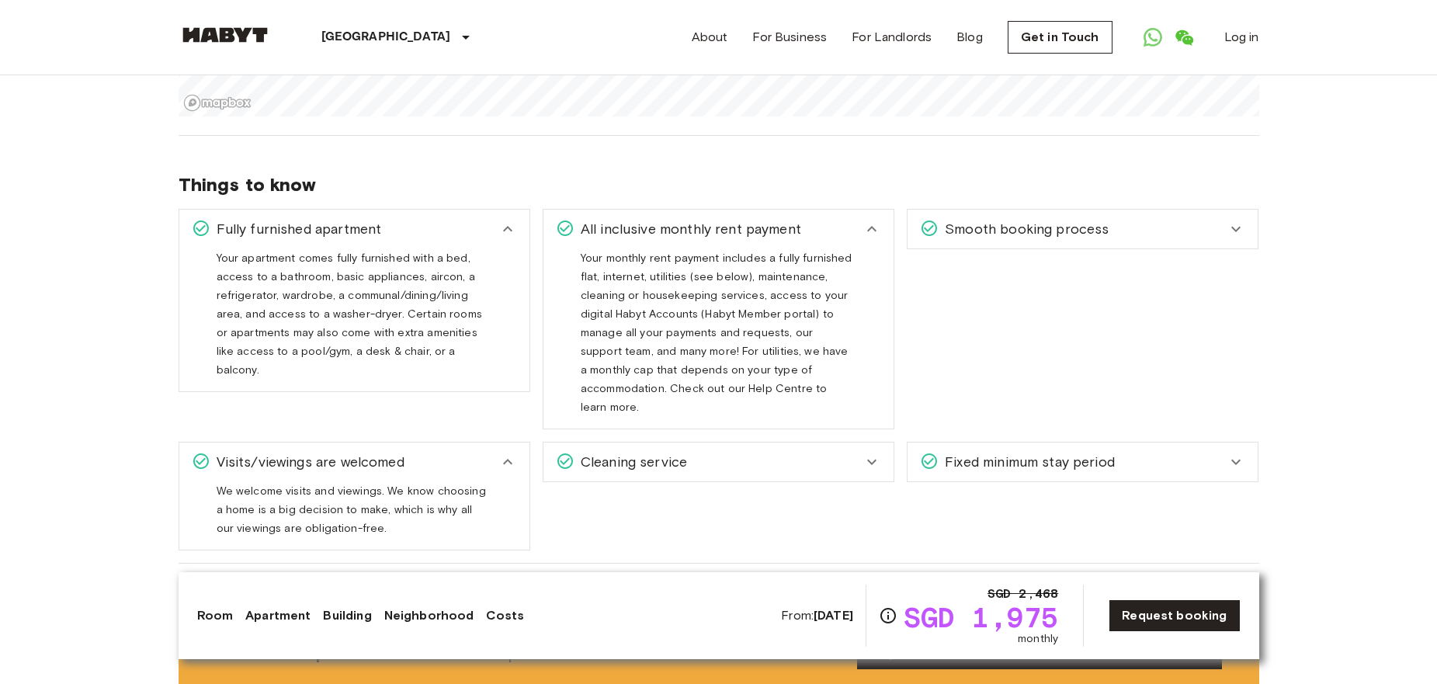
click at [742, 452] on div "Cleaning service" at bounding box center [709, 462] width 307 height 20
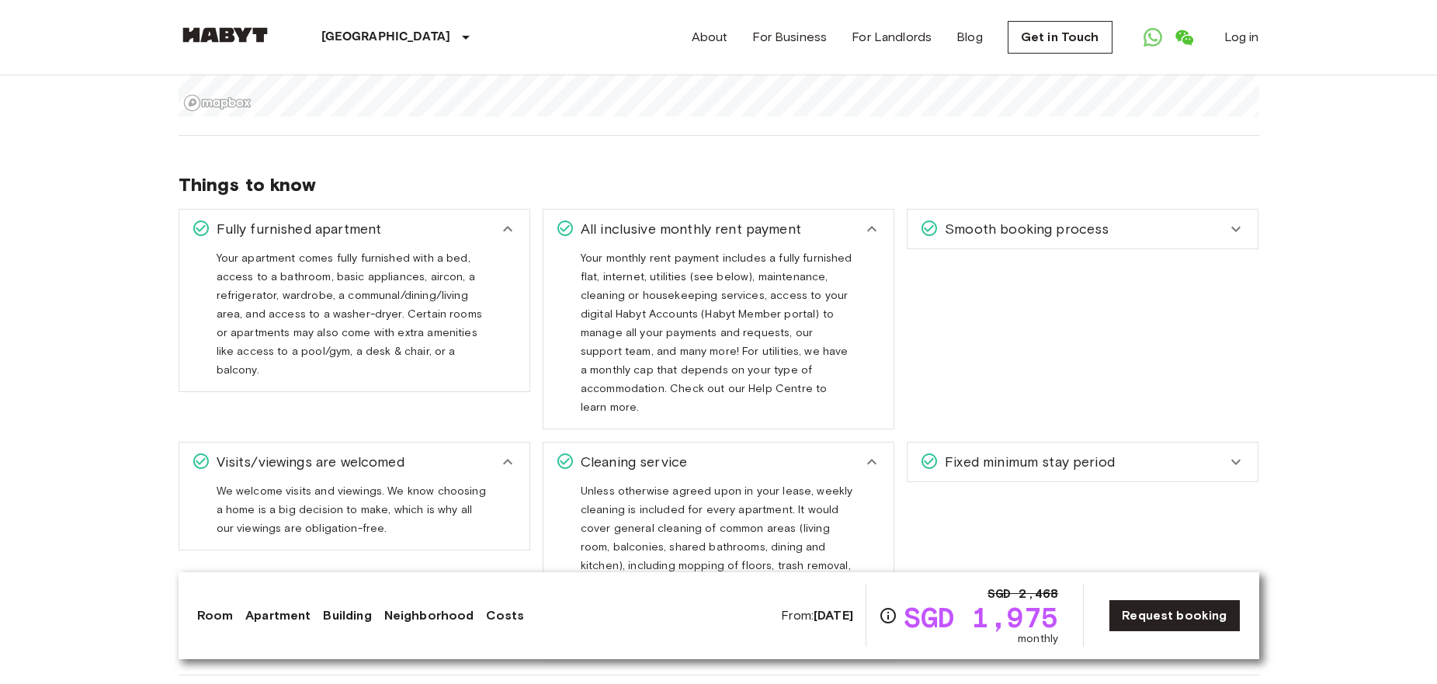
click at [1046, 442] on div "Fixed minimum stay period" at bounding box center [1082, 461] width 350 height 39
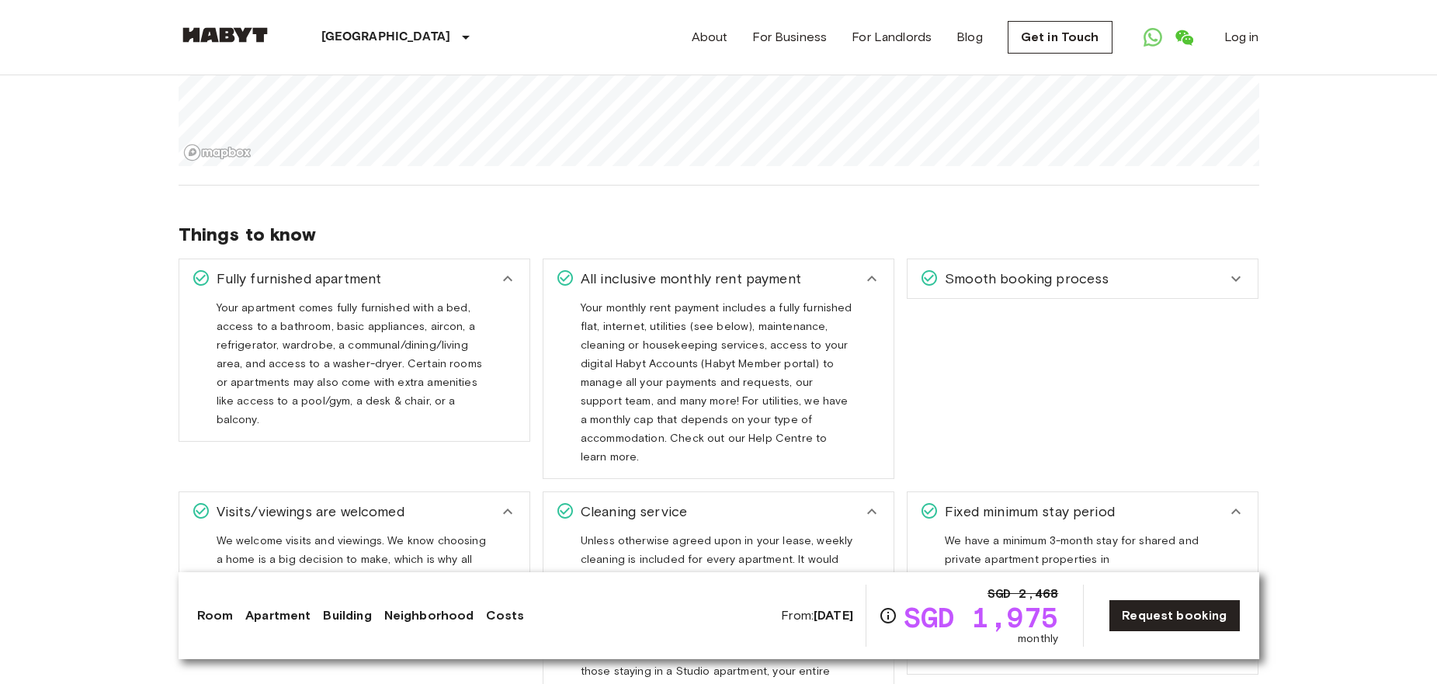
scroll to position [1552, 0]
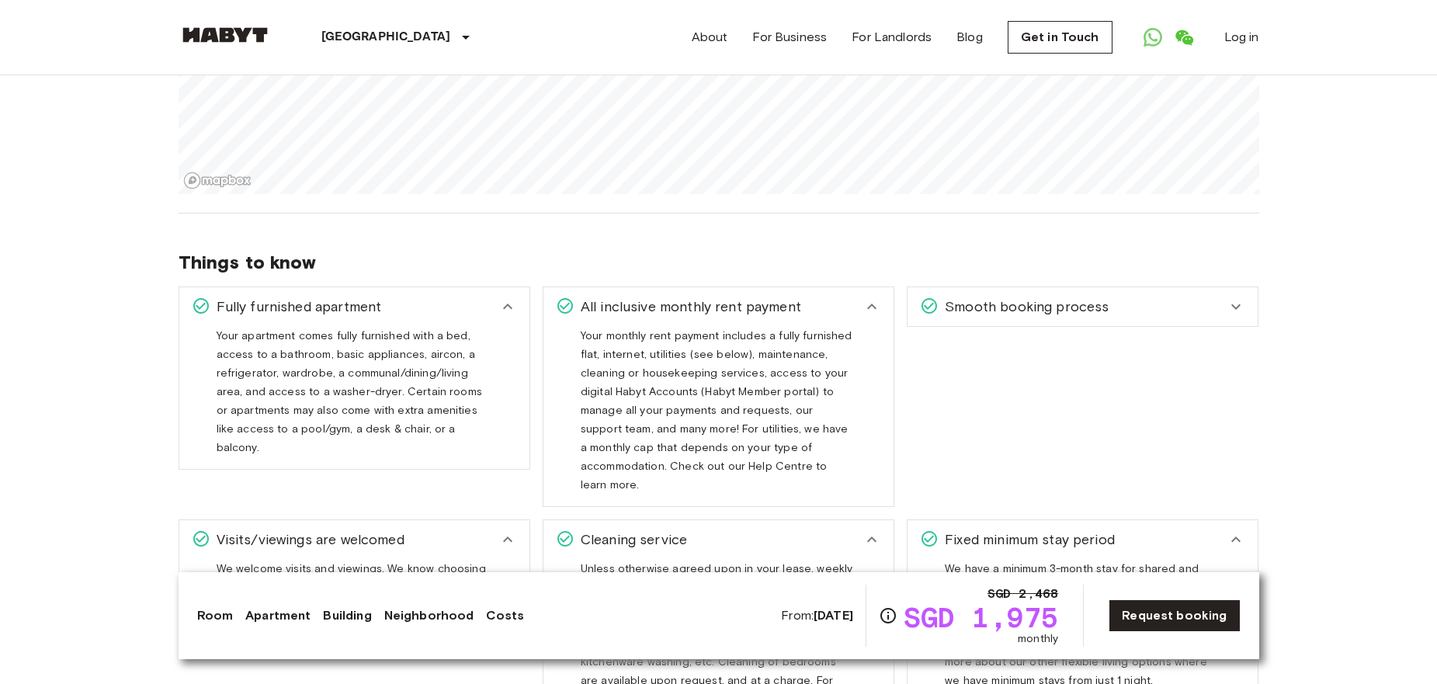
click at [1144, 299] on div "Smooth booking process" at bounding box center [1073, 307] width 307 height 20
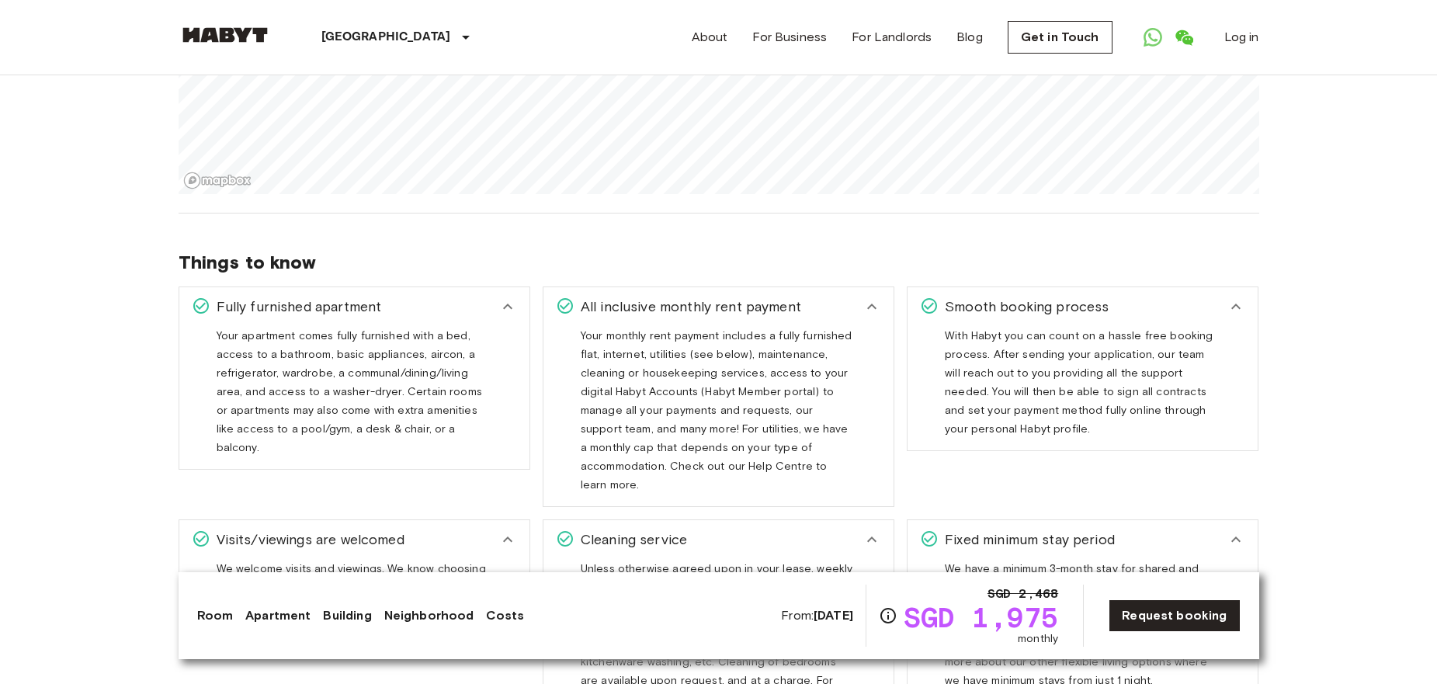
scroll to position [1630, 0]
